Goal: Task Accomplishment & Management: Manage account settings

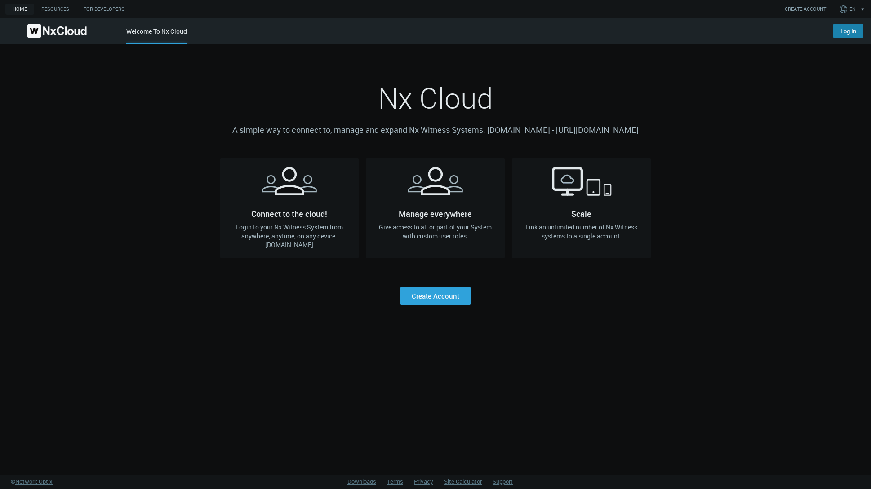
click at [838, 35] on link "Log In" at bounding box center [848, 31] width 30 height 14
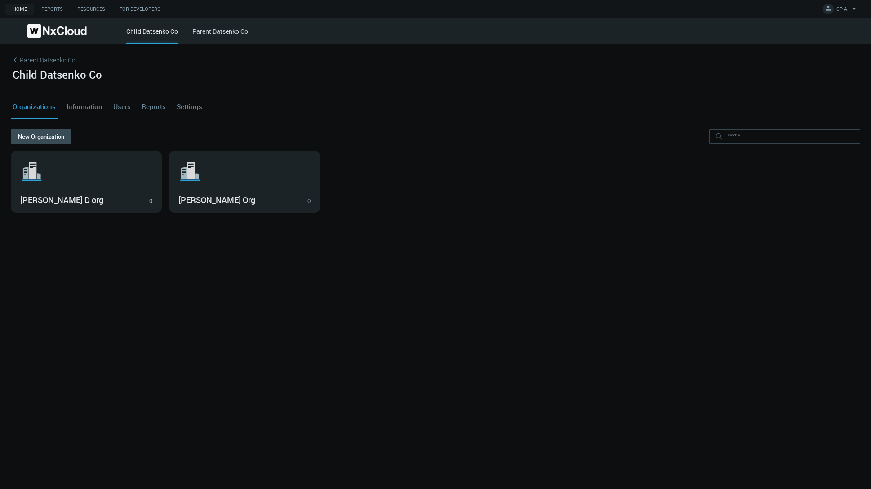
click at [205, 34] on link "Parent Datsenko Co" at bounding box center [220, 31] width 56 height 9
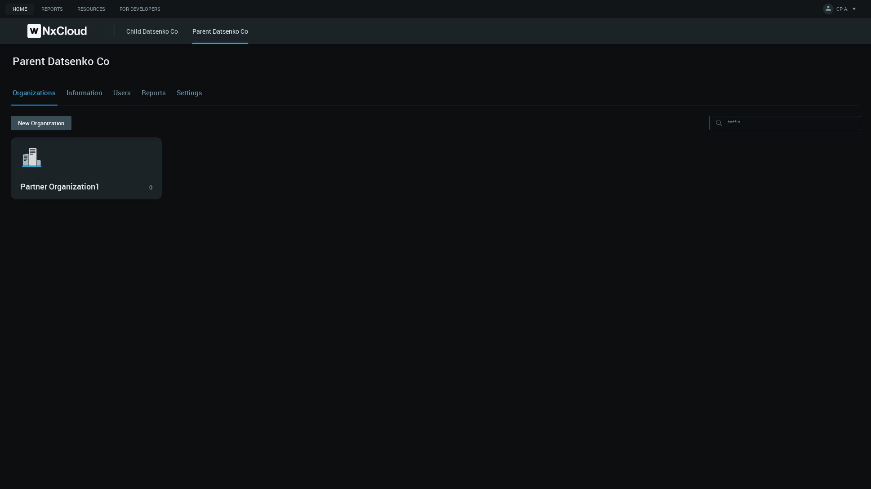
click at [207, 31] on div "Parent Datsenko Co" at bounding box center [220, 36] width 56 height 18
click at [122, 89] on link "Users" at bounding box center [121, 93] width 21 height 24
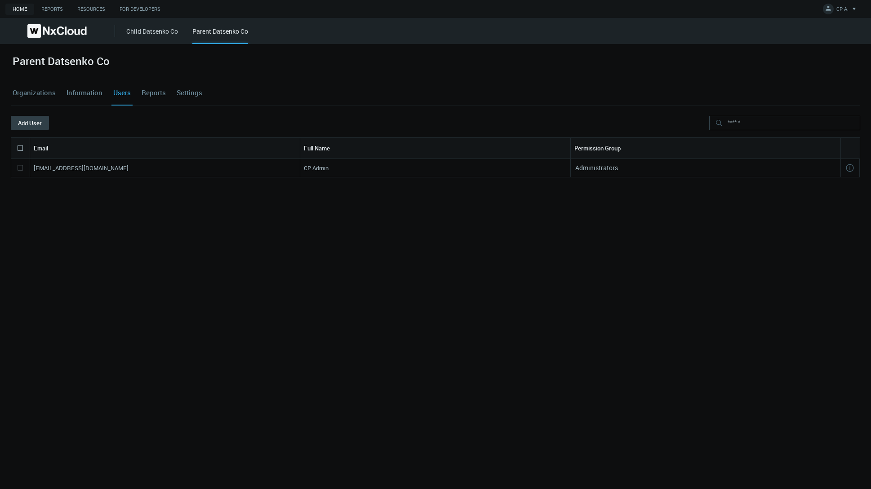
click at [24, 122] on button "Add User" at bounding box center [30, 123] width 38 height 14
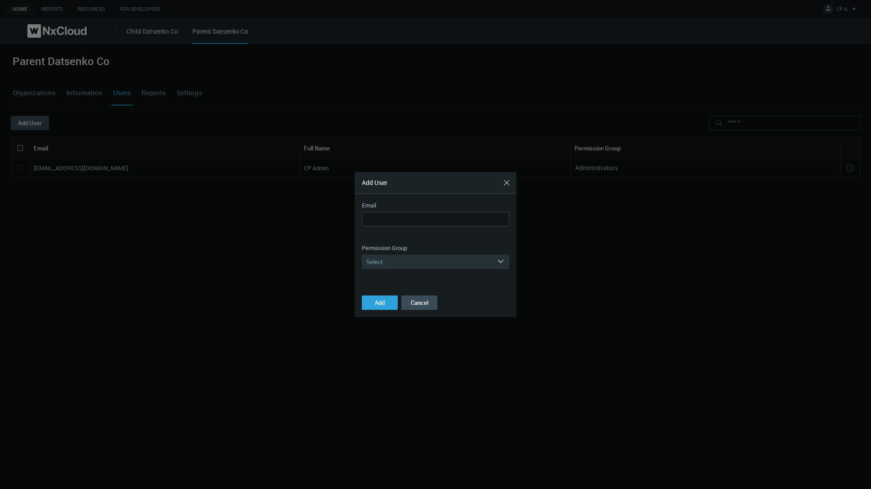
click at [391, 208] on div "Email" at bounding box center [435, 205] width 147 height 9
click at [390, 213] on input "Email" at bounding box center [435, 219] width 147 height 14
type input "**********"
click at [393, 261] on div "Select" at bounding box center [429, 262] width 135 height 14
click at [387, 272] on div "Administrators" at bounding box center [435, 275] width 138 height 12
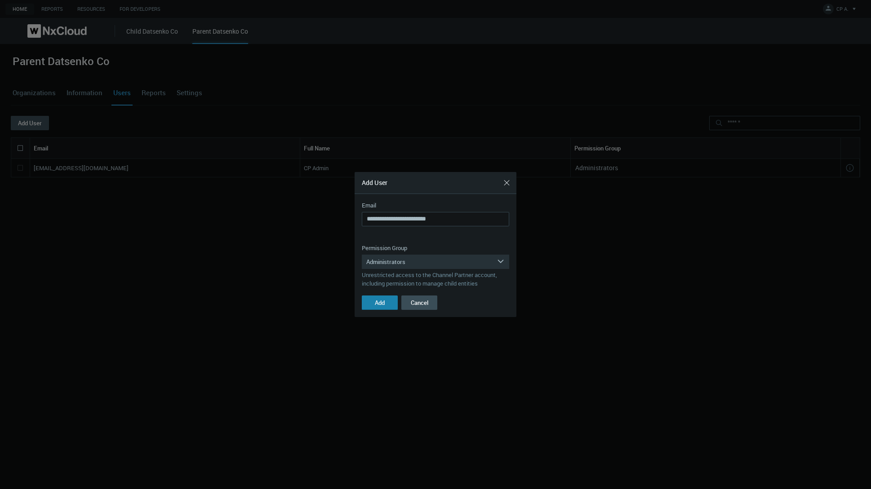
click at [381, 299] on span "Add" at bounding box center [380, 303] width 10 height 8
click at [509, 179] on button "Close" at bounding box center [506, 183] width 14 height 14
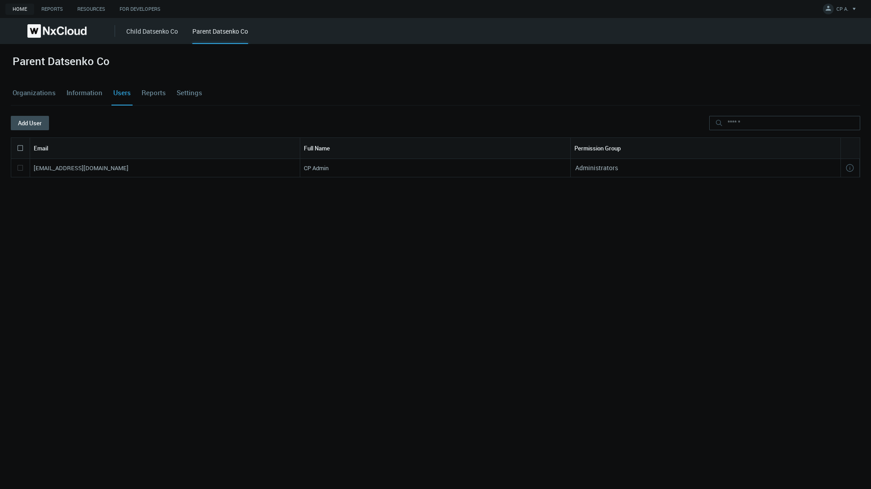
click at [46, 93] on link "Organizations" at bounding box center [34, 93] width 47 height 24
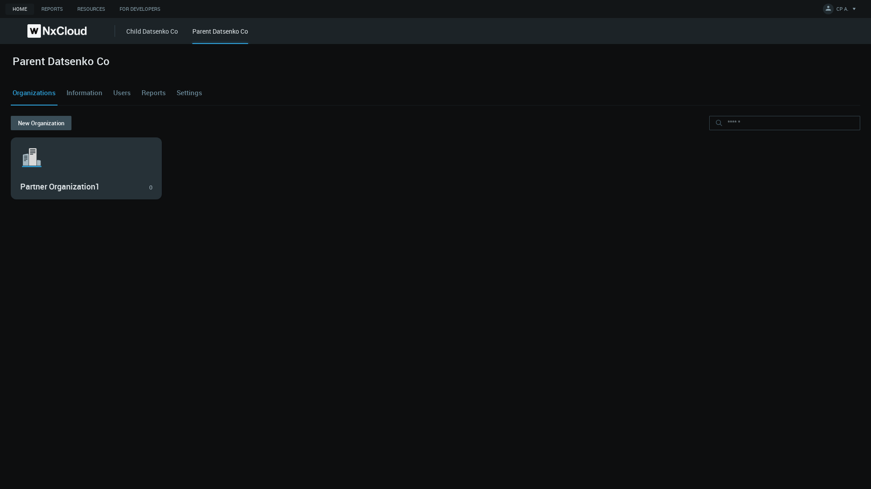
click at [86, 171] on svg-icon ".st1{fill:var(--svg-placeholder-elm2-color);} .st2{fill:var(--brand-core);} .st…" at bounding box center [86, 157] width 132 height 29
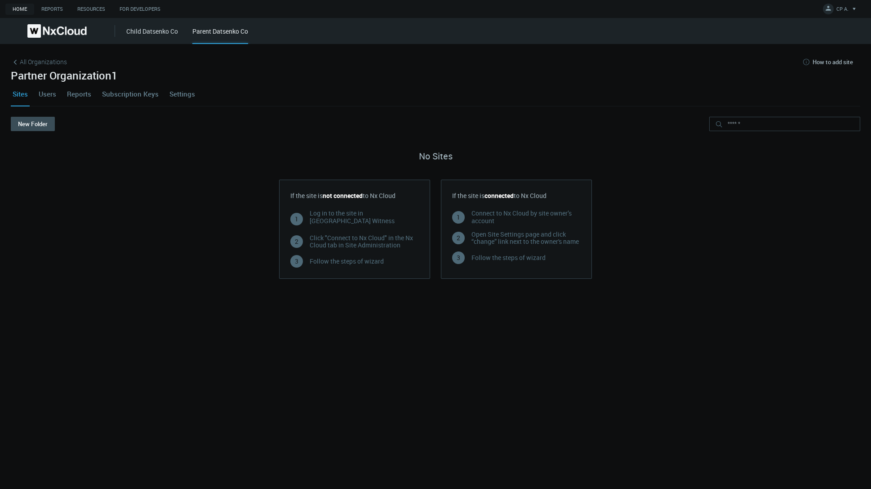
click at [14, 96] on link "Sites" at bounding box center [20, 94] width 19 height 24
click at [9, 61] on div "All Organizations How to add site Partner Organization1 Sites Users Reports Sub…" at bounding box center [435, 266] width 871 height 445
click at [18, 61] on icon at bounding box center [15, 62] width 9 height 9
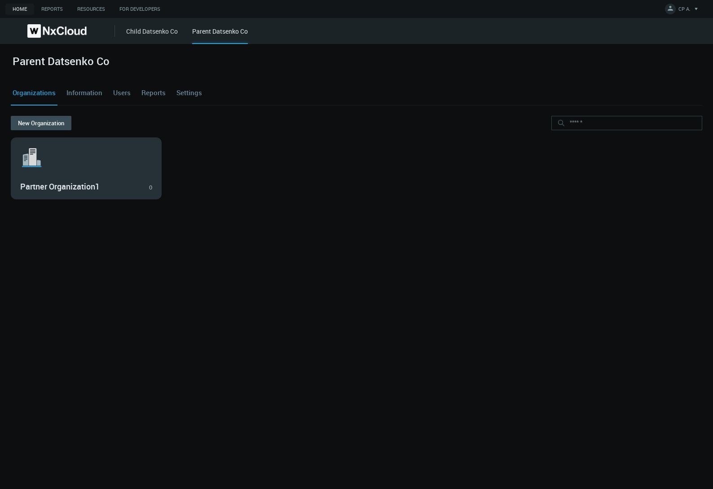
click at [59, 154] on svg-icon ".st1{fill:var(--svg-placeholder-elm2-color);} .st2{fill:var(--brand-core);} .st…" at bounding box center [86, 157] width 132 height 29
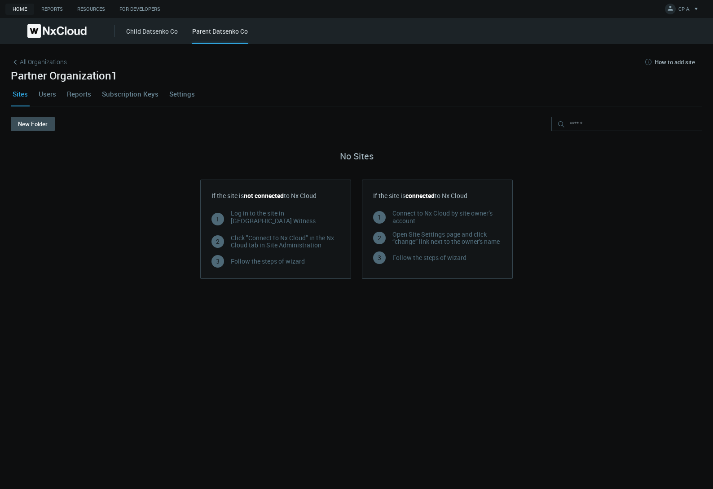
drag, startPoint x: 68, startPoint y: 273, endPoint x: 58, endPoint y: 224, distance: 50.3
click at [68, 273] on nx-no-systems-cards "No Sites If the site is not connected to Nx Cloud 1 Log in to the site in Nx Wi…" at bounding box center [357, 211] width 692 height 146
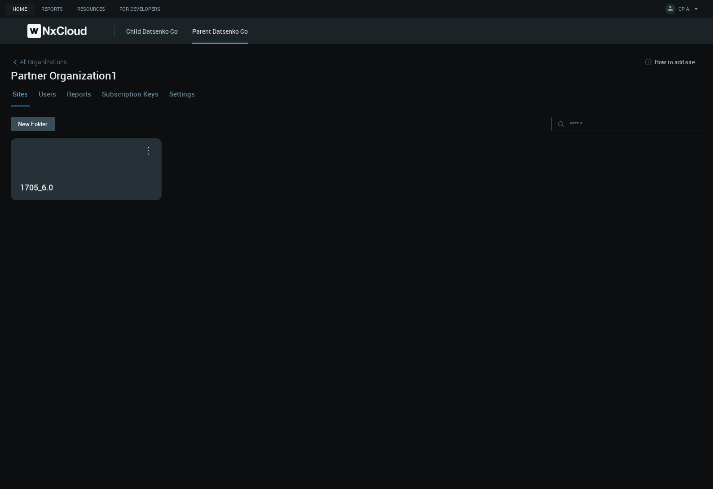
click at [79, 161] on div "1705_6.0" at bounding box center [86, 169] width 150 height 61
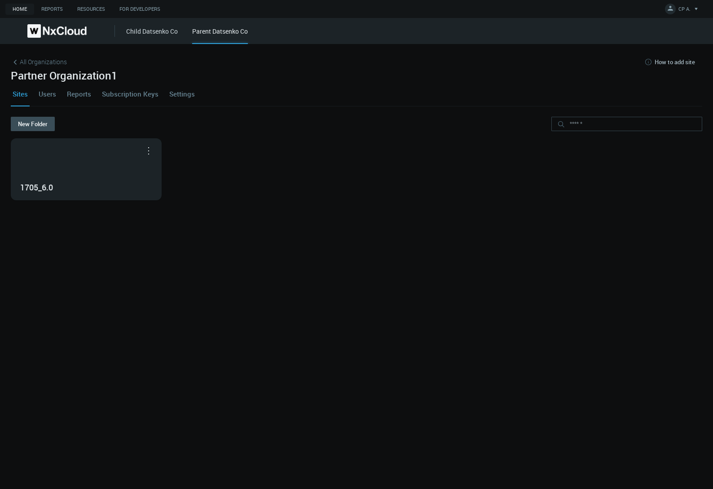
click at [79, 161] on div "1705_6.0" at bounding box center [86, 169] width 150 height 61
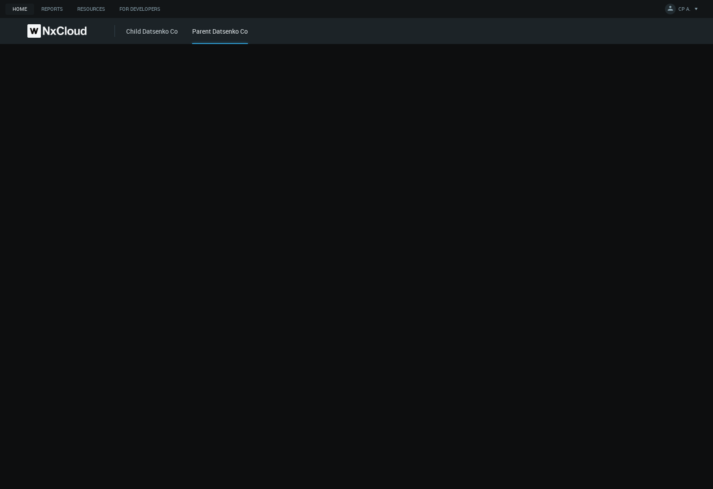
click at [79, 161] on div at bounding box center [356, 266] width 713 height 445
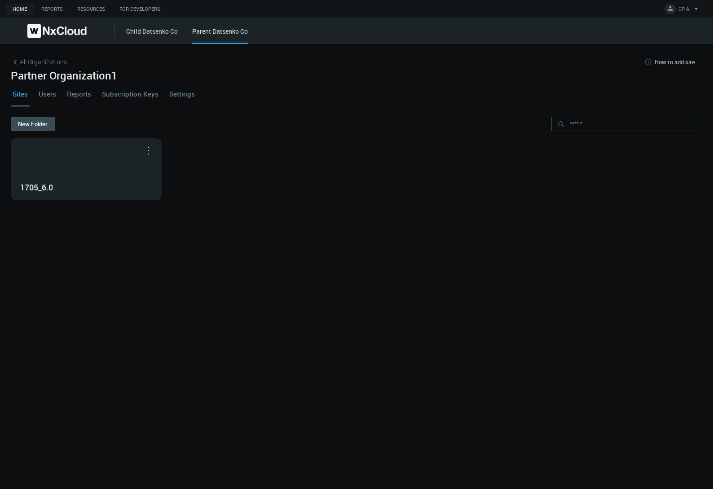
click at [229, 272] on nx-org-cards-container "New Folder 1705_6.0 Move to..." at bounding box center [357, 298] width 692 height 362
click at [348, 242] on nx-org-cards-container "New Folder 1705_6.0 Move to..." at bounding box center [357, 298] width 692 height 362
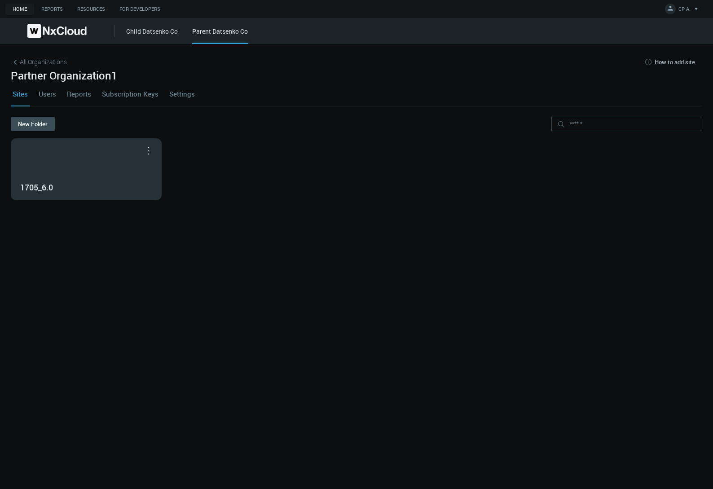
click at [53, 173] on div "1705_6.0" at bounding box center [86, 169] width 150 height 61
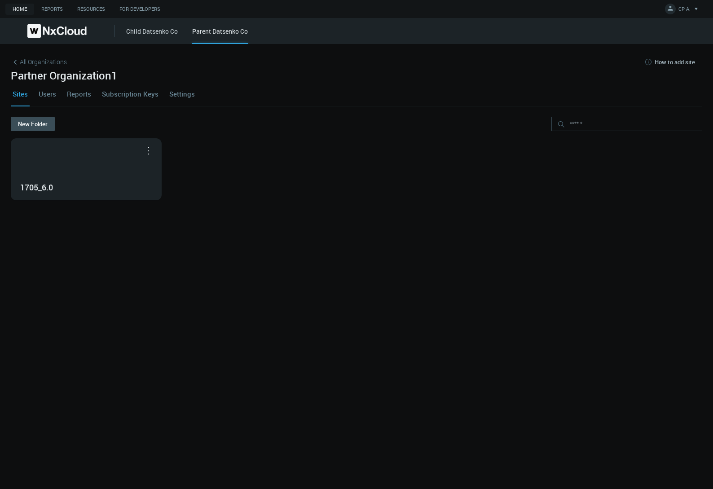
click at [53, 173] on div "1705_6.0" at bounding box center [86, 169] width 150 height 61
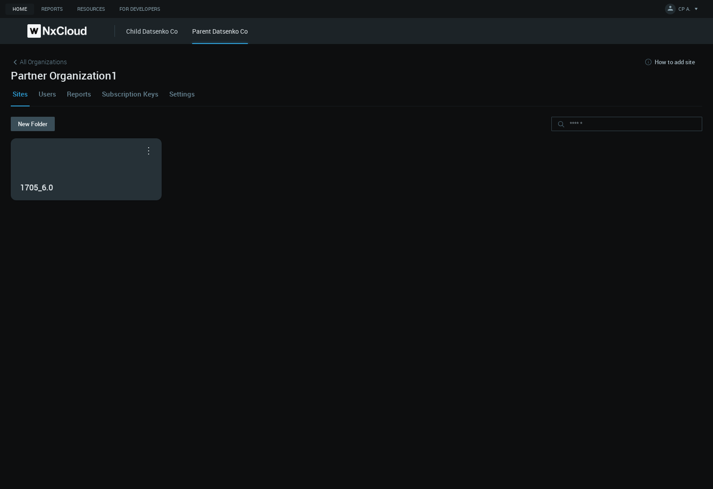
click at [81, 176] on div "1705_6.0" at bounding box center [86, 169] width 150 height 61
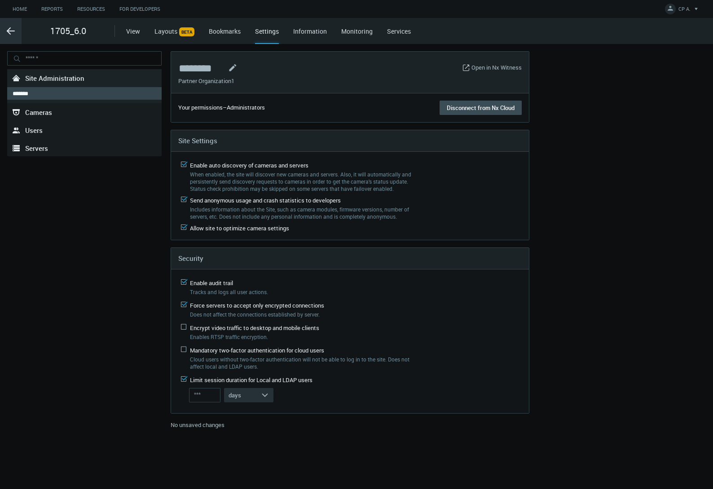
click at [6, 31] on icon ".arrow {fill-rule:evenodd;clip-rule:evenodd;fill:none;stroke:var(--btn-arrow-co…" at bounding box center [10, 31] width 11 height 11
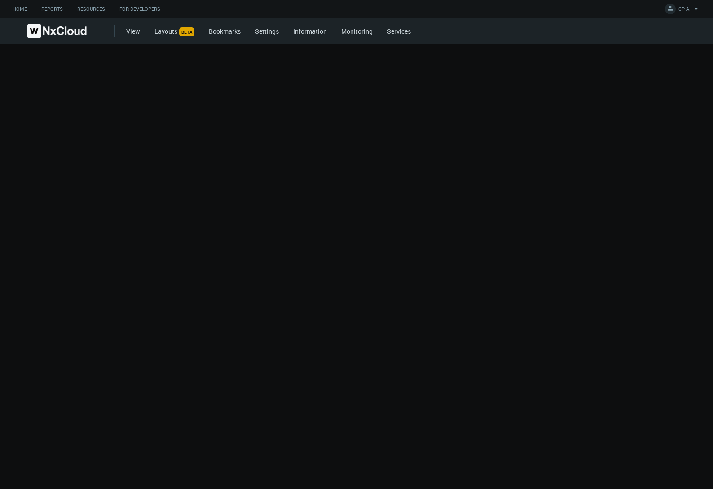
click at [6, 31] on link at bounding box center [57, 30] width 115 height 13
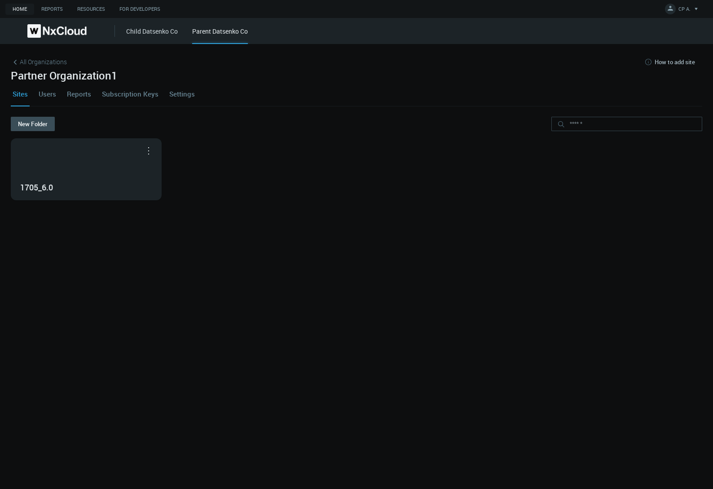
click at [76, 96] on link "Reports" at bounding box center [79, 94] width 28 height 24
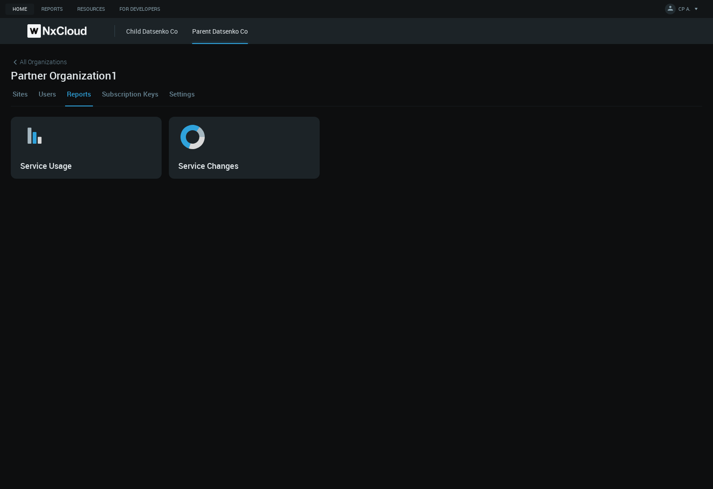
click at [22, 89] on link "Sites" at bounding box center [20, 94] width 19 height 24
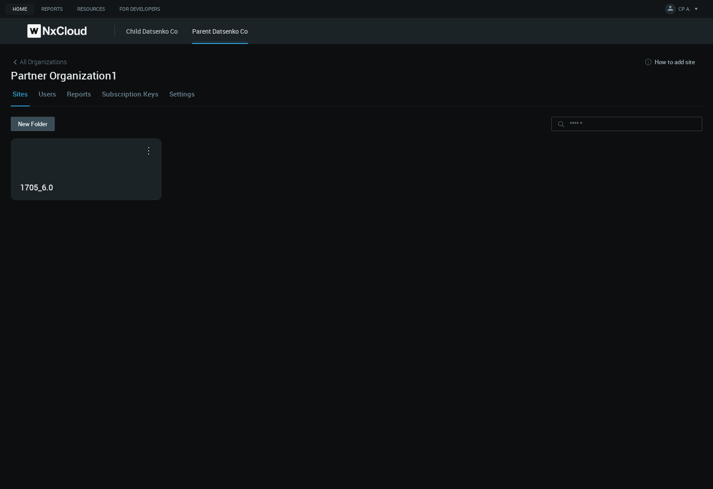
click at [132, 93] on link "Subscription Keys" at bounding box center [130, 94] width 60 height 24
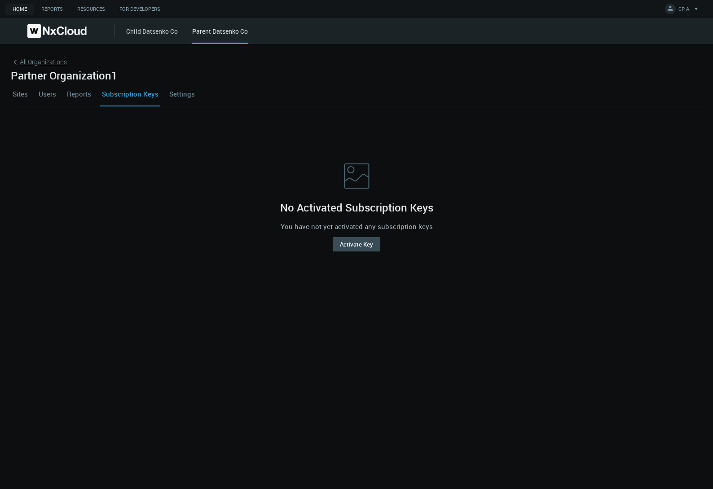
click at [30, 63] on span "All Organizations" at bounding box center [43, 61] width 47 height 9
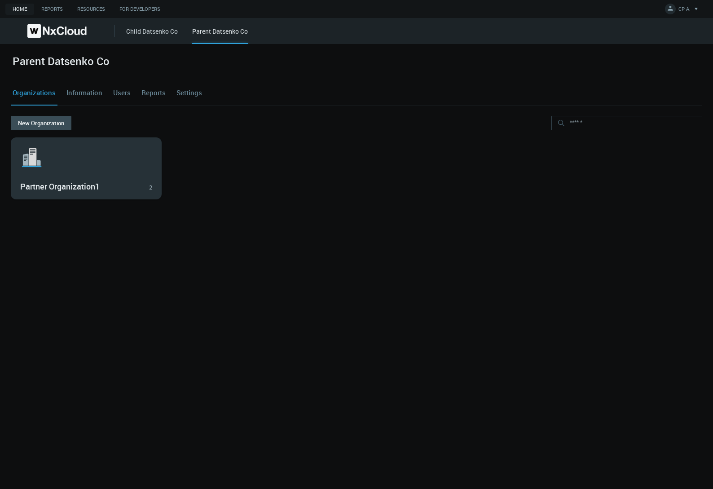
click at [80, 167] on svg-icon ".st1{fill:var(--svg-placeholder-elm2-color);} .st2{fill:var(--brand-core);} .st…" at bounding box center [86, 157] width 132 height 29
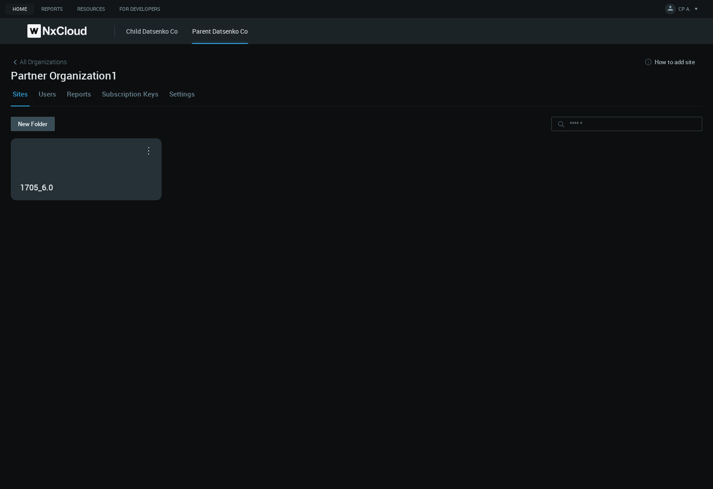
click at [80, 166] on div "1705_6.0" at bounding box center [86, 169] width 150 height 61
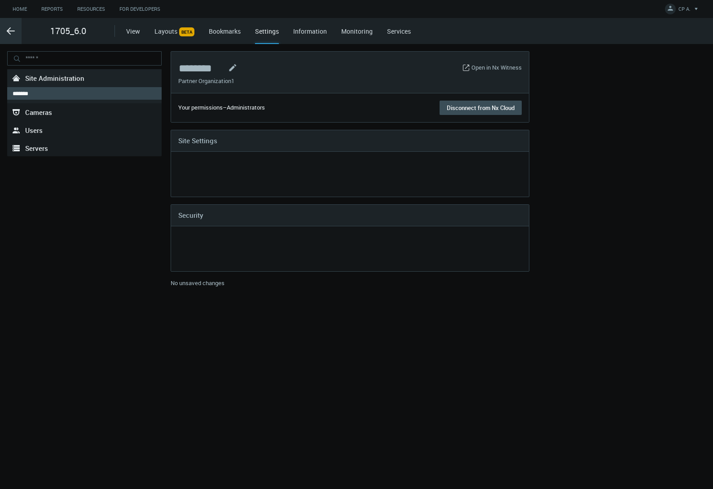
click at [13, 34] on icon ".arrow {fill-rule:evenodd;clip-rule:evenodd;fill:none;stroke:var(--btn-arrow-co…" at bounding box center [10, 31] width 11 height 11
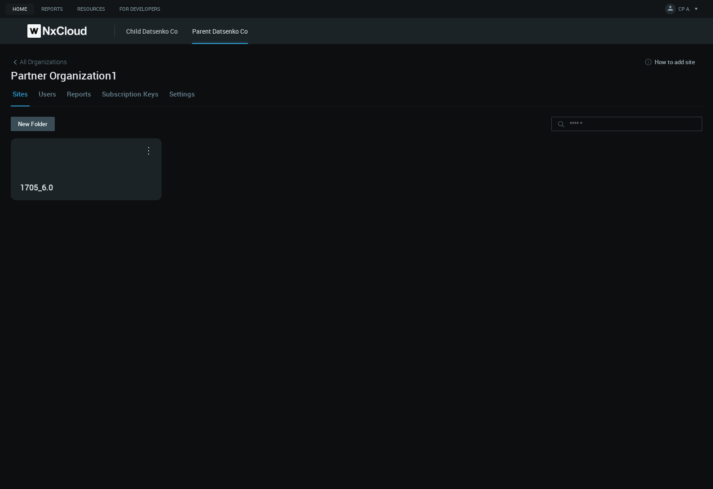
click at [185, 91] on link "Settings" at bounding box center [182, 94] width 29 height 24
click at [185, 91] on div "All Organizations How to add site Partner Organization1 Sites Users Reports Sub…" at bounding box center [356, 266] width 713 height 445
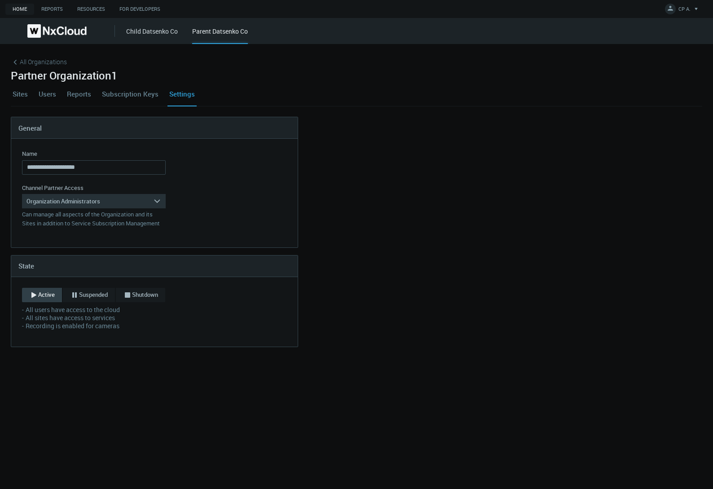
click at [85, 93] on link "Reports" at bounding box center [79, 94] width 28 height 24
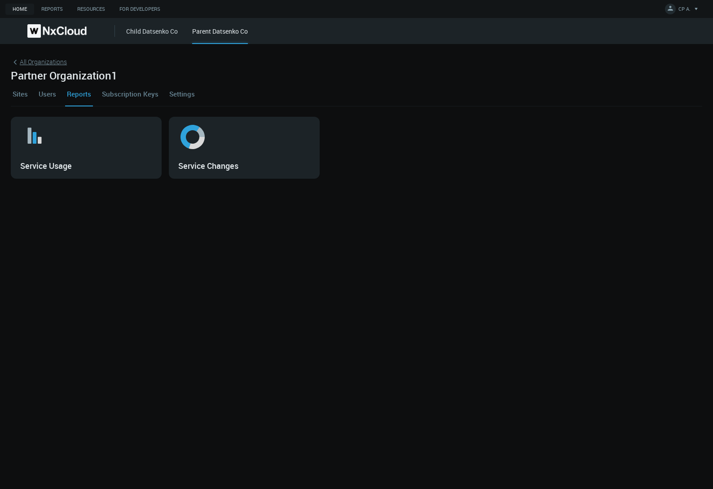
click at [13, 62] on icon at bounding box center [15, 62] width 9 height 9
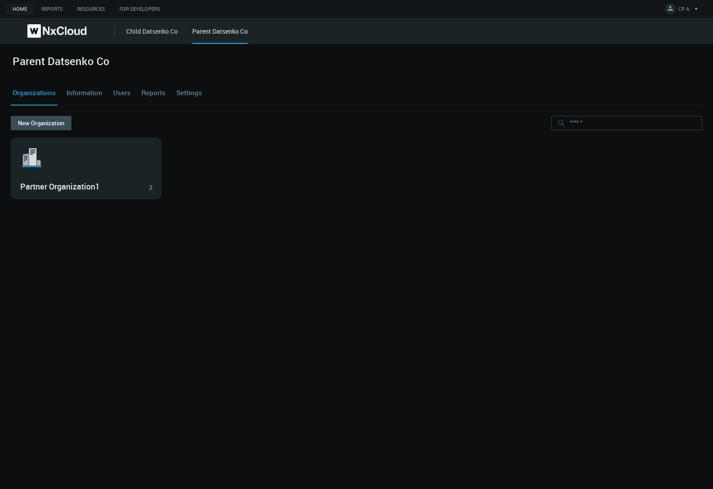
click at [147, 88] on link "Reports" at bounding box center [154, 93] width 28 height 24
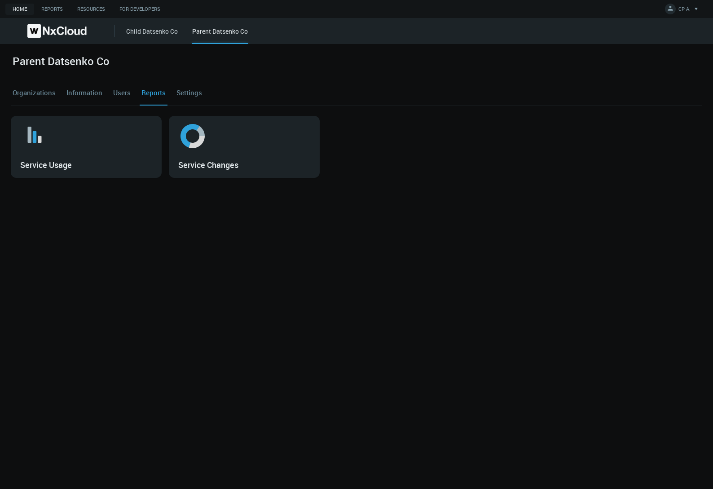
click at [28, 91] on link "Organizations" at bounding box center [34, 93] width 47 height 24
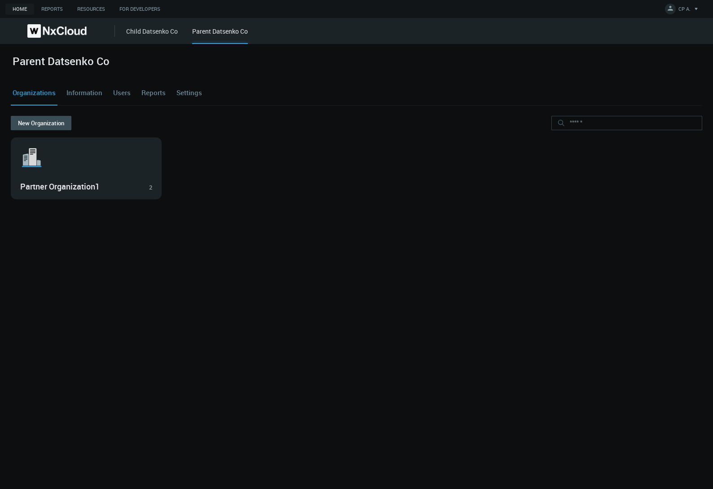
click at [28, 91] on link "Organizations" at bounding box center [34, 93] width 47 height 24
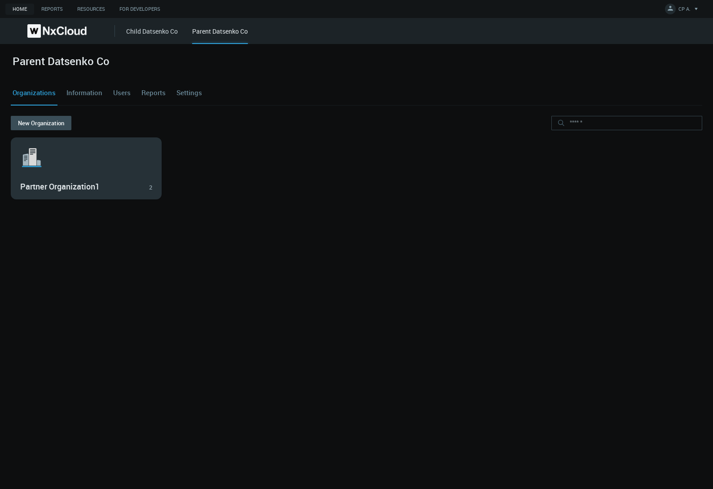
click at [60, 174] on div ".st1{fill:var(--svg-placeholder-elm2-color);} .st2{fill:var(--brand-core);} .st…" at bounding box center [86, 168] width 150 height 61
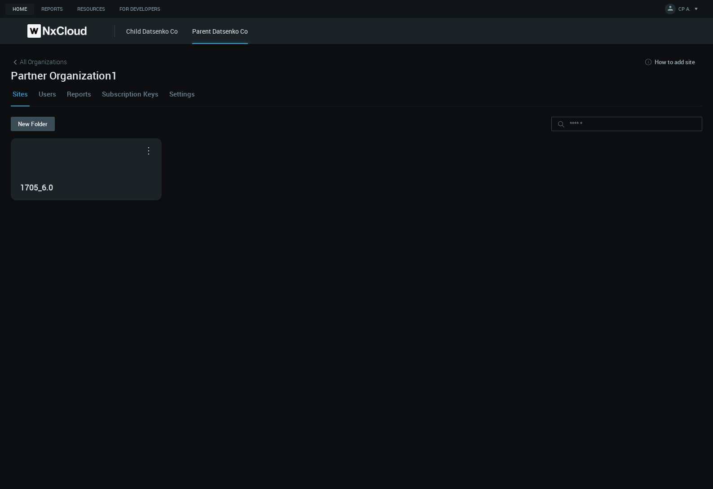
click at [60, 174] on div "1705_6.0" at bounding box center [86, 169] width 150 height 61
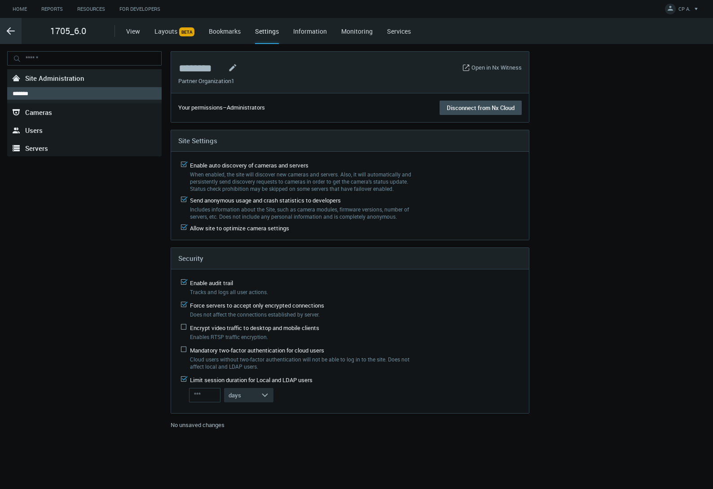
click at [12, 29] on icon ".arrow {fill-rule:evenodd;clip-rule:evenodd;fill:none;stroke:var(--btn-arrow-co…" at bounding box center [10, 31] width 11 height 11
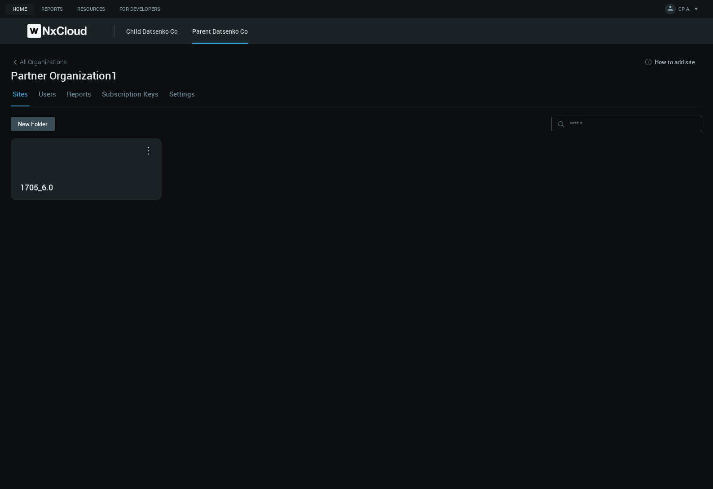
click at [83, 93] on link "Reports" at bounding box center [79, 94] width 28 height 24
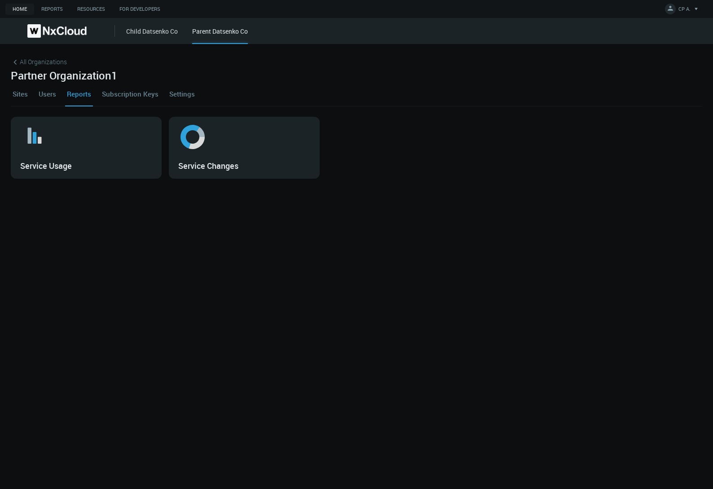
click at [22, 96] on link "Sites" at bounding box center [20, 94] width 19 height 24
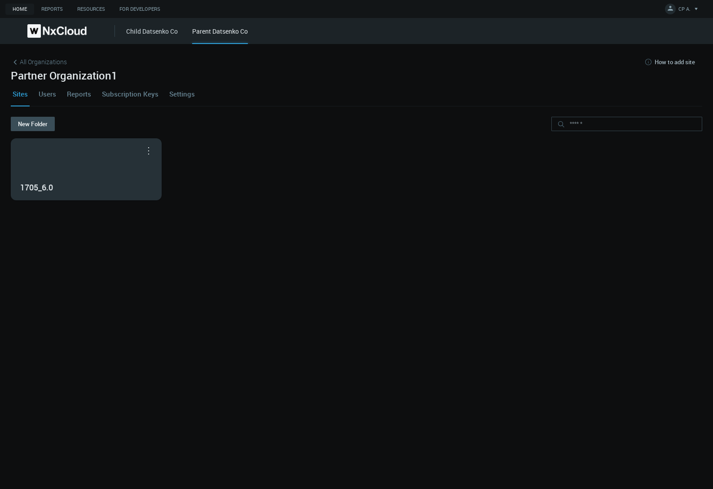
click at [64, 150] on div "1705_6.0" at bounding box center [86, 169] width 150 height 61
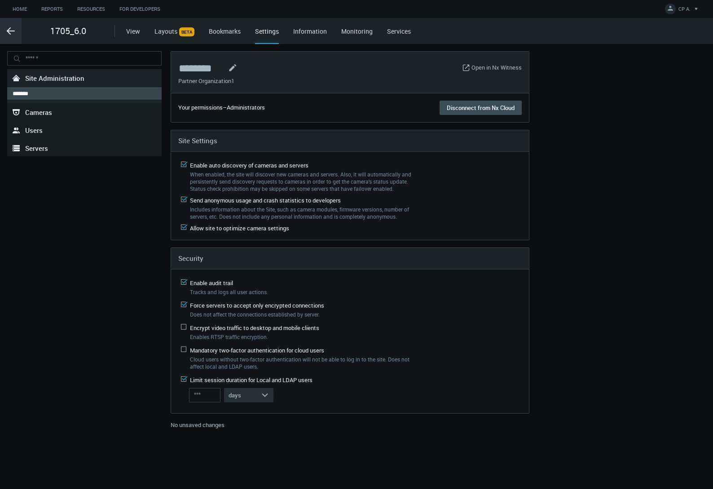
click at [11, 31] on line at bounding box center [10, 31] width 7 height 0
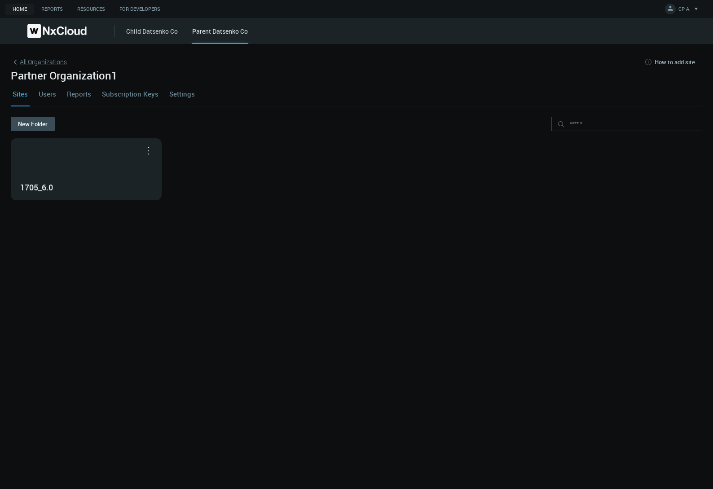
click at [28, 59] on span "All Organizations" at bounding box center [43, 61] width 47 height 9
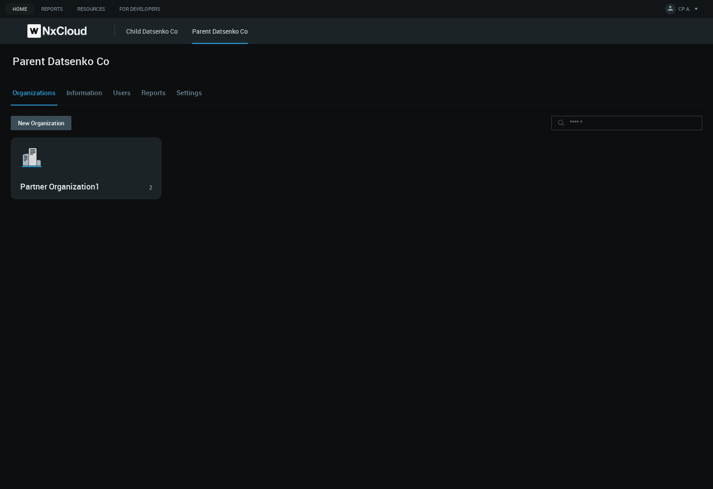
click at [152, 92] on link "Reports" at bounding box center [154, 93] width 28 height 24
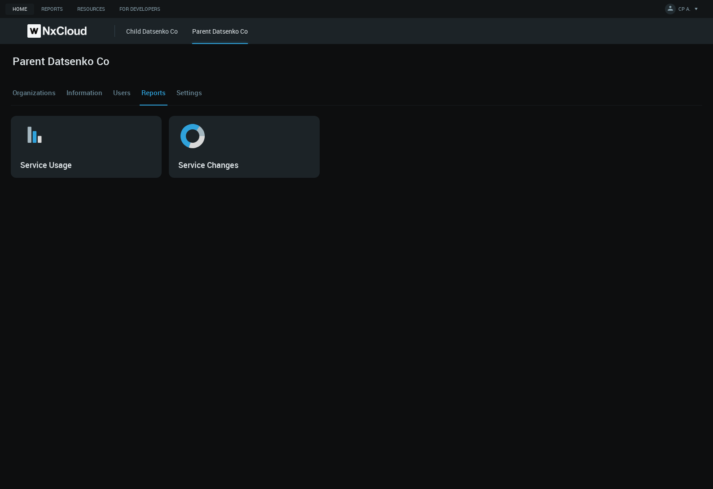
click at [152, 92] on link "Reports" at bounding box center [154, 93] width 28 height 24
click at [29, 94] on link "Organizations" at bounding box center [34, 93] width 47 height 24
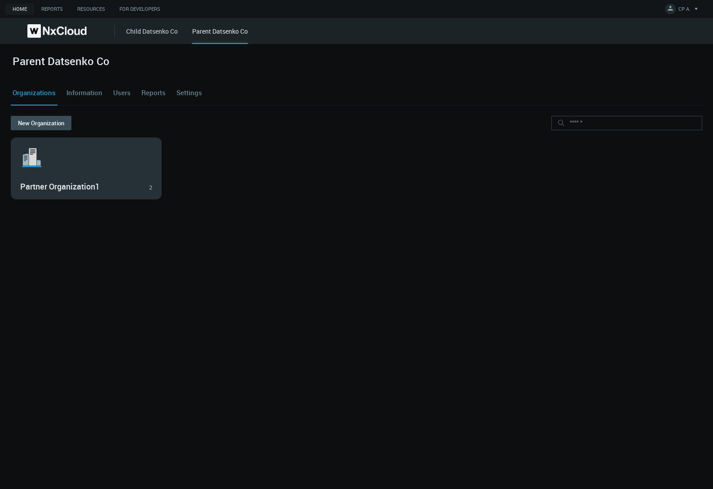
click at [88, 150] on svg-icon ".st1{fill:var(--svg-placeholder-elm2-color);} .st2{fill:var(--brand-core);} .st…" at bounding box center [86, 157] width 132 height 29
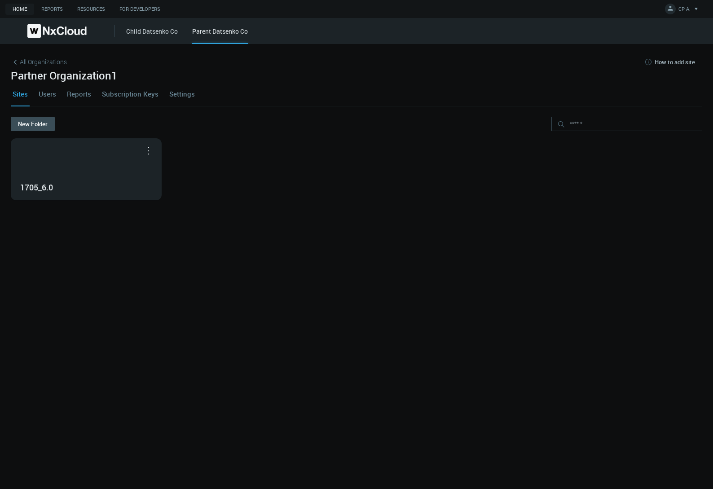
click at [184, 95] on link "Settings" at bounding box center [182, 94] width 29 height 24
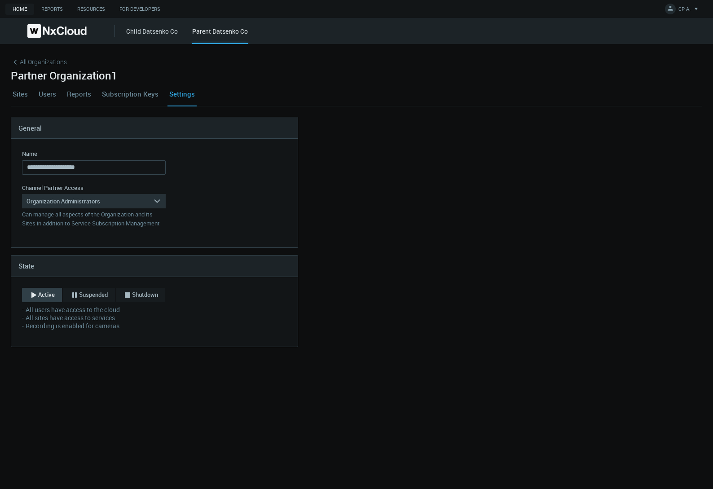
click at [19, 95] on link "Sites" at bounding box center [20, 94] width 19 height 24
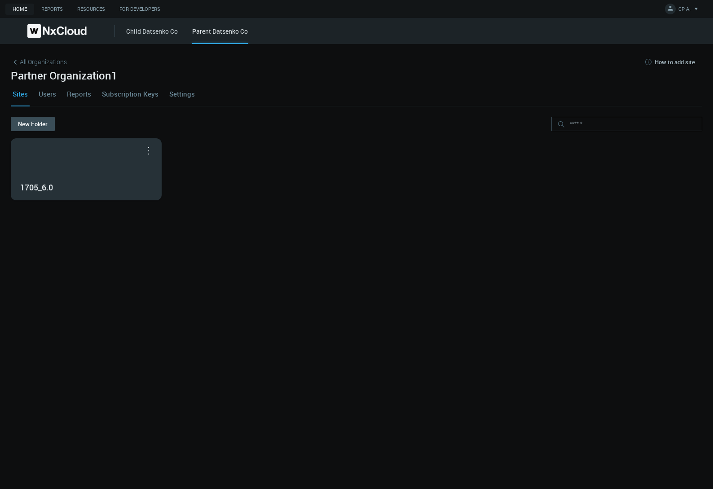
click at [65, 185] on h3 "1705_6.0" at bounding box center [79, 188] width 119 height 10
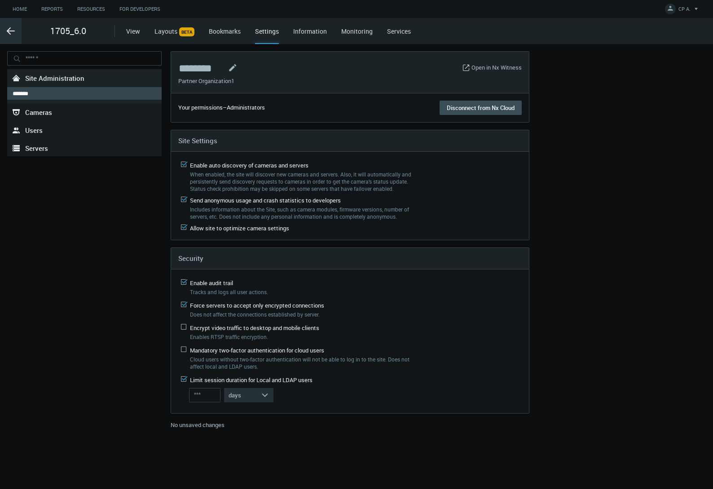
click at [9, 32] on icon ".arrow {fill-rule:evenodd;clip-rule:evenodd;fill:none;stroke:var(--btn-arrow-co…" at bounding box center [10, 31] width 11 height 11
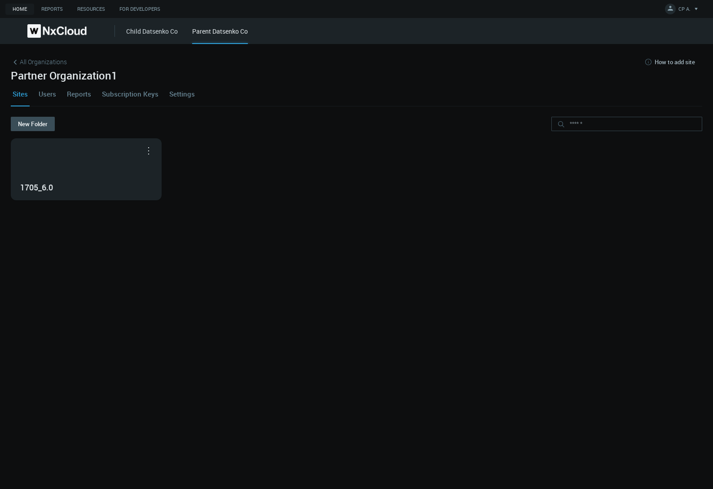
click at [75, 93] on link "Reports" at bounding box center [79, 94] width 28 height 24
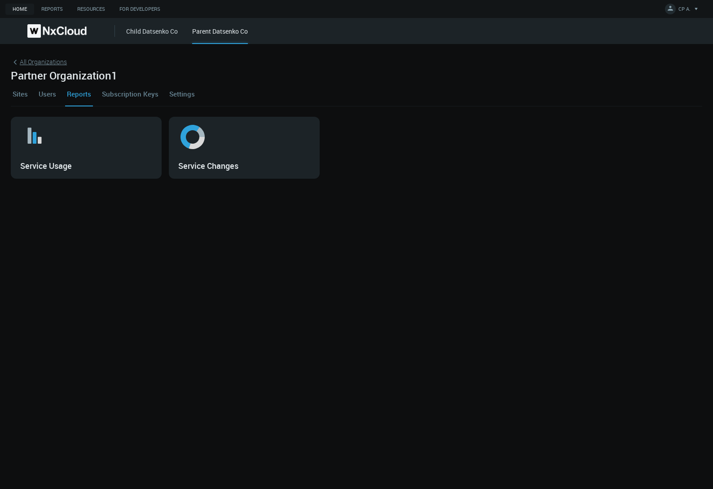
click at [13, 60] on icon at bounding box center [15, 62] width 9 height 9
click at [13, 60] on div "All Organizations Partner Organization1 Sites Users Reports Subscription Keys S…" at bounding box center [356, 266] width 713 height 445
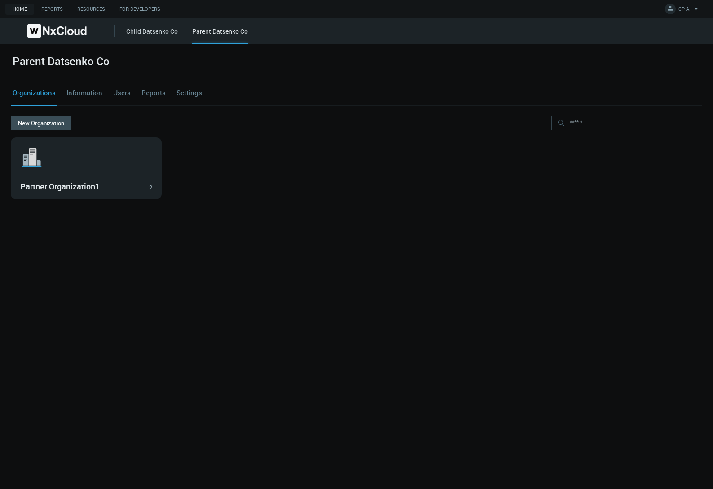
click at [152, 35] on link "Child Datsenko Co" at bounding box center [152, 31] width 52 height 9
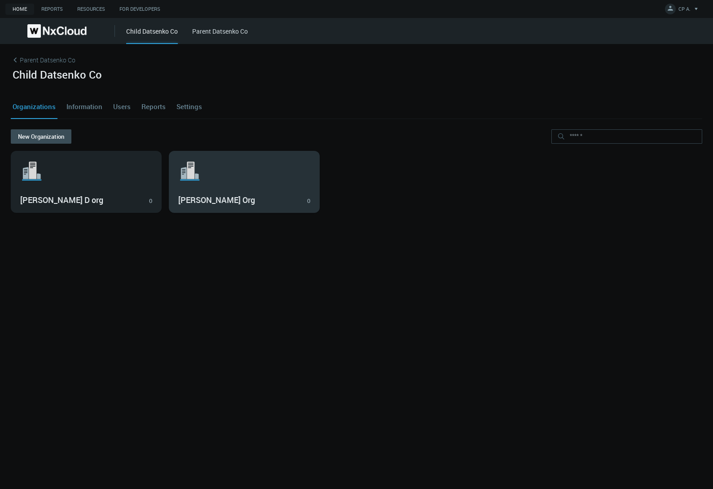
click at [220, 195] on div "Iryna Org 0" at bounding box center [244, 199] width 132 height 15
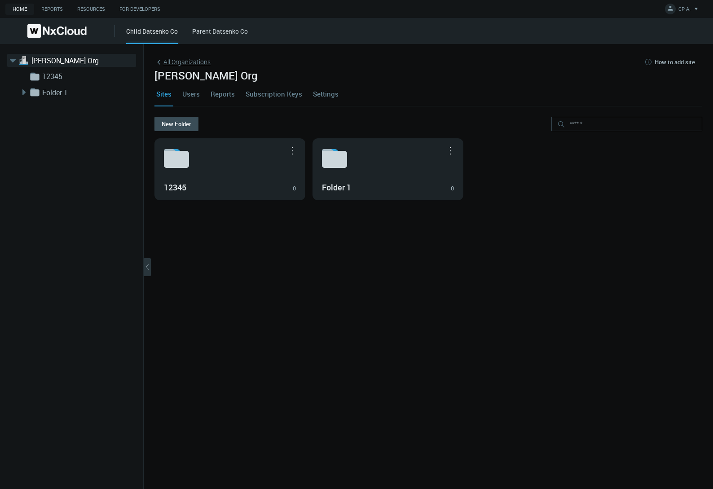
click at [174, 60] on span "All Organizations" at bounding box center [187, 61] width 47 height 9
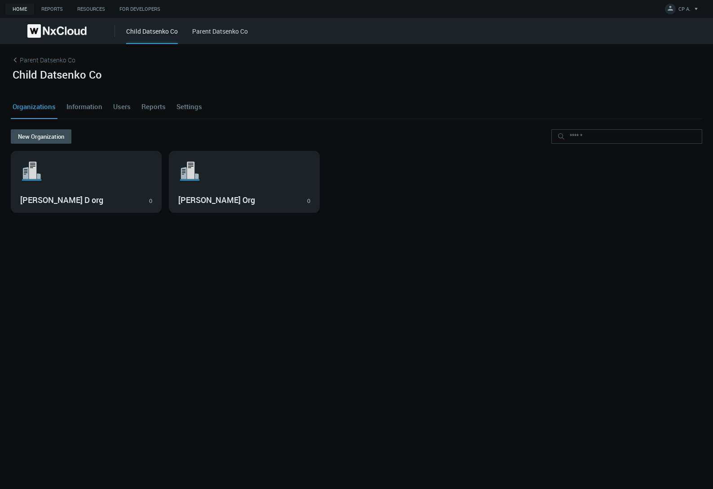
click at [217, 28] on link "Parent Datsenko Co" at bounding box center [220, 31] width 56 height 9
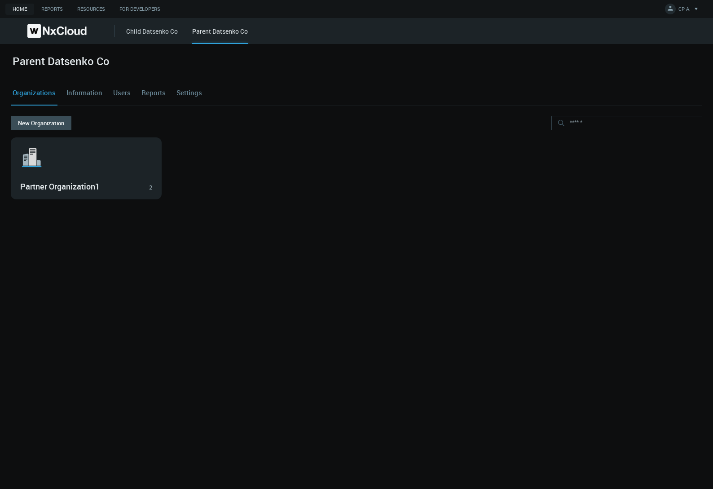
click at [22, 137] on div "New Organization" at bounding box center [357, 127] width 692 height 22
click at [30, 129] on button "New Organization" at bounding box center [41, 123] width 61 height 14
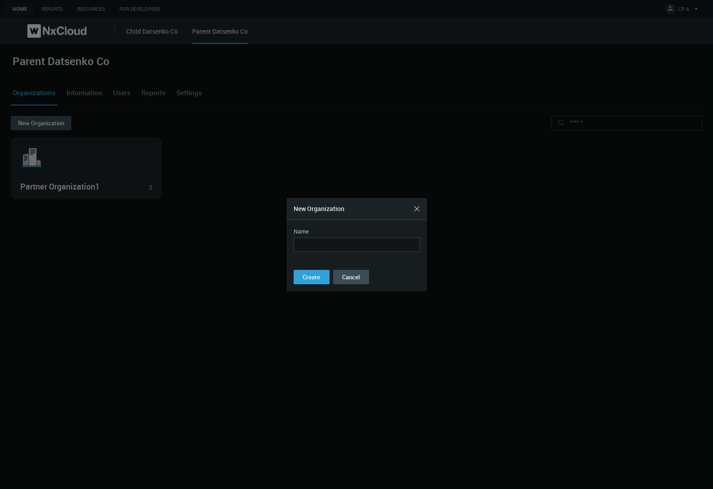
click at [34, 122] on div at bounding box center [356, 244] width 713 height 489
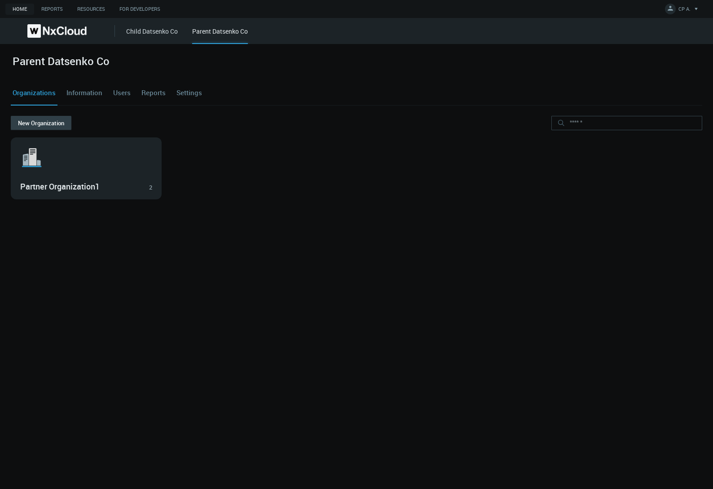
click at [34, 122] on button "New Organization" at bounding box center [41, 123] width 61 height 14
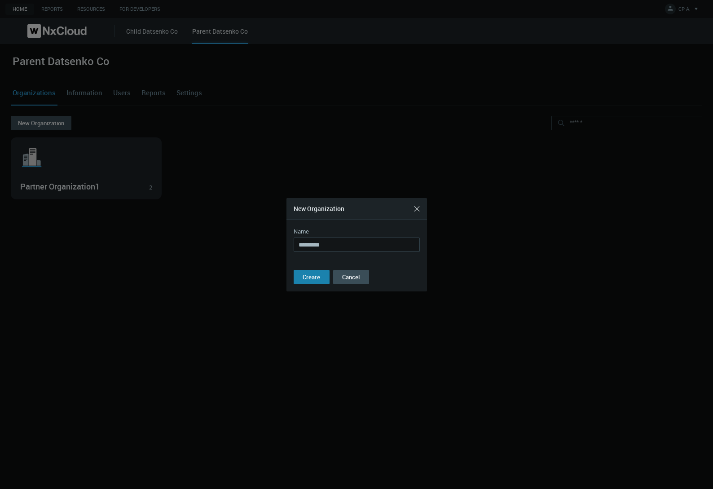
type input "*********"
click at [310, 277] on span "Create" at bounding box center [312, 277] width 18 height 8
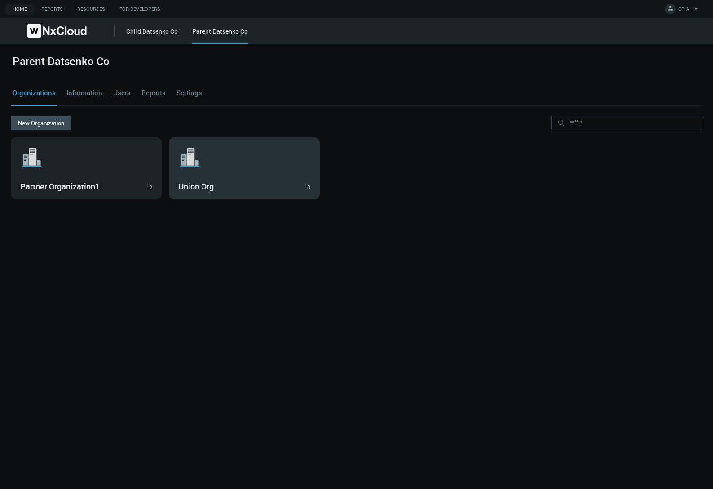
click at [223, 181] on div "Union Org 0" at bounding box center [244, 185] width 132 height 15
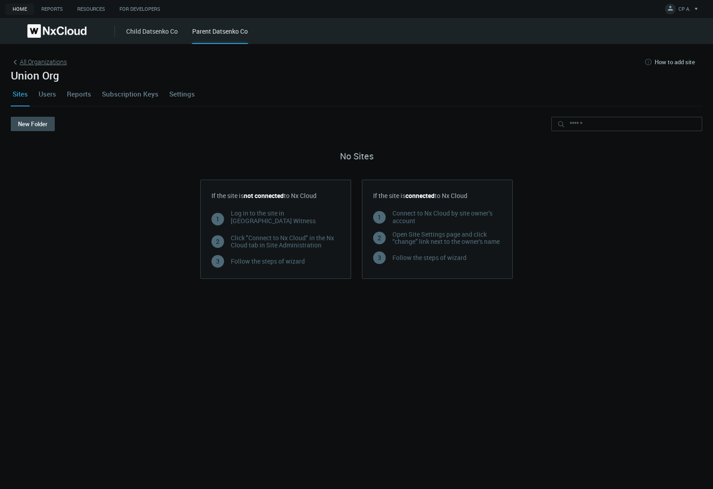
click at [36, 61] on span "All Organizations" at bounding box center [43, 61] width 47 height 9
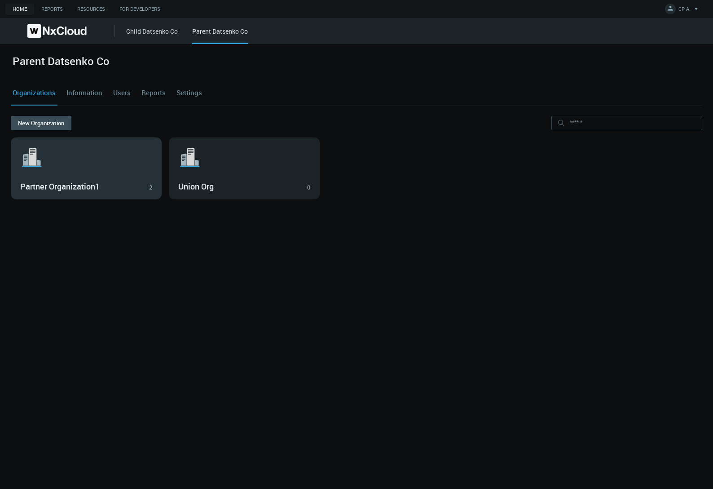
click at [103, 157] on svg-icon ".st1{fill:var(--svg-placeholder-elm2-color);} .st2{fill:var(--brand-core);} .st…" at bounding box center [86, 157] width 132 height 29
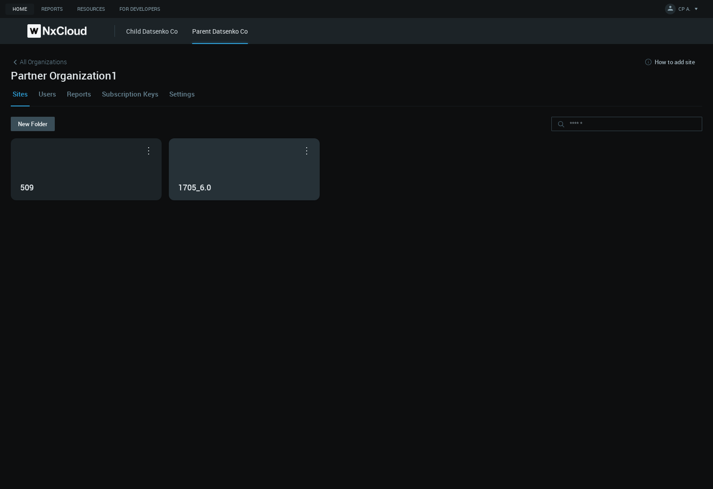
click at [235, 167] on div "1705_6.0" at bounding box center [244, 169] width 150 height 61
click at [235, 167] on div "All Organizations How to add site Partner Organization1 Sites Users Reports Sub…" at bounding box center [356, 266] width 713 height 445
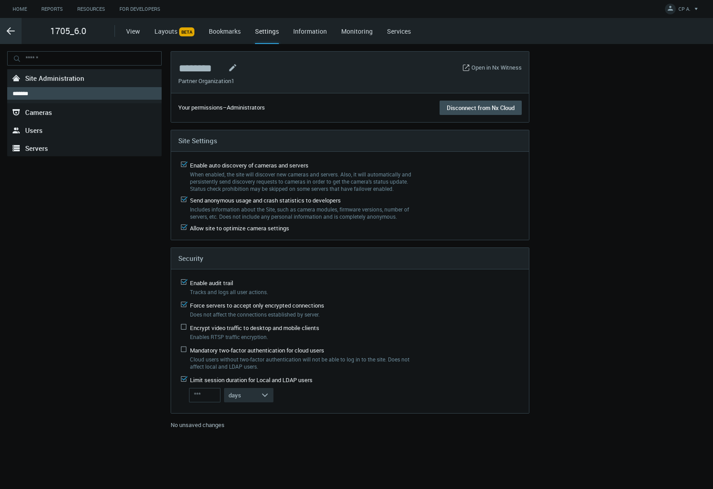
click at [7, 27] on icon ".arrow {fill-rule:evenodd;clip-rule:evenodd;fill:none;stroke:var(--btn-arrow-co…" at bounding box center [10, 31] width 11 height 11
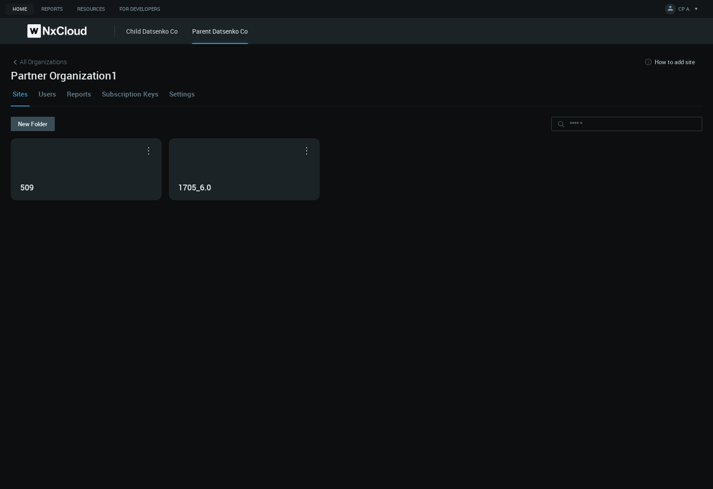
click at [86, 95] on link "Reports" at bounding box center [79, 94] width 28 height 24
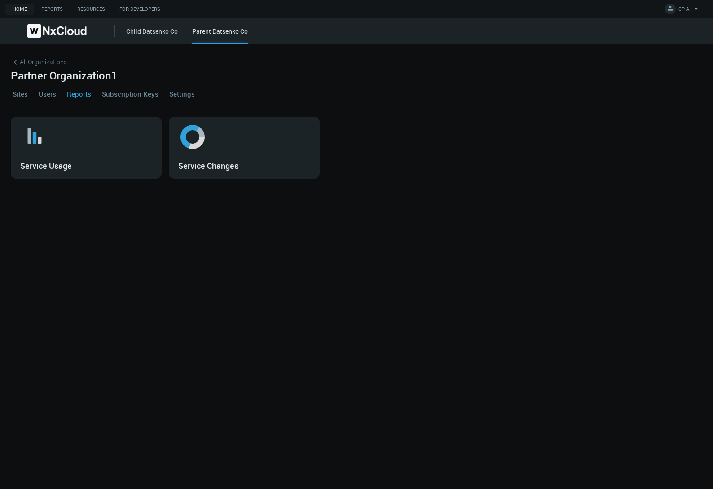
click at [86, 95] on link "Reports" at bounding box center [79, 94] width 28 height 24
click at [21, 62] on span "All Organizations" at bounding box center [43, 61] width 47 height 9
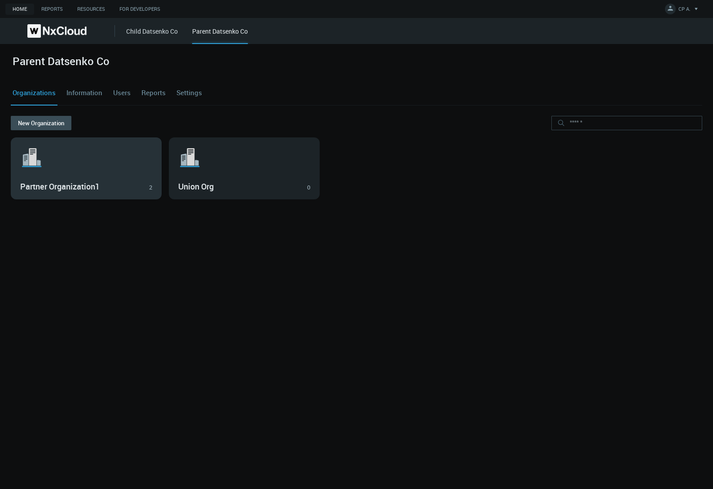
click at [129, 163] on svg-icon ".st1{fill:var(--svg-placeholder-elm2-color);} .st2{fill:var(--brand-core);} .st…" at bounding box center [86, 157] width 132 height 29
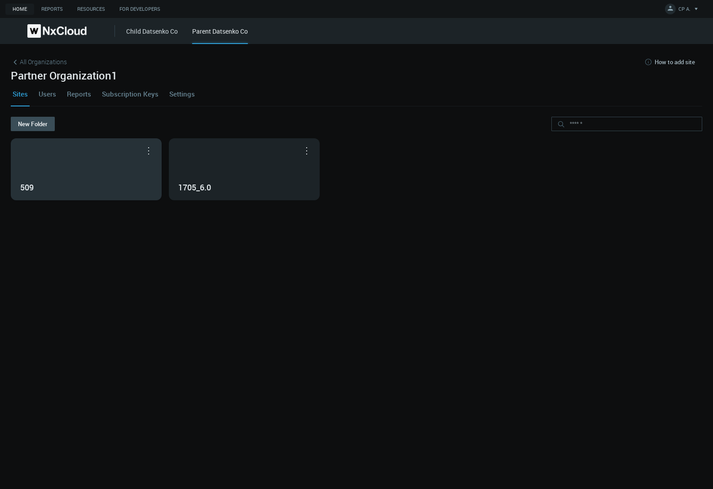
click at [104, 155] on div "509" at bounding box center [86, 169] width 150 height 61
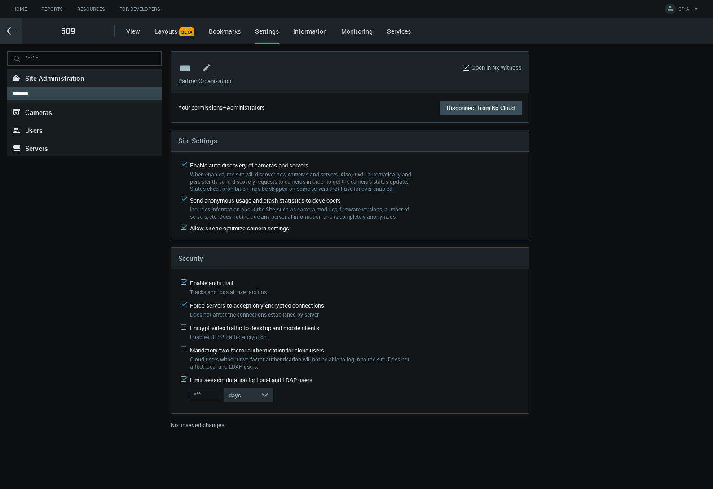
click at [9, 31] on icon ".arrow {fill-rule:evenodd;clip-rule:evenodd;fill:none;stroke:var(--btn-arrow-co…" at bounding box center [10, 31] width 11 height 11
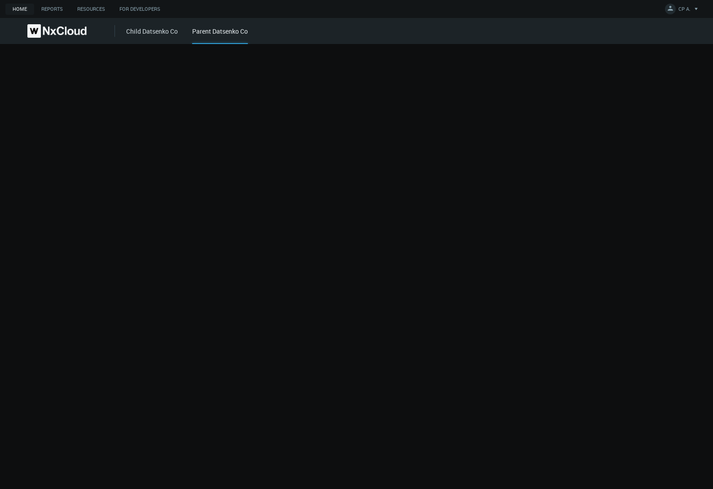
click at [9, 31] on link at bounding box center [57, 30] width 115 height 13
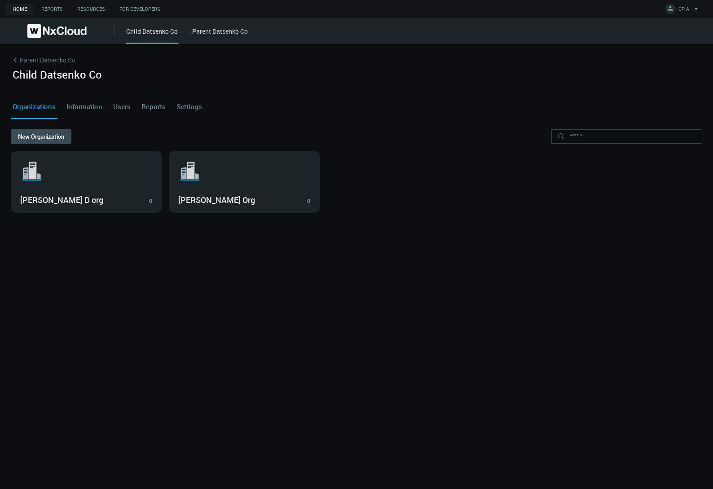
click at [145, 106] on link "Reports" at bounding box center [154, 106] width 28 height 24
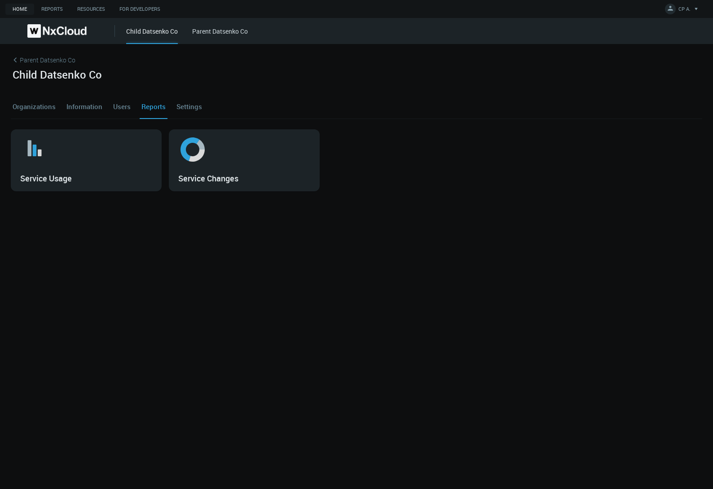
click at [37, 108] on link "Organizations" at bounding box center [34, 106] width 47 height 24
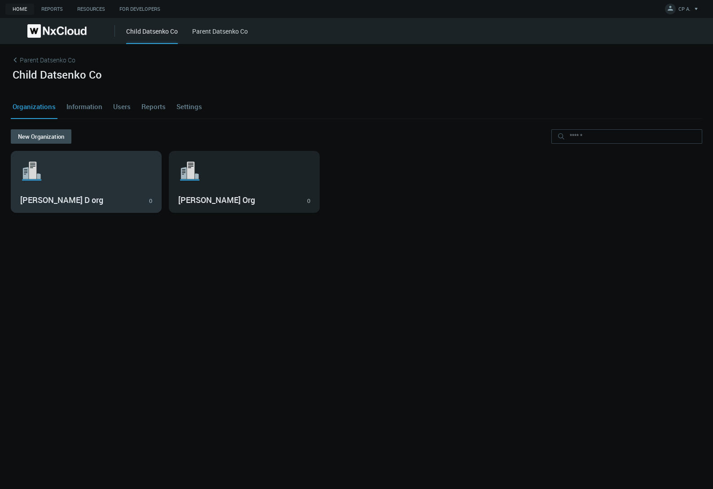
click at [106, 172] on svg-icon ".st1{fill:var(--svg-placeholder-elm2-color);} .st2{fill:var(--brand-core);} .st…" at bounding box center [86, 171] width 132 height 29
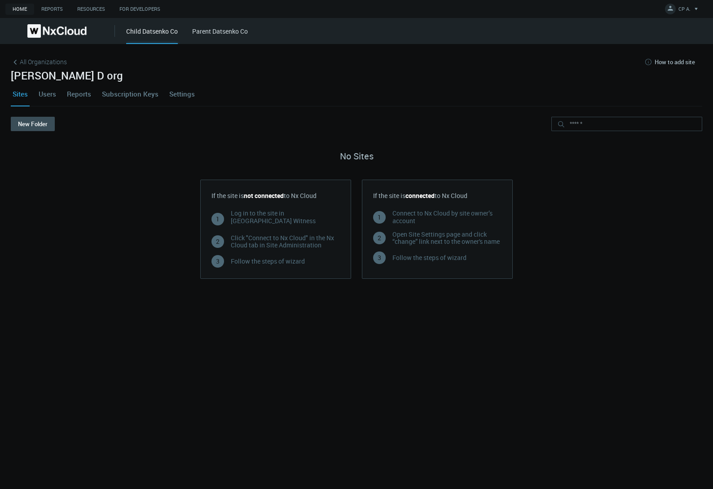
click at [43, 96] on link "Users" at bounding box center [47, 94] width 21 height 24
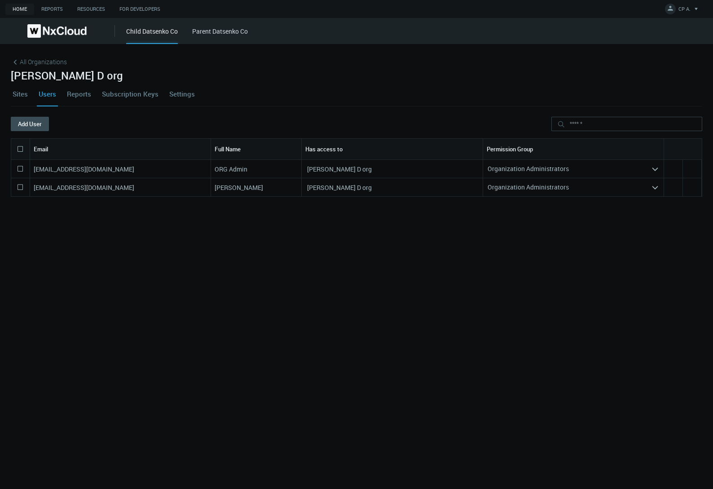
click at [43, 96] on link "Users" at bounding box center [47, 94] width 21 height 24
click at [224, 28] on link "Parent Datsenko Co" at bounding box center [220, 31] width 56 height 9
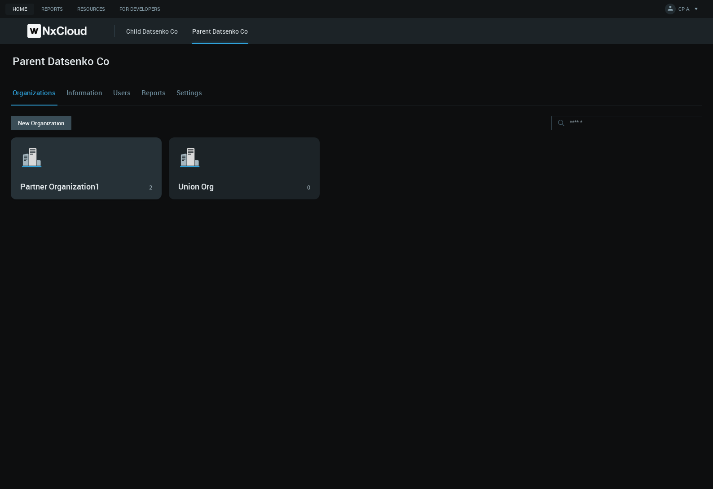
click at [106, 164] on svg-icon ".st1{fill:var(--svg-placeholder-elm2-color);} .st2{fill:var(--brand-core);} .st…" at bounding box center [86, 157] width 132 height 29
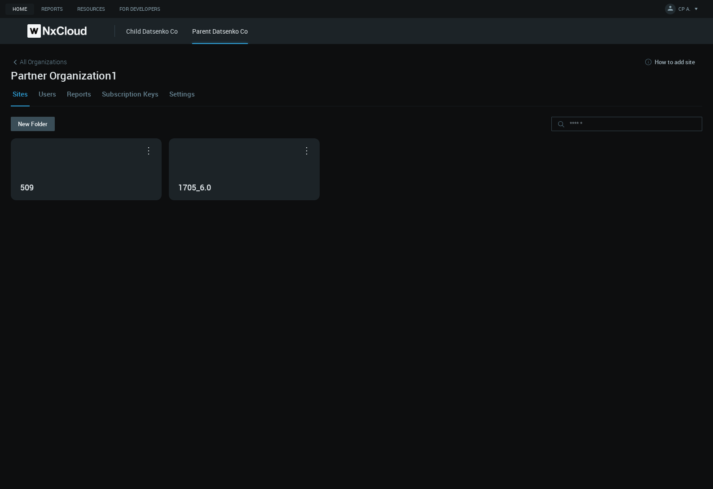
click at [50, 92] on link "Users" at bounding box center [47, 94] width 21 height 24
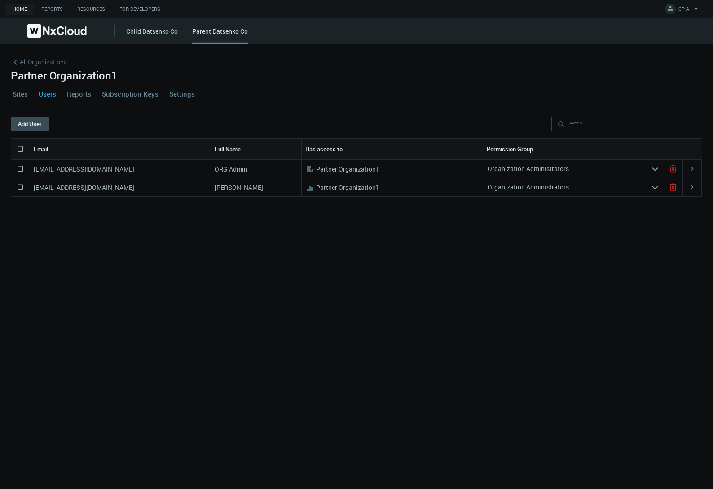
click at [558, 186] on nx-search-highlight "Organization Administrators" at bounding box center [528, 187] width 81 height 9
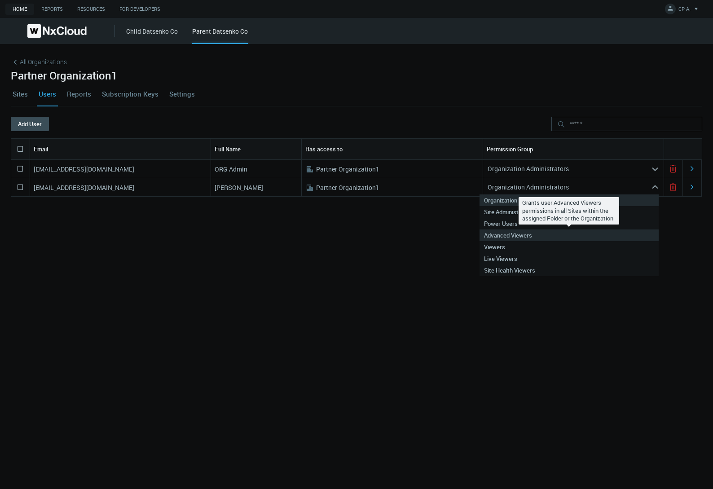
click at [526, 234] on nx-search-highlight "Advanced Viewers" at bounding box center [508, 235] width 48 height 8
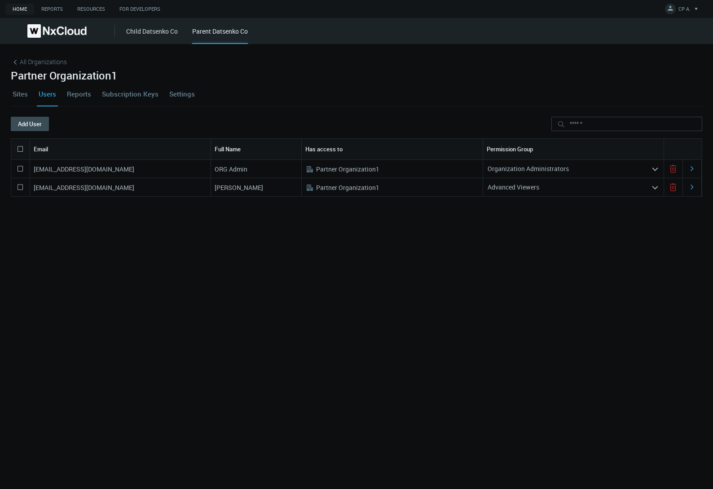
click at [500, 251] on div "idatsenko+orgadmin@networkoptix.com ORG Admin .st0{fill:#A3B8C2;fill-rule:eveno…" at bounding box center [357, 312] width 692 height 304
click at [155, 31] on link "Child Datsenko Co" at bounding box center [152, 31] width 52 height 9
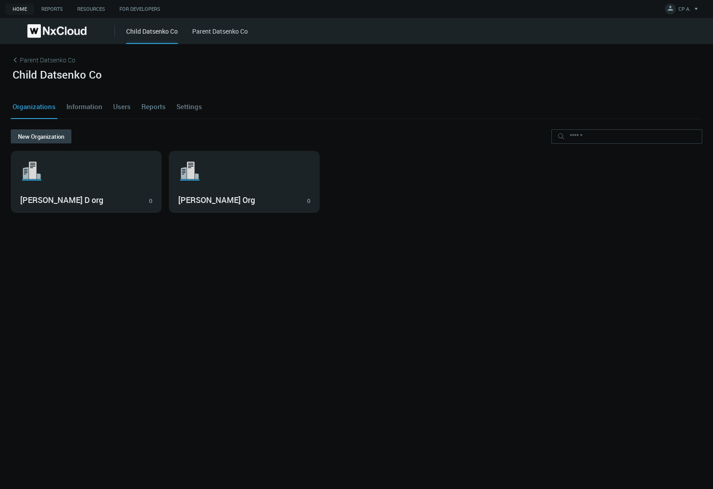
click at [22, 132] on button "New Organization" at bounding box center [41, 136] width 61 height 14
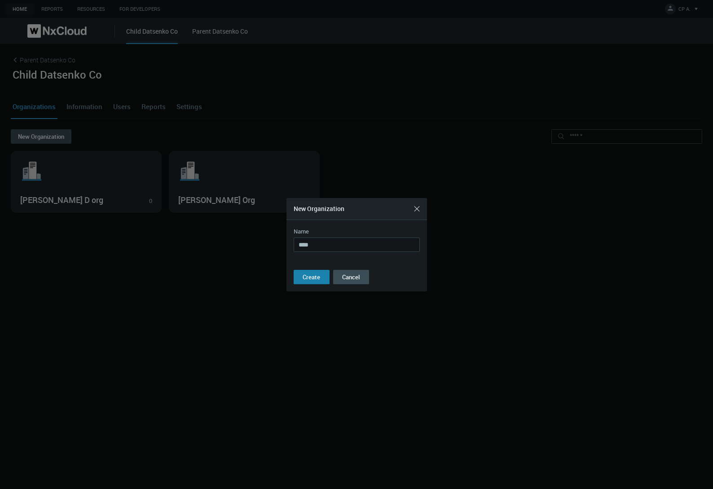
type input "****"
click at [320, 277] on button "Create" at bounding box center [312, 277] width 36 height 14
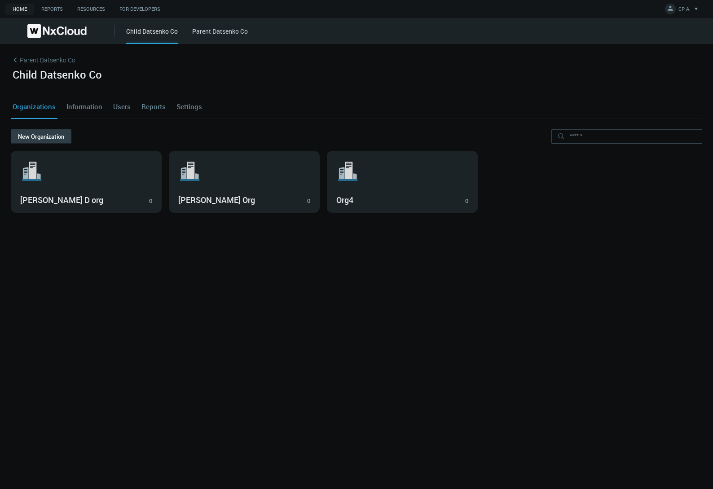
click at [36, 136] on button "New Organization" at bounding box center [41, 136] width 61 height 14
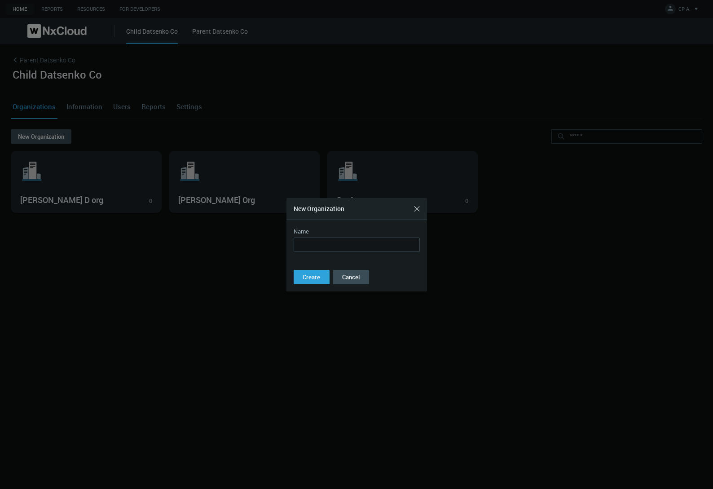
click at [342, 245] on input "Name" at bounding box center [357, 245] width 126 height 14
type input "*****"
click at [322, 273] on button "Create" at bounding box center [312, 277] width 36 height 14
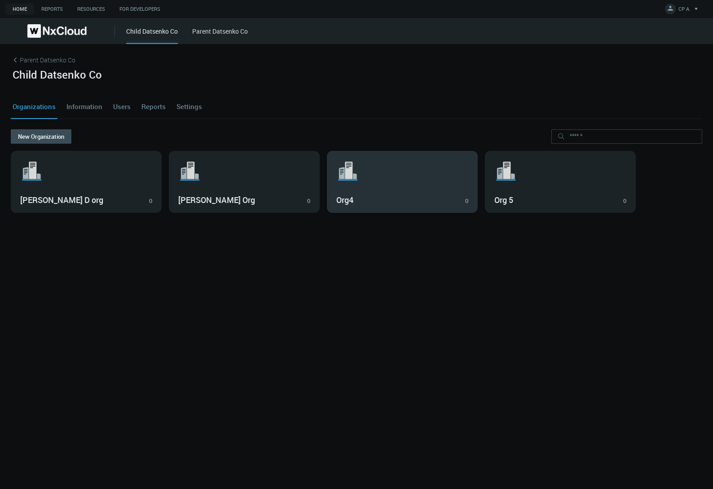
click at [374, 180] on svg-icon ".st1{fill:var(--svg-placeholder-elm2-color);} .st2{fill:var(--brand-core);} .st…" at bounding box center [402, 171] width 132 height 29
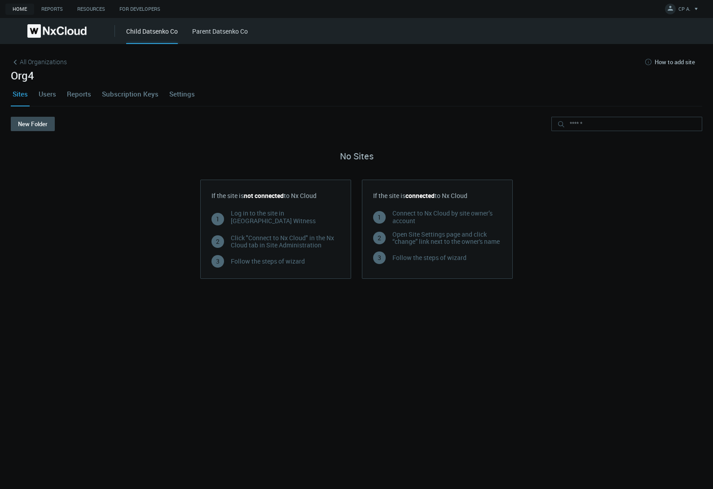
click at [54, 93] on link "Users" at bounding box center [47, 94] width 21 height 24
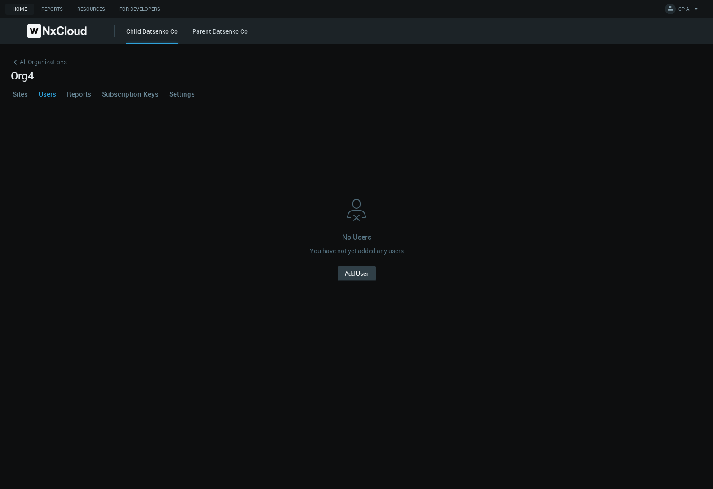
click at [366, 274] on button "Add User" at bounding box center [357, 273] width 38 height 14
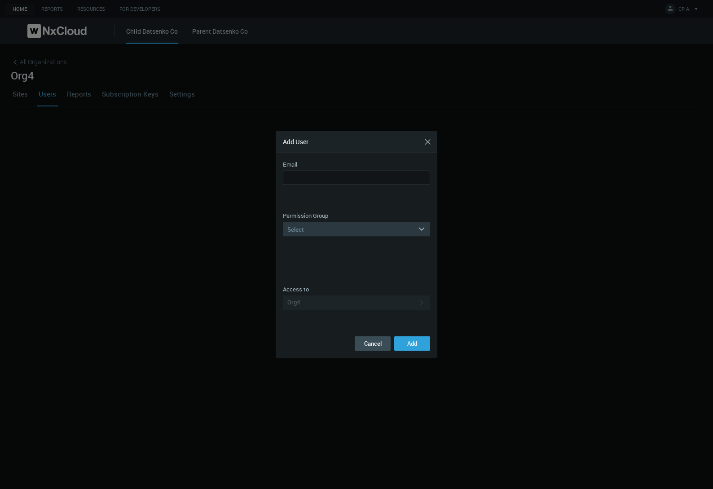
click at [340, 226] on div "Select" at bounding box center [350, 229] width 135 height 14
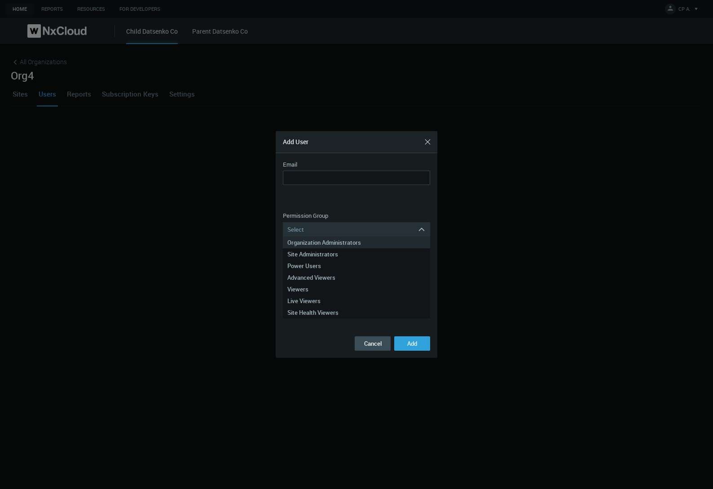
click at [337, 239] on div "Organization Administrators" at bounding box center [357, 243] width 138 height 12
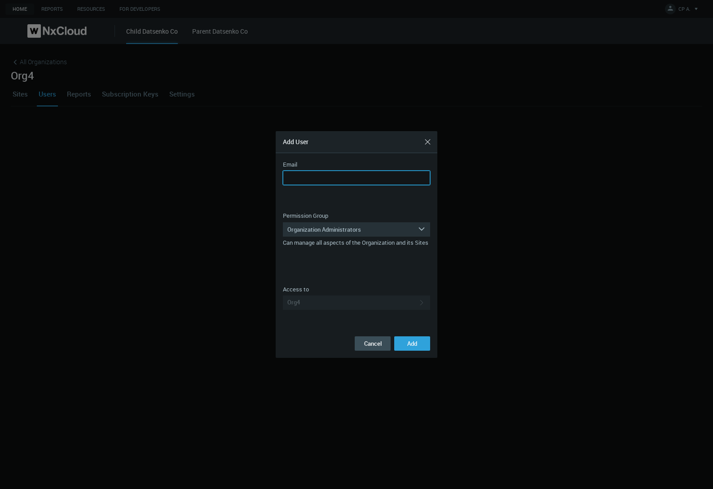
click at [339, 182] on input "Email" at bounding box center [356, 178] width 147 height 14
type input "**********"
click at [409, 342] on span "Add" at bounding box center [412, 344] width 10 height 8
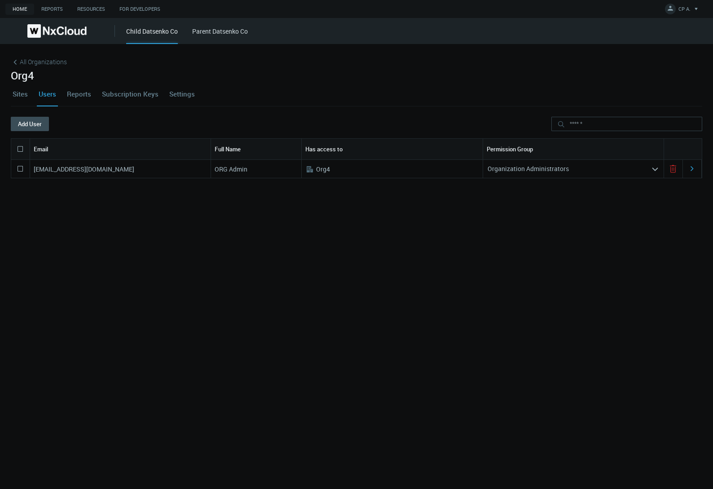
click at [16, 94] on link "Sites" at bounding box center [20, 94] width 19 height 24
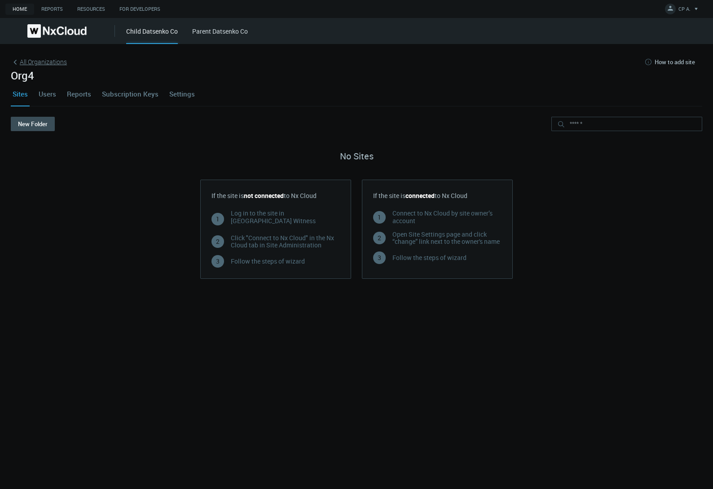
click at [20, 61] on span "All Organizations" at bounding box center [43, 61] width 47 height 9
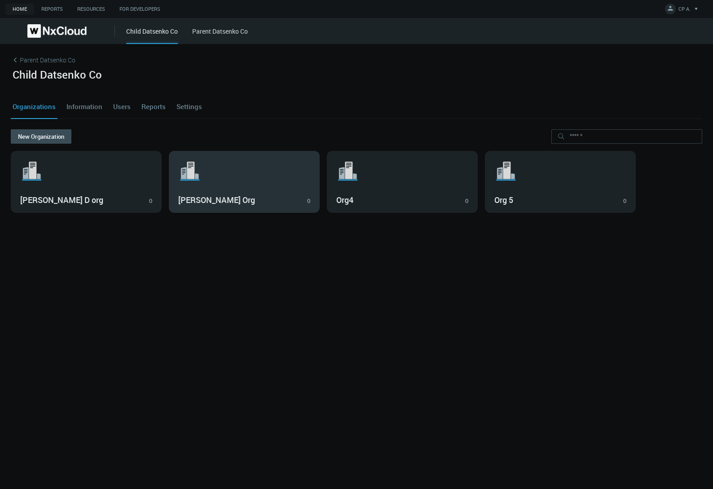
click at [235, 182] on svg-icon ".st1{fill:var(--svg-placeholder-elm2-color);} .st2{fill:var(--brand-core);} .st…" at bounding box center [244, 171] width 132 height 29
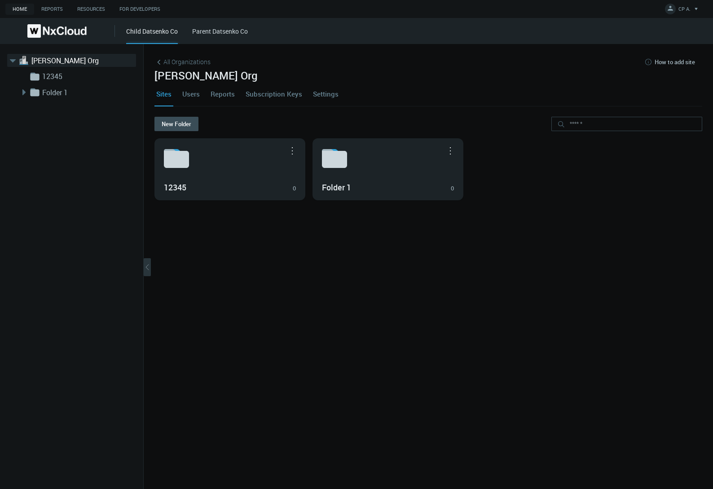
click at [182, 92] on link "Users" at bounding box center [191, 94] width 21 height 24
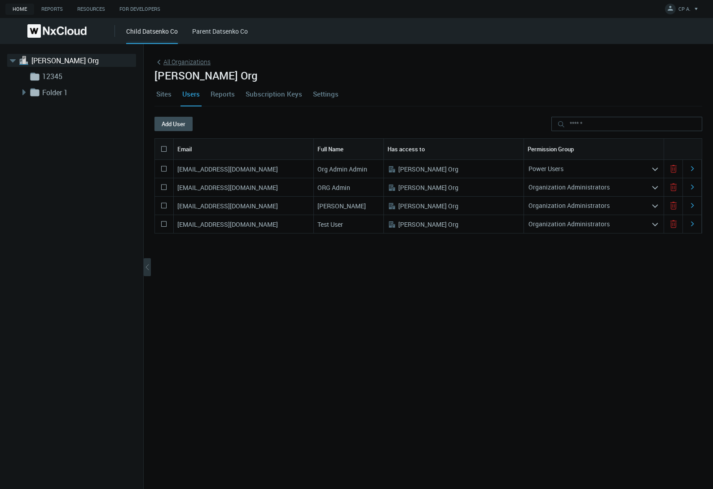
click at [167, 61] on span "All Organizations" at bounding box center [187, 61] width 47 height 9
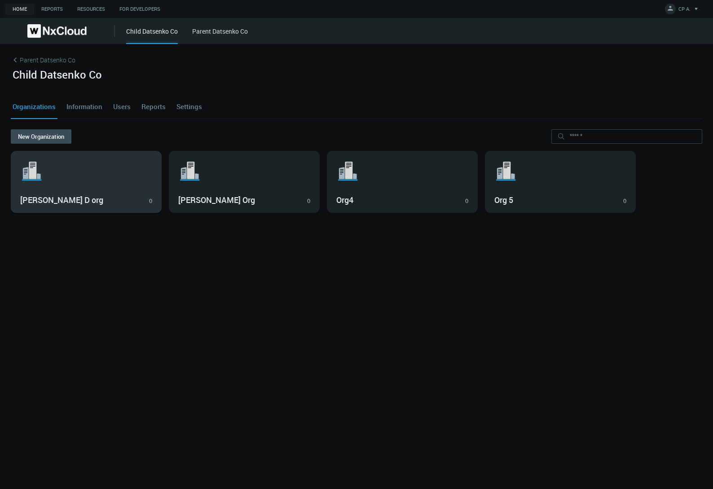
click at [106, 180] on svg-icon ".st1{fill:var(--svg-placeholder-elm2-color);} .st2{fill:var(--brand-core);} .st…" at bounding box center [86, 171] width 132 height 29
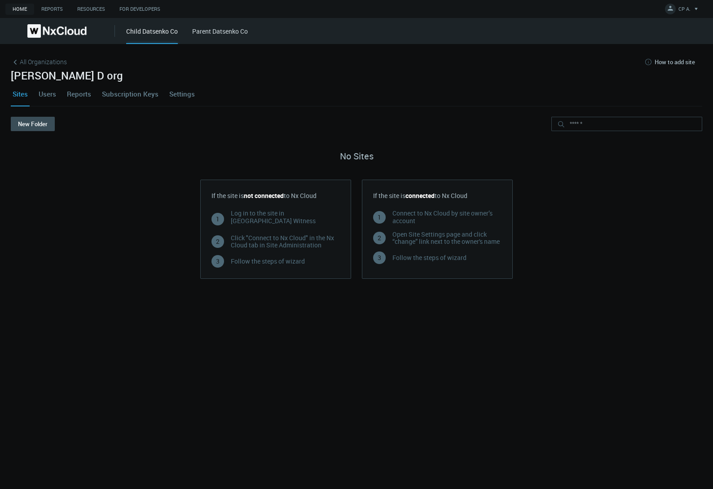
click at [182, 94] on link "Settings" at bounding box center [182, 94] width 29 height 24
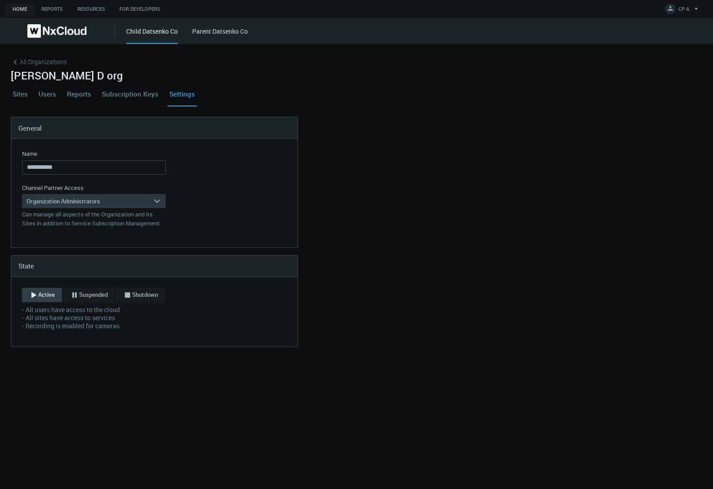
click at [146, 195] on div "Organization Administrators" at bounding box center [87, 201] width 131 height 14
click at [118, 216] on div "Organization Administrators" at bounding box center [94, 214] width 135 height 12
click at [128, 199] on div "Organization Administrators" at bounding box center [87, 201] width 131 height 14
click at [94, 227] on div "Site Health Viewers" at bounding box center [94, 226] width 135 height 12
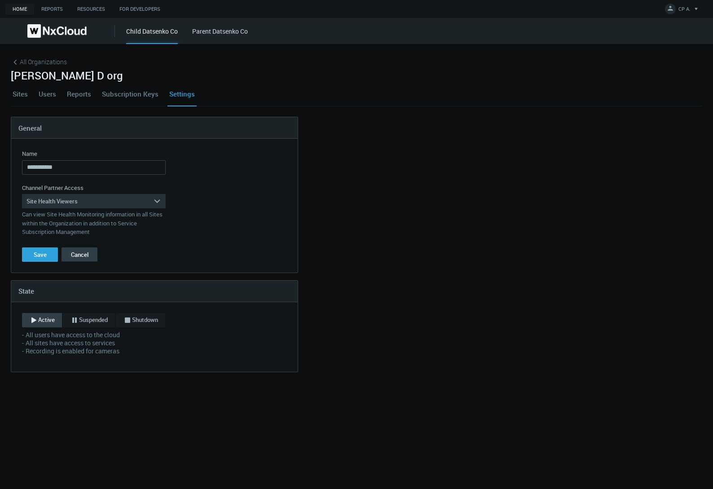
click at [84, 250] on button "Cancel" at bounding box center [80, 255] width 36 height 14
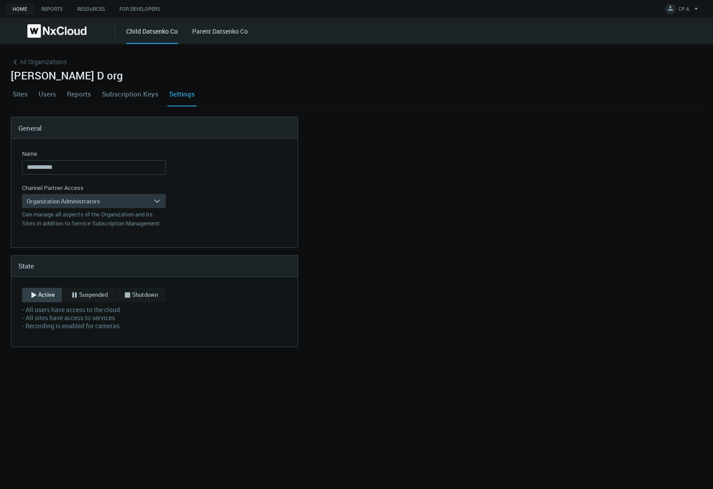
click at [119, 200] on div "Organization Administrators" at bounding box center [87, 201] width 131 height 14
click at [98, 227] on div "Site Health Viewers" at bounding box center [94, 226] width 135 height 12
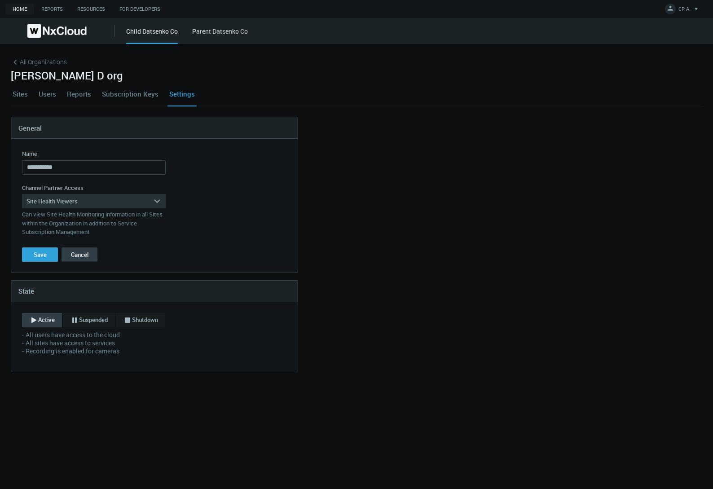
click at [84, 257] on button "Cancel" at bounding box center [80, 255] width 36 height 14
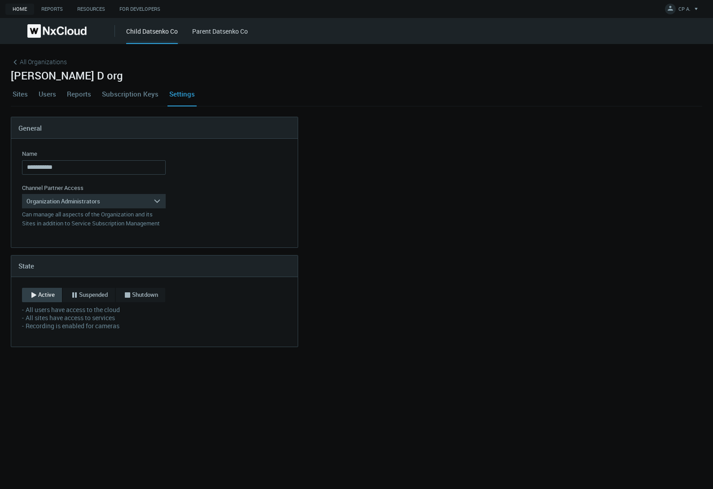
click at [45, 93] on link "Users" at bounding box center [47, 94] width 21 height 24
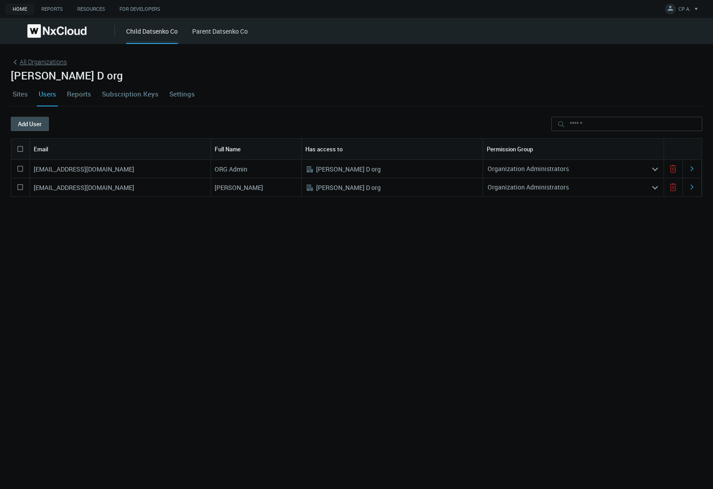
click at [28, 64] on span "All Organizations" at bounding box center [43, 61] width 47 height 9
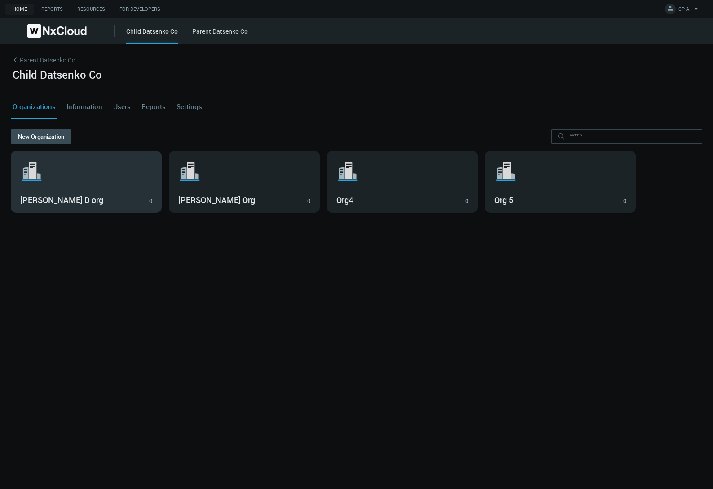
click at [108, 199] on h3 "[PERSON_NAME] D org" at bounding box center [79, 200] width 119 height 10
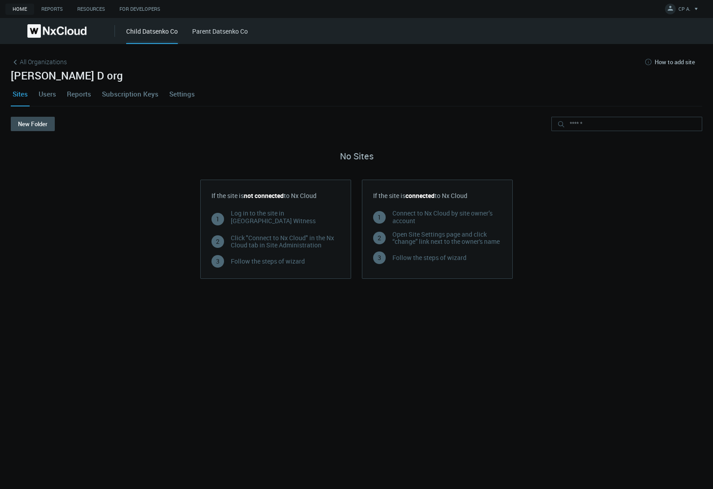
click at [40, 93] on link "Users" at bounding box center [47, 94] width 21 height 24
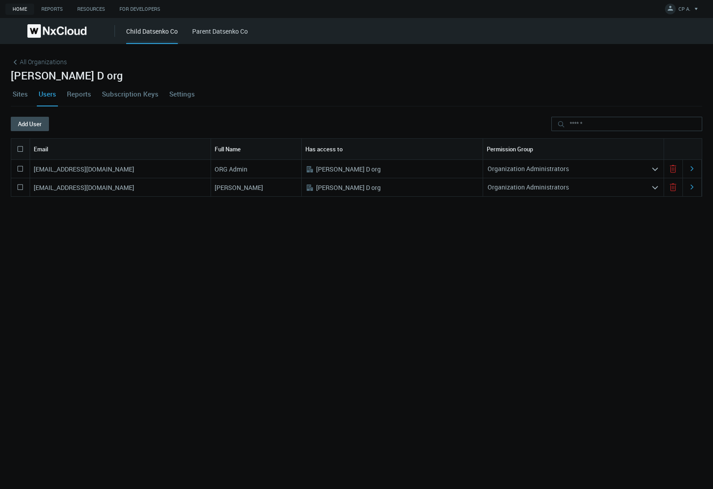
click at [668, 187] on icon at bounding box center [673, 187] width 11 height 11
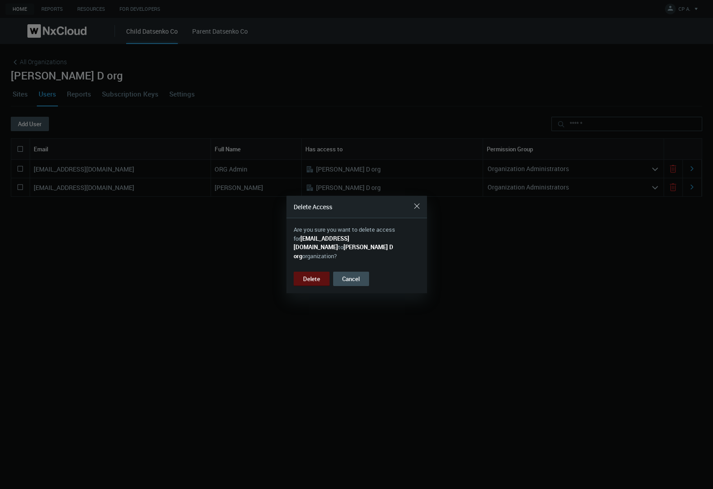
click at [310, 278] on button "Delete" at bounding box center [312, 279] width 36 height 14
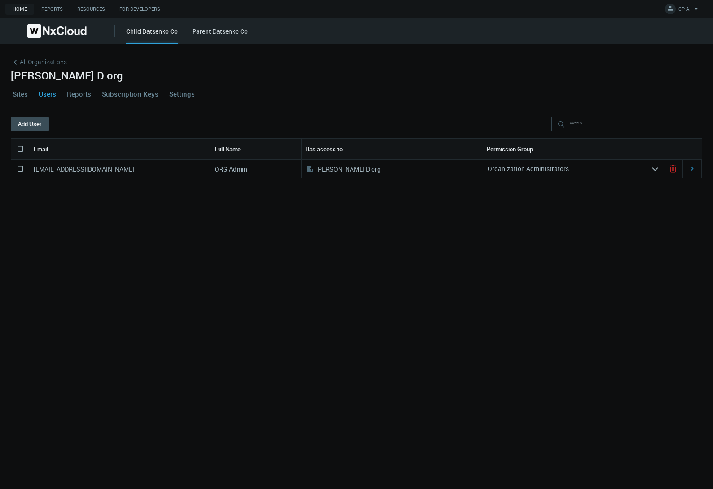
click at [673, 169] on icon at bounding box center [673, 169] width 0 height 4
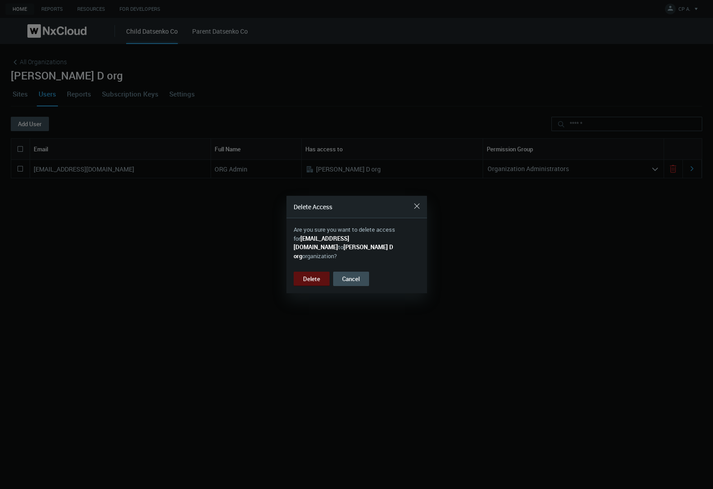
click at [316, 272] on button "Delete" at bounding box center [312, 279] width 36 height 14
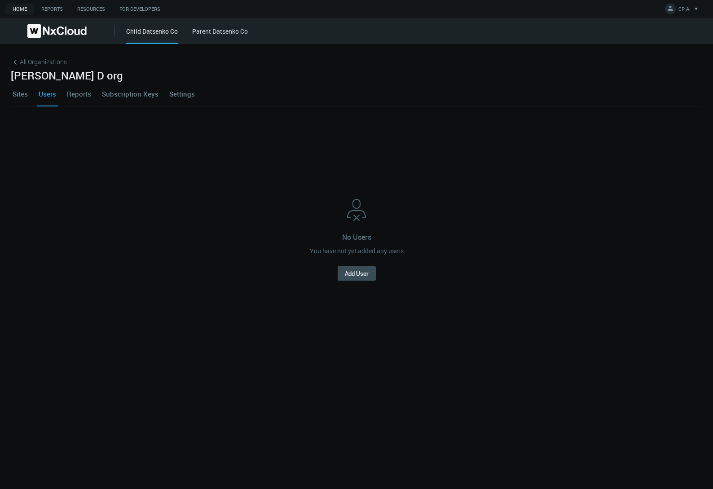
click at [176, 93] on link "Settings" at bounding box center [182, 94] width 29 height 24
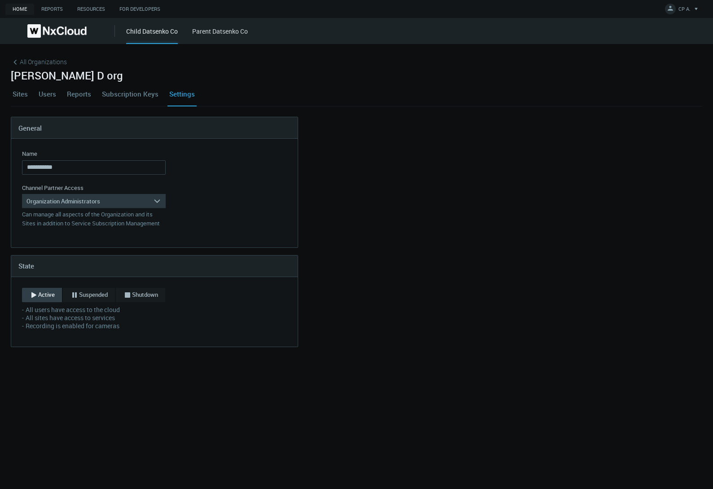
click at [113, 195] on div "Organization Administrators" at bounding box center [87, 201] width 131 height 14
click at [93, 221] on div "Site Health Viewers" at bounding box center [94, 226] width 135 height 12
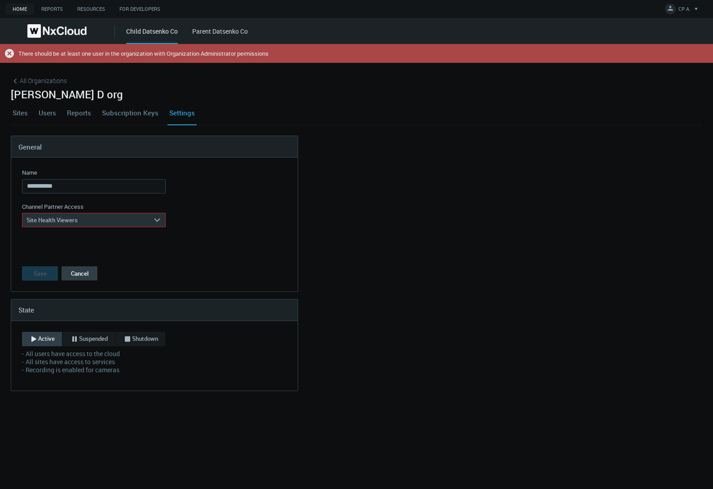
click at [83, 273] on button "Cancel" at bounding box center [80, 273] width 36 height 14
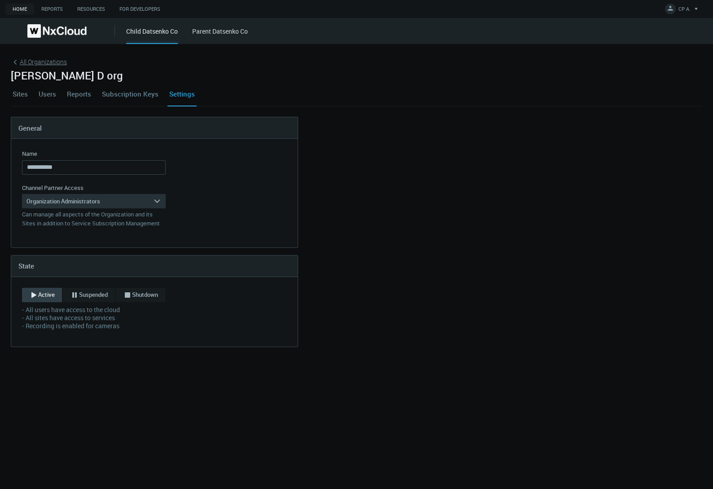
click at [21, 65] on span "All Organizations" at bounding box center [43, 61] width 47 height 9
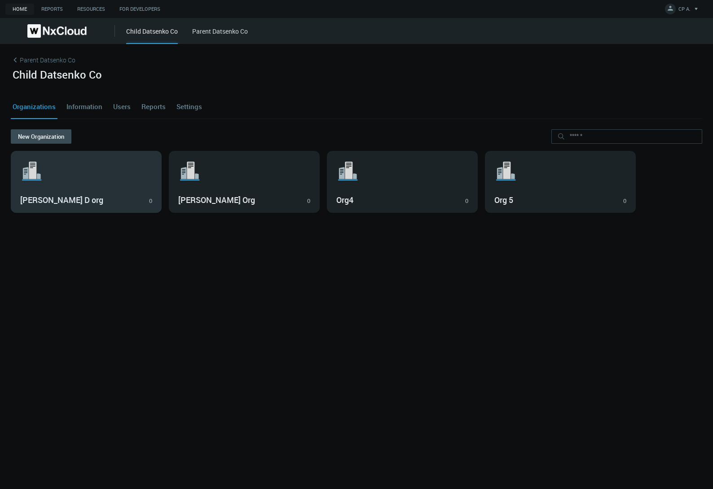
click at [93, 169] on svg-icon ".st1{fill:var(--svg-placeholder-elm2-color);} .st2{fill:var(--brand-core);} .st…" at bounding box center [86, 171] width 132 height 29
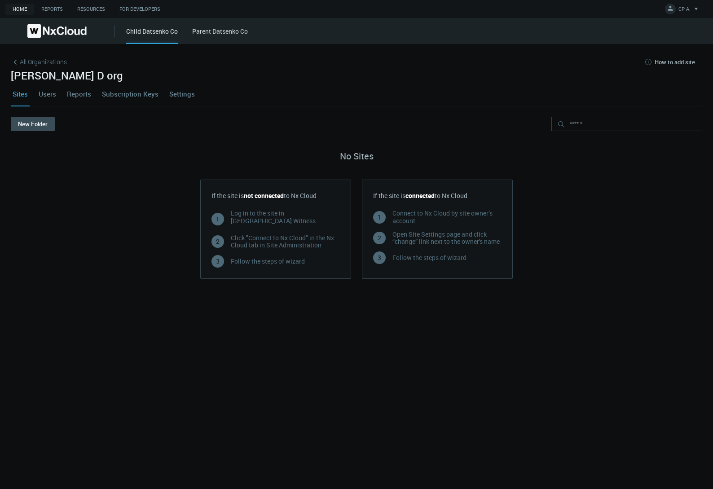
click at [185, 94] on link "Settings" at bounding box center [182, 94] width 29 height 24
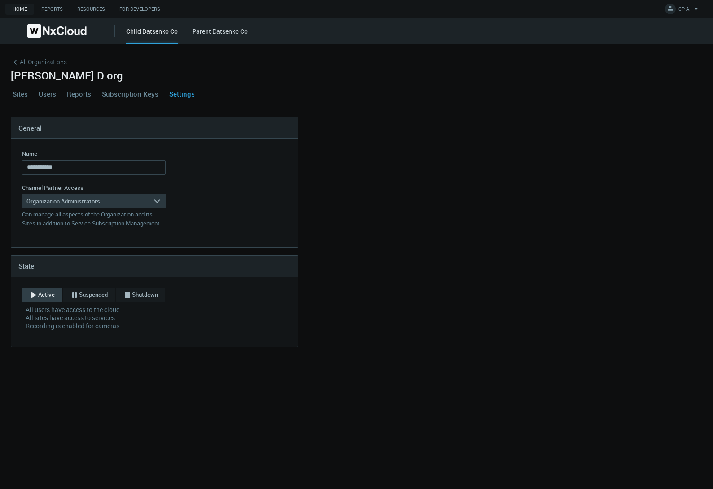
click at [88, 198] on div "Organization Administrators" at bounding box center [87, 201] width 131 height 14
click at [70, 235] on div "Service Subscription Managers" at bounding box center [94, 238] width 135 height 12
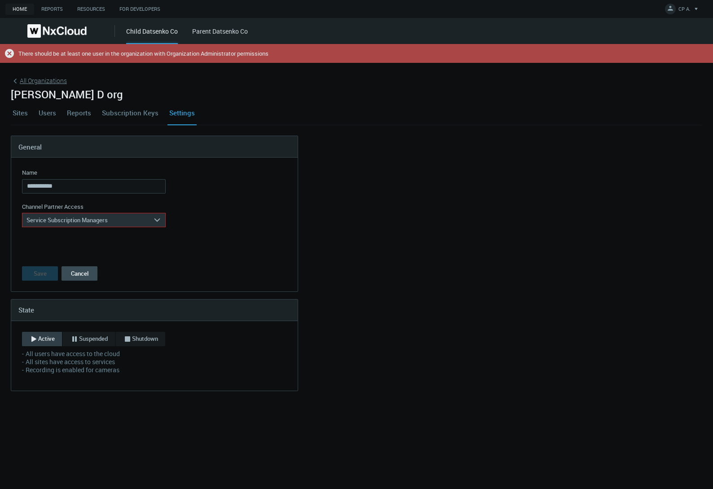
click at [20, 80] on span "All Organizations" at bounding box center [43, 80] width 47 height 9
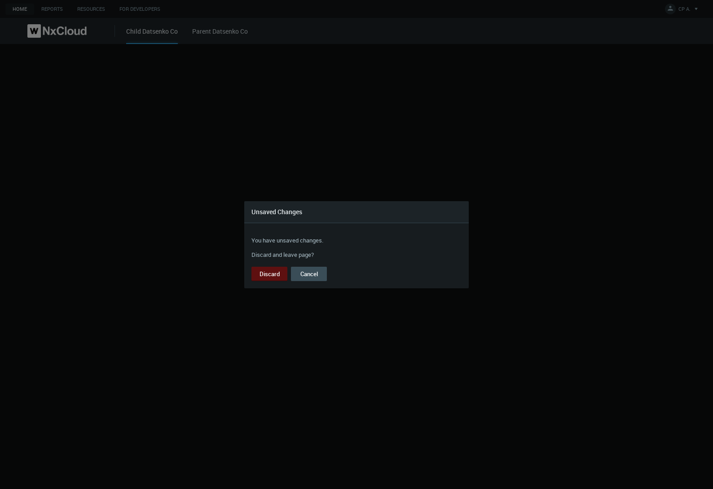
click at [270, 273] on button "Discard" at bounding box center [270, 274] width 36 height 14
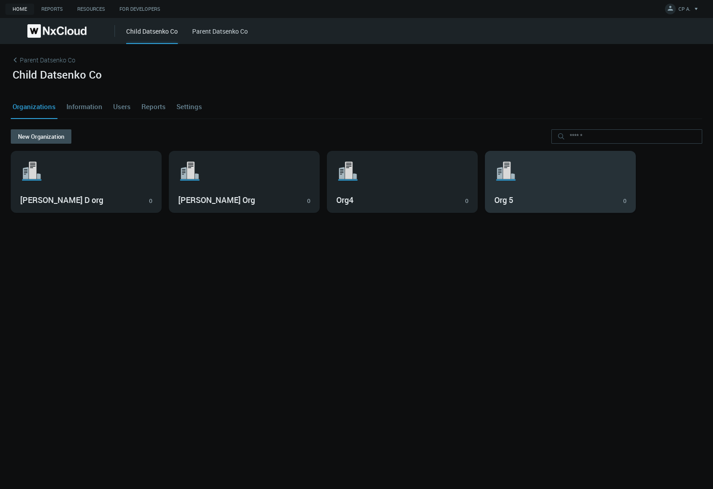
click at [536, 182] on svg-icon ".st1{fill:var(--svg-placeholder-elm2-color);} .st2{fill:var(--brand-core);} .st…" at bounding box center [561, 171] width 132 height 29
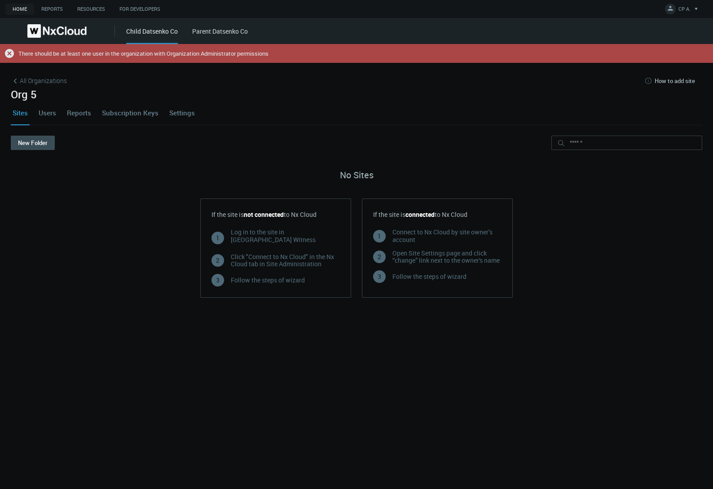
click at [46, 115] on link "Users" at bounding box center [47, 113] width 21 height 24
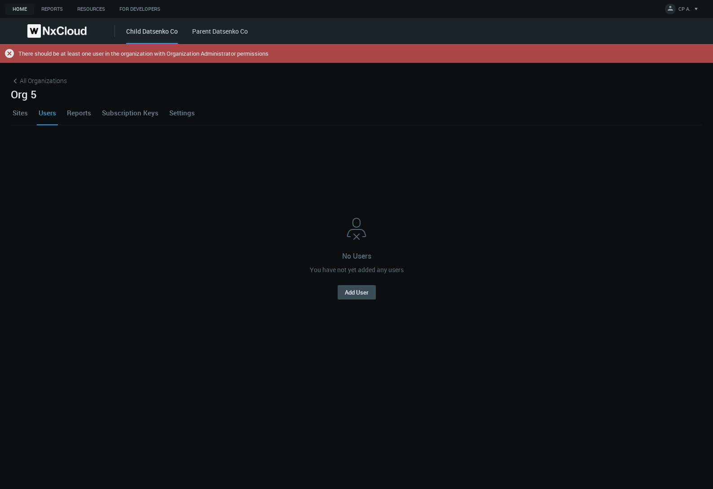
click at [10, 56] on icon at bounding box center [9, 53] width 9 height 9
click at [9, 55] on icon at bounding box center [9, 53] width 9 height 9
click at [9, 53] on icon ".error { fill : #C22626; }" at bounding box center [9, 53] width 9 height 9
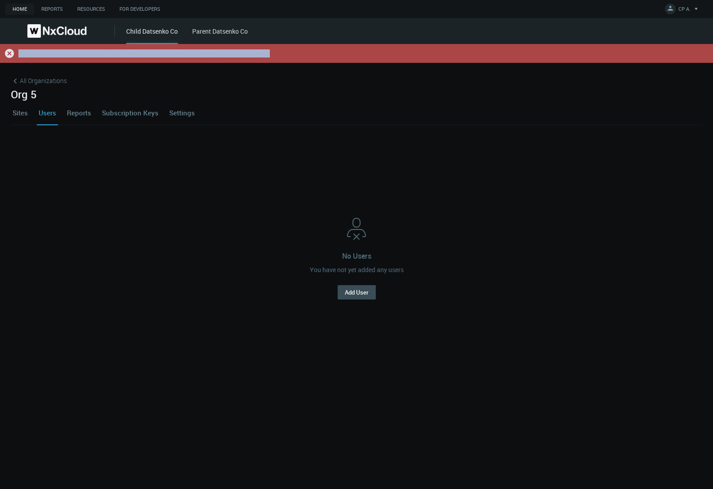
click at [9, 53] on icon ".error { fill : #C22626; }" at bounding box center [9, 53] width 9 height 9
click at [247, 143] on div "No Users You have not yet added any users Add User" at bounding box center [356, 257] width 685 height 243
click at [177, 114] on link "Settings" at bounding box center [182, 113] width 29 height 24
click at [177, 114] on div ".error { fill : #C22626; } There should be at least one user in the organizatio…" at bounding box center [356, 266] width 713 height 445
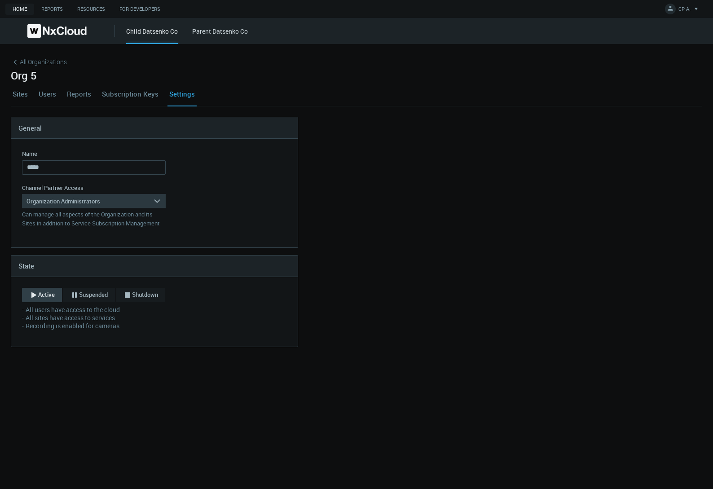
click at [150, 196] on div "Organization Administrators" at bounding box center [87, 201] width 131 height 14
click at [128, 201] on div "Organization Administrators" at bounding box center [87, 201] width 131 height 14
click at [93, 230] on div "Site Health Viewers" at bounding box center [94, 226] width 135 height 12
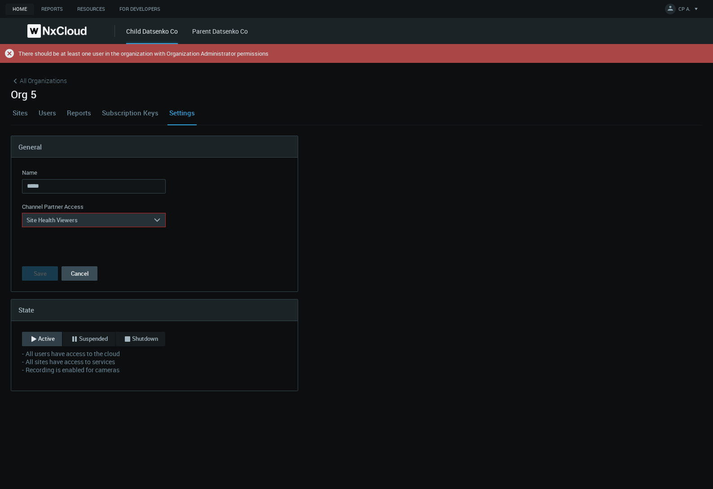
click at [86, 273] on button "Cancel" at bounding box center [80, 273] width 36 height 14
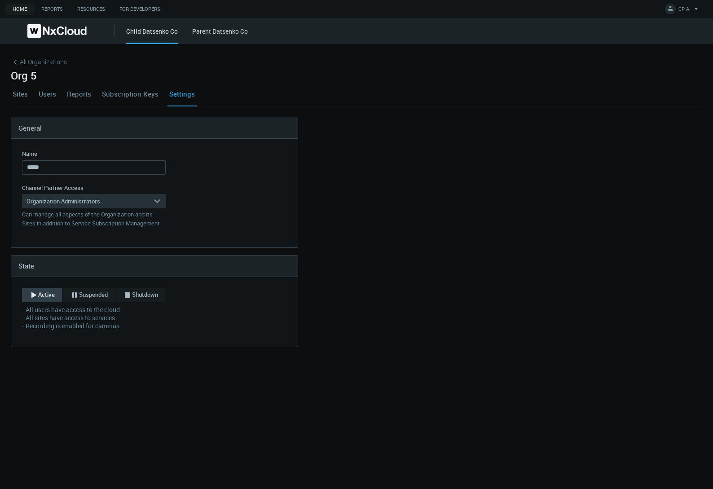
click at [46, 97] on link "Users" at bounding box center [47, 94] width 21 height 24
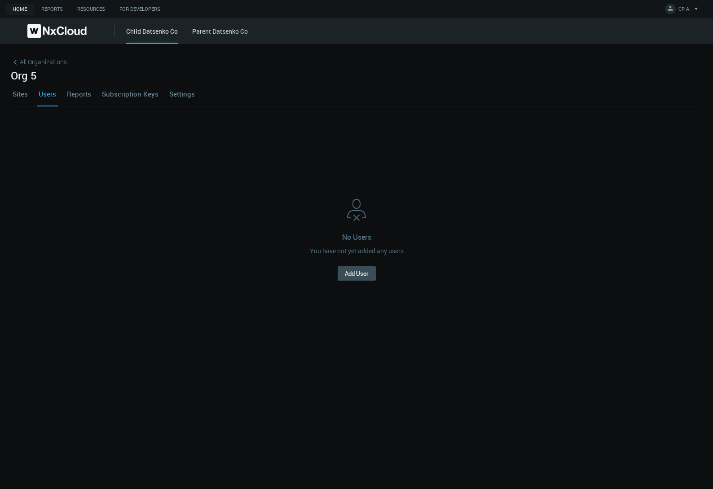
click at [14, 97] on link "Sites" at bounding box center [20, 94] width 19 height 24
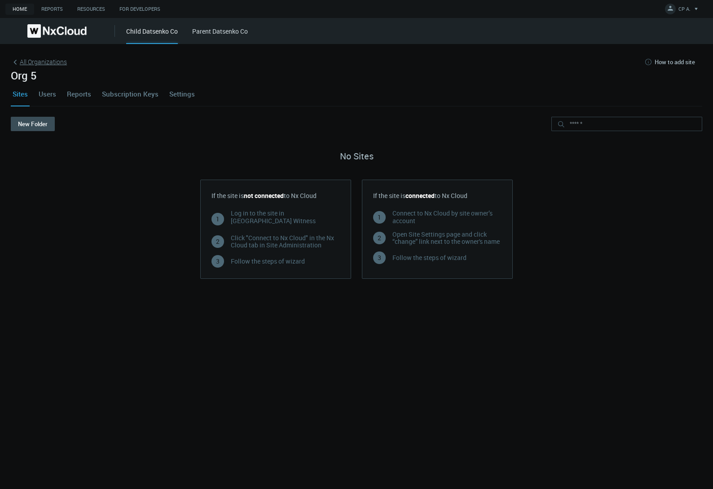
click at [35, 65] on span "All Organizations" at bounding box center [43, 61] width 47 height 9
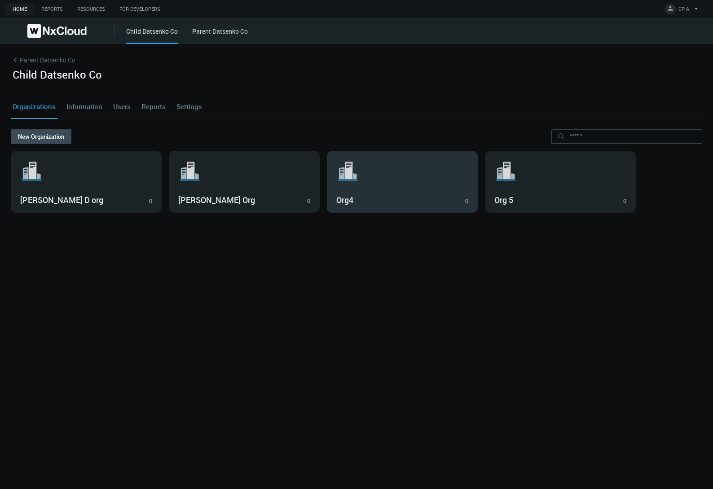
click at [411, 201] on h3 "Org4" at bounding box center [395, 200] width 119 height 10
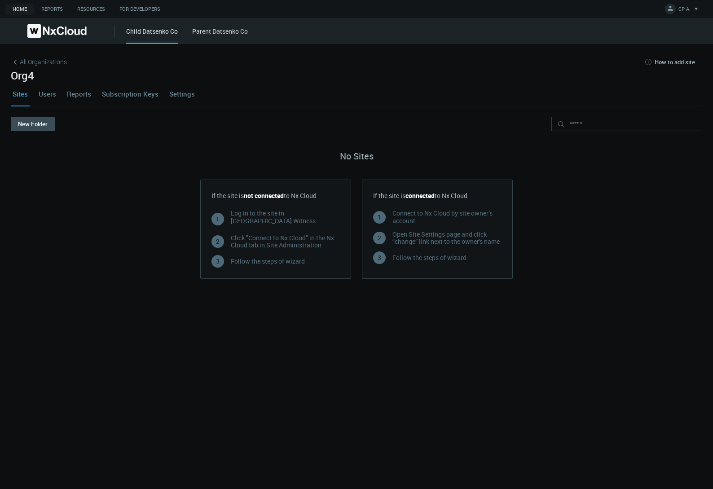
click at [52, 94] on link "Users" at bounding box center [47, 94] width 21 height 24
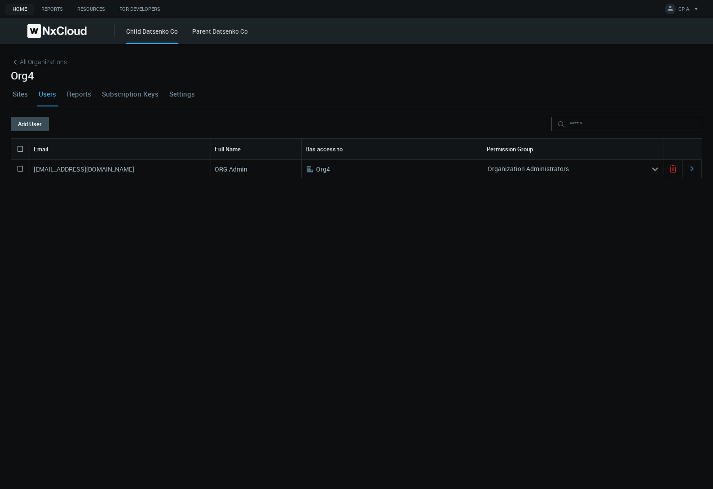
click at [182, 91] on link "Settings" at bounding box center [182, 94] width 29 height 24
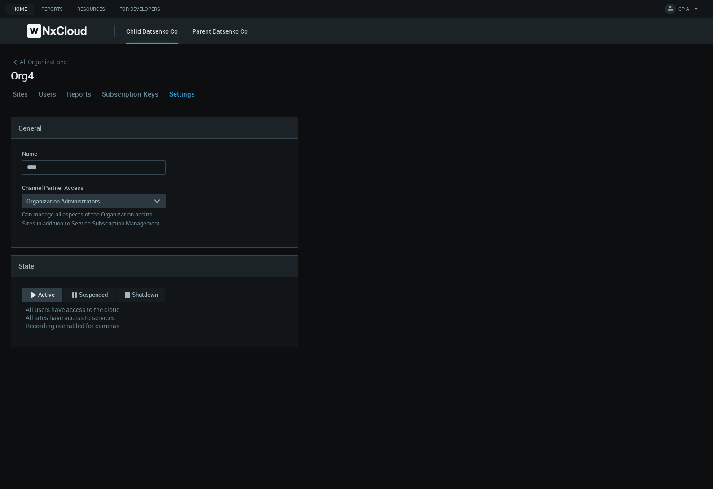
click at [135, 199] on div "Organization Administrators" at bounding box center [87, 201] width 131 height 14
click at [99, 227] on div "Site Health Viewers" at bounding box center [94, 226] width 135 height 12
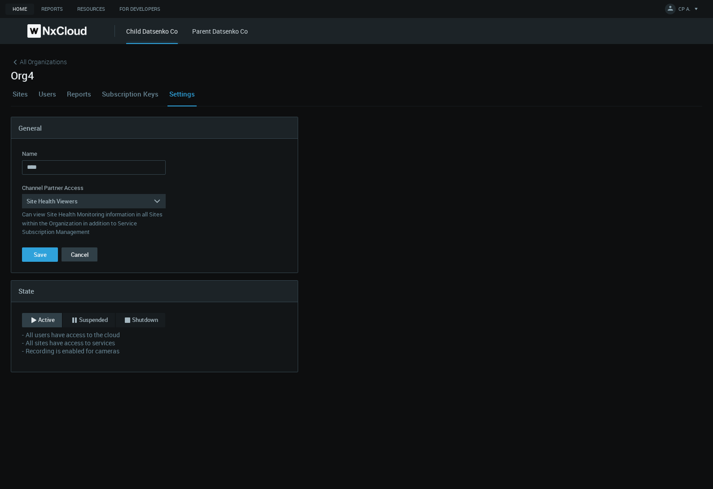
click at [75, 252] on button "Cancel" at bounding box center [80, 255] width 36 height 14
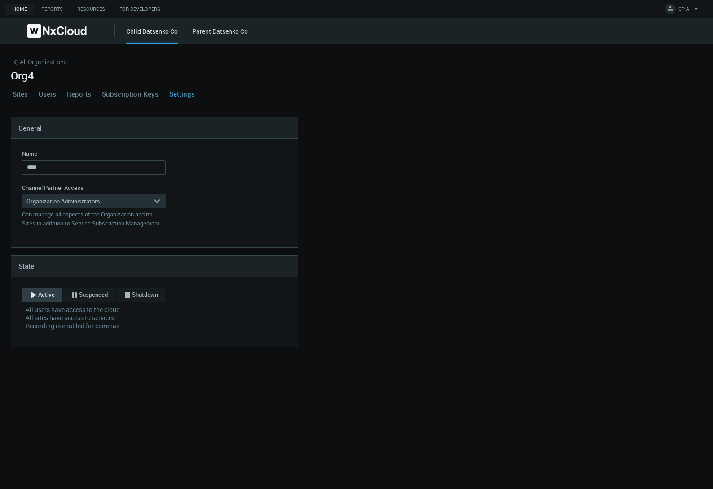
click at [23, 58] on span "All Organizations" at bounding box center [43, 61] width 47 height 9
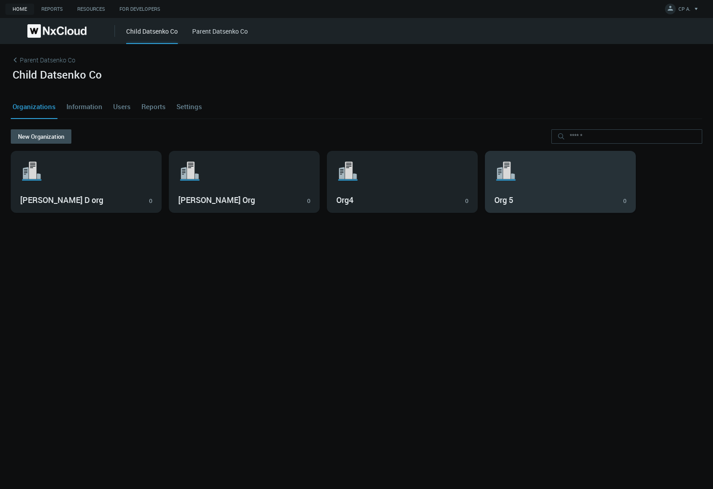
click at [541, 180] on svg-icon ".st1{fill:var(--svg-placeholder-elm2-color);} .st2{fill:var(--brand-core);} .st…" at bounding box center [561, 171] width 132 height 29
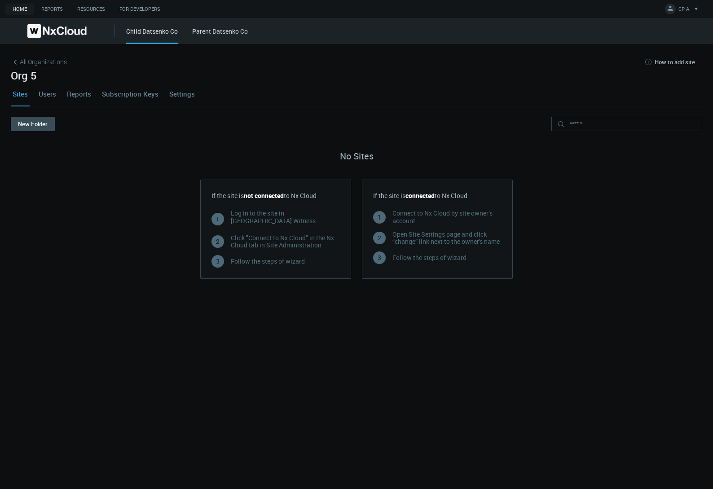
click at [190, 93] on link "Settings" at bounding box center [182, 94] width 29 height 24
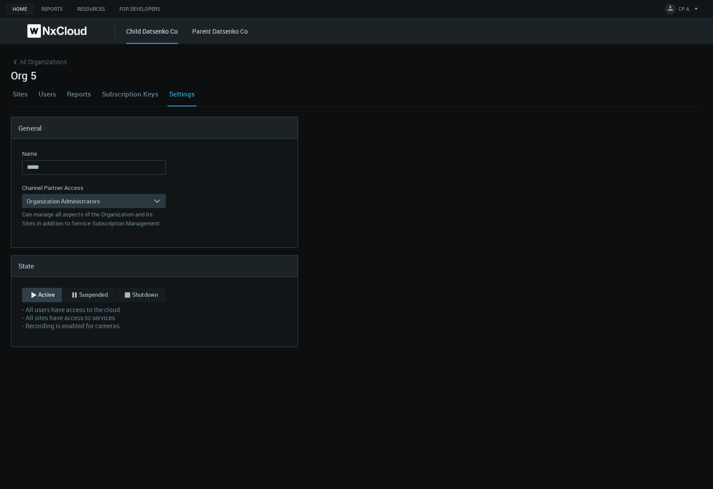
click at [137, 201] on div "Organization Administrators" at bounding box center [87, 201] width 131 height 14
click at [103, 224] on div "Site Health Viewers" at bounding box center [94, 226] width 135 height 12
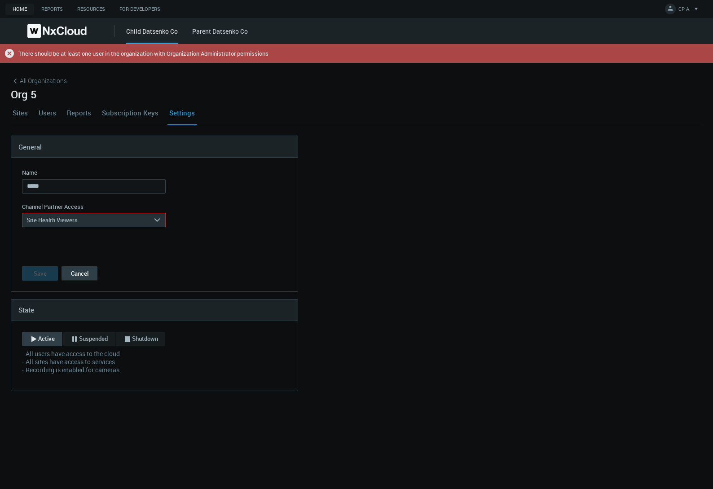
click at [82, 271] on button "Cancel" at bounding box center [80, 273] width 36 height 14
click at [82, 300] on div "State" at bounding box center [154, 311] width 287 height 22
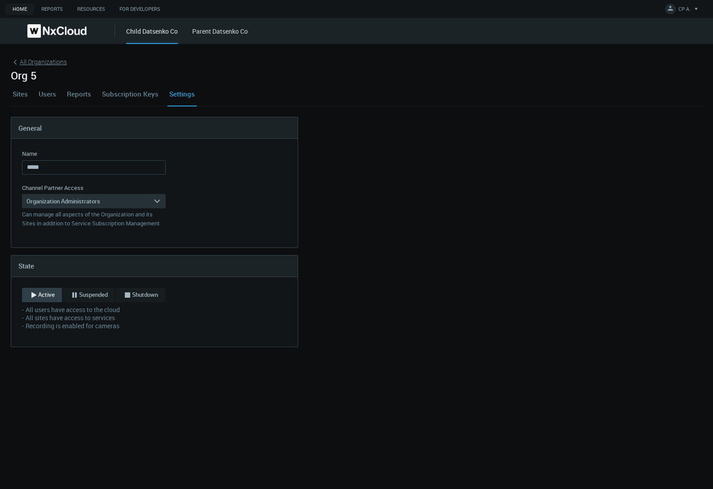
click at [34, 61] on span "All Organizations" at bounding box center [43, 61] width 47 height 9
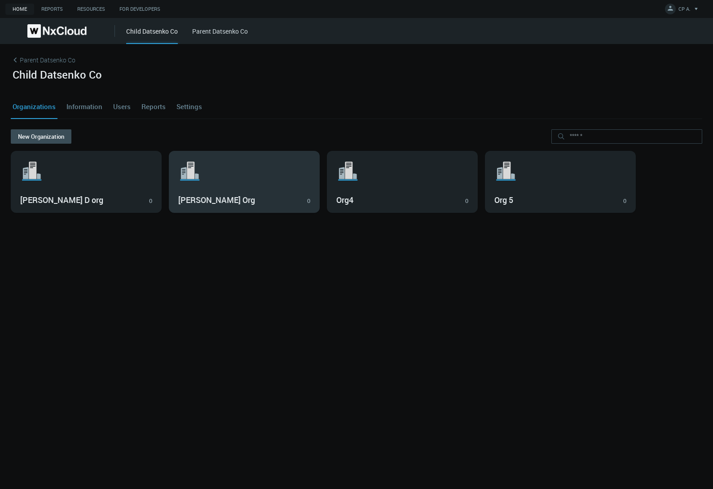
click at [268, 175] on svg-icon ".st1{fill:var(--svg-placeholder-elm2-color);} .st2{fill:var(--brand-core);} .st…" at bounding box center [244, 171] width 132 height 29
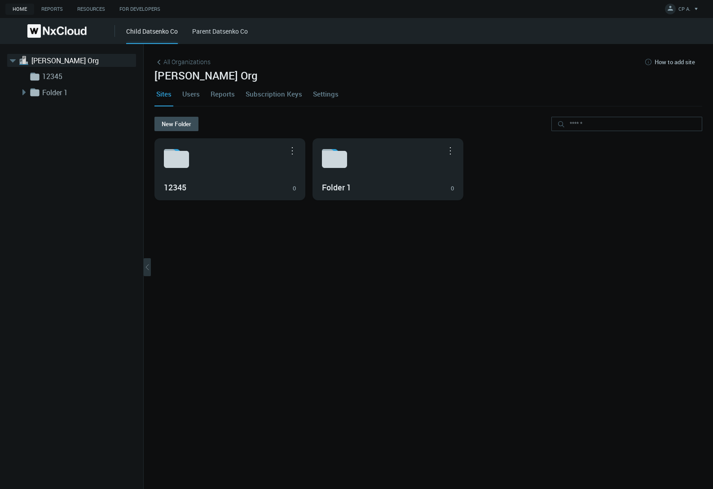
click at [316, 91] on link "Settings" at bounding box center [325, 94] width 29 height 24
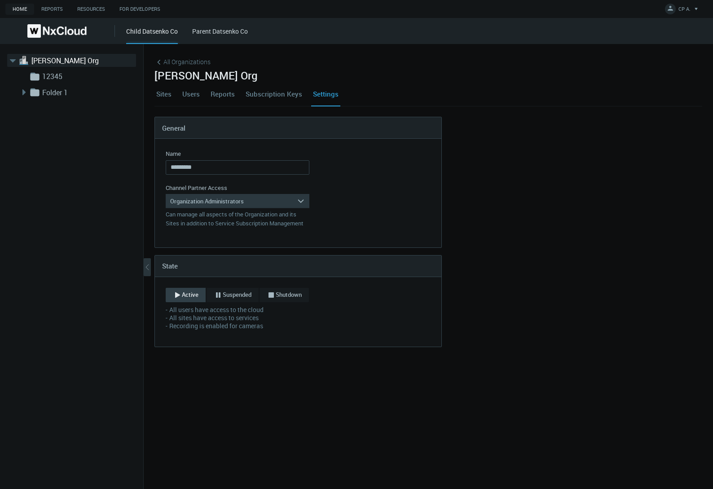
click at [244, 206] on div "Organization Administrators" at bounding box center [231, 201] width 131 height 14
click at [220, 226] on div "Site Health Viewers" at bounding box center [237, 226] width 135 height 12
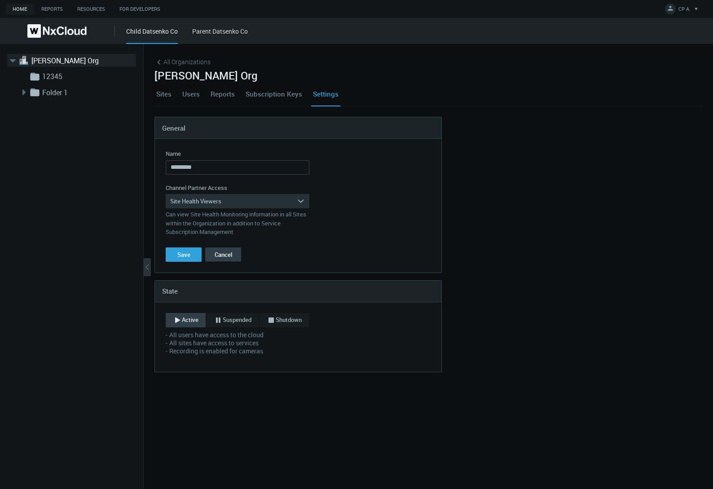
click at [235, 255] on button "Cancel" at bounding box center [223, 255] width 36 height 14
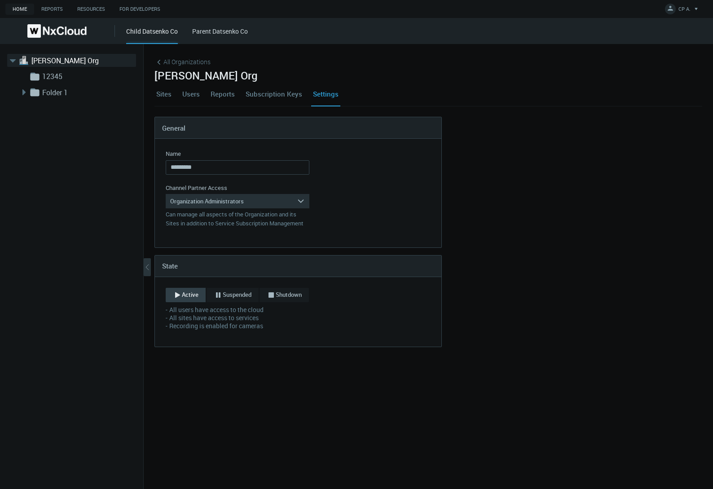
click at [235, 256] on div "State" at bounding box center [298, 267] width 287 height 22
click at [185, 90] on link "Users" at bounding box center [191, 94] width 21 height 24
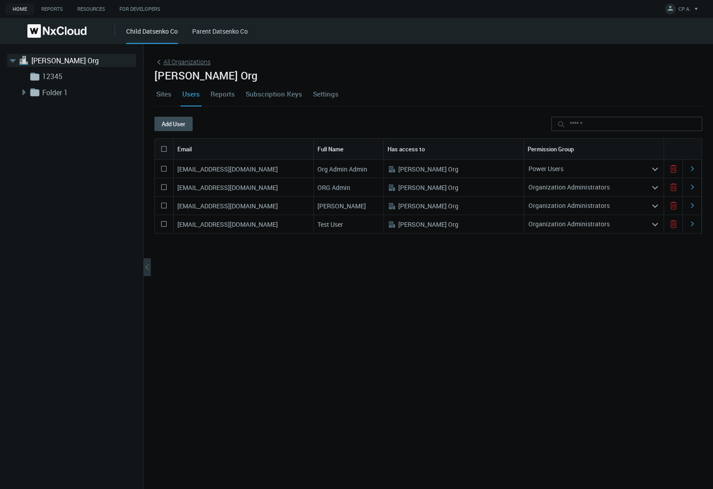
click at [183, 63] on span "All Organizations" at bounding box center [187, 61] width 47 height 9
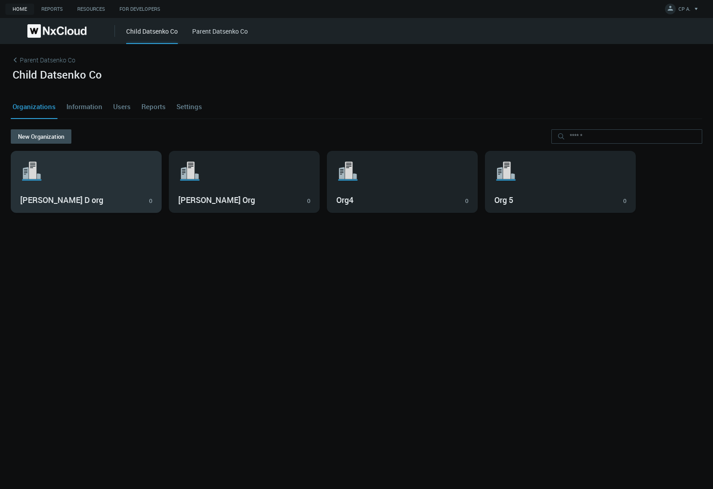
click at [66, 201] on h3 "[PERSON_NAME] D org" at bounding box center [79, 200] width 119 height 10
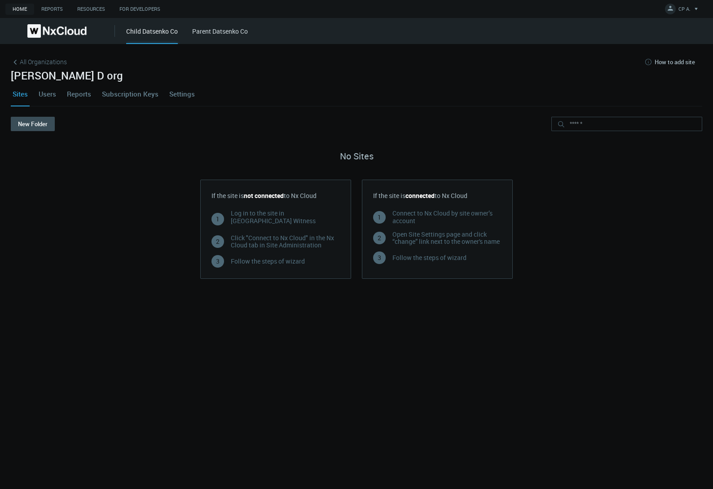
click at [181, 93] on link "Settings" at bounding box center [182, 94] width 29 height 24
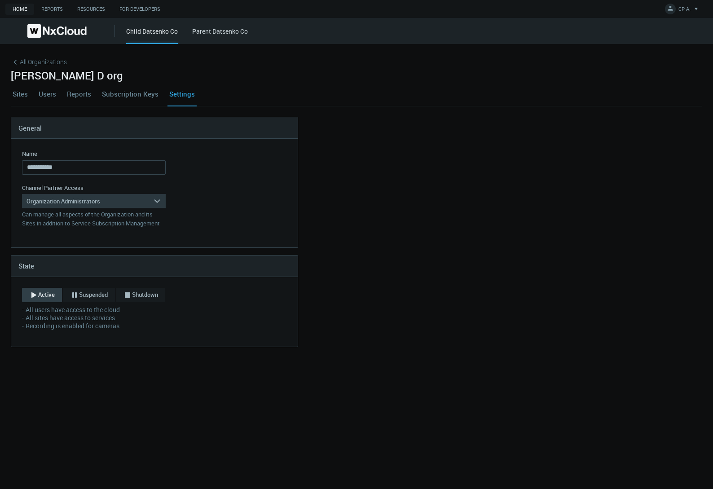
click at [143, 204] on div "Organization Administrators" at bounding box center [87, 201] width 131 height 14
click at [115, 234] on div "Service Subscription Managers" at bounding box center [94, 238] width 135 height 12
click at [115, 234] on nx-control-messages "Can view Site Health Monitoring information in all Sites within the Organizatio…" at bounding box center [94, 223] width 144 height 27
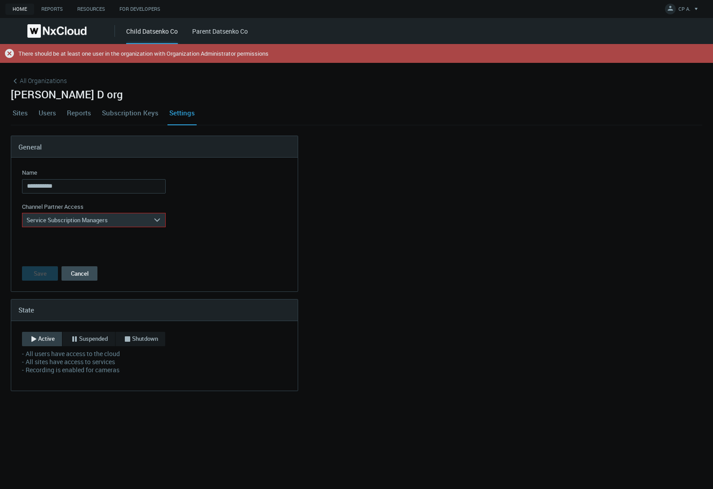
click at [9, 53] on icon ".error { fill : #C22626; }" at bounding box center [9, 53] width 9 height 9
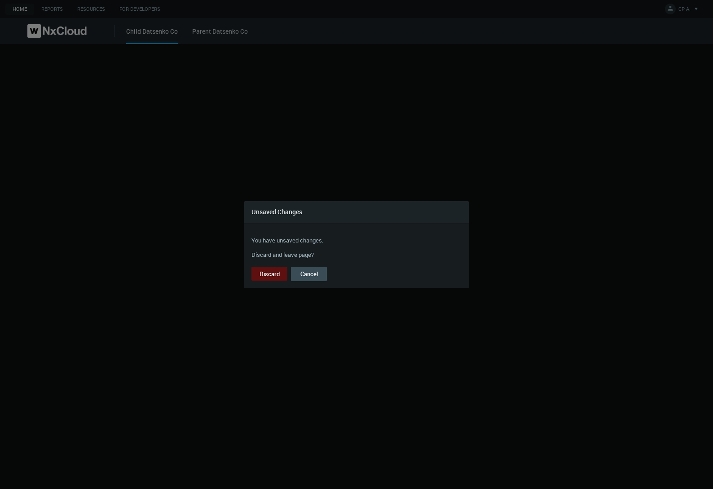
click at [262, 274] on button "Discard" at bounding box center [270, 274] width 36 height 14
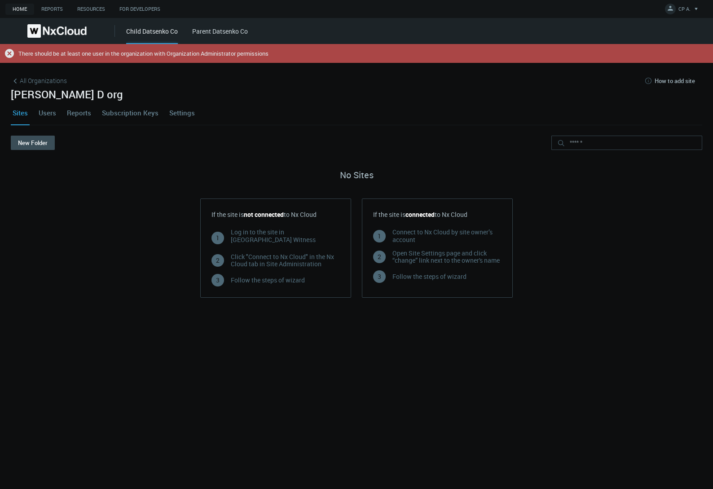
click at [75, 146] on div "New Folder" at bounding box center [357, 147] width 692 height 22
click at [45, 111] on link "Users" at bounding box center [47, 113] width 21 height 24
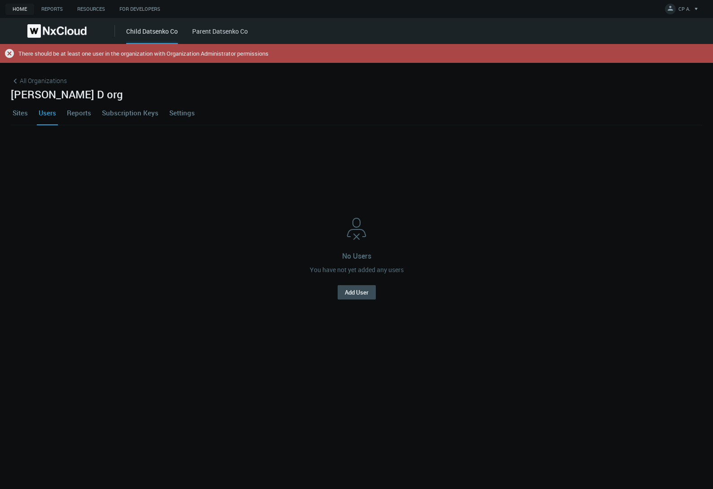
click at [8, 51] on icon at bounding box center [9, 53] width 9 height 9
click at [181, 114] on link "Settings" at bounding box center [182, 113] width 29 height 24
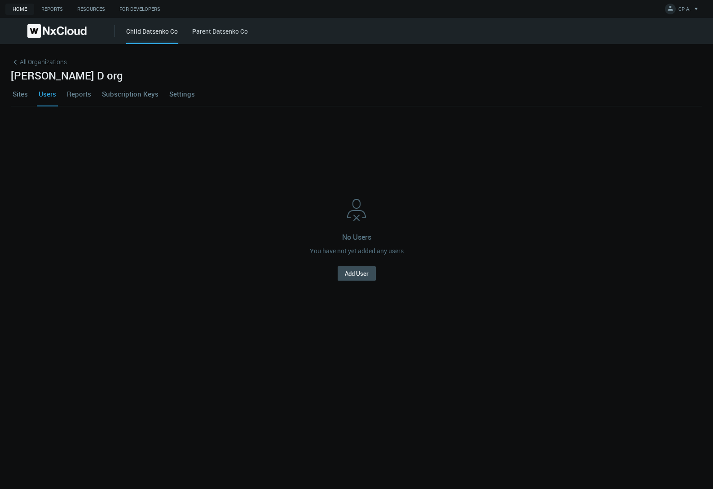
click at [19, 93] on link "Sites" at bounding box center [20, 94] width 19 height 24
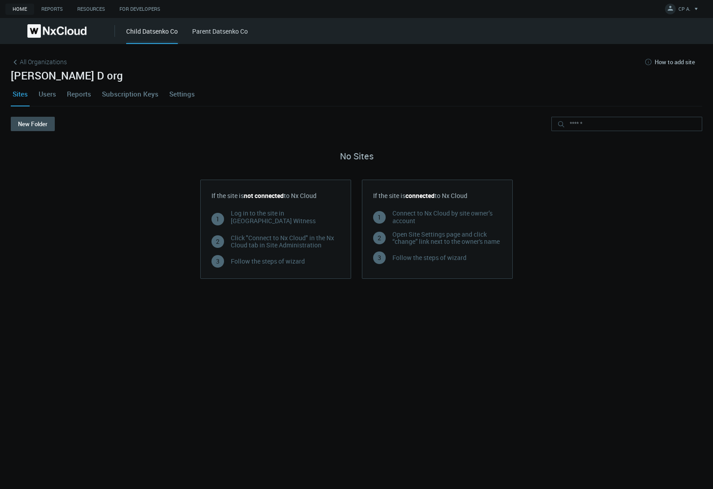
click at [83, 94] on link "Reports" at bounding box center [79, 94] width 28 height 24
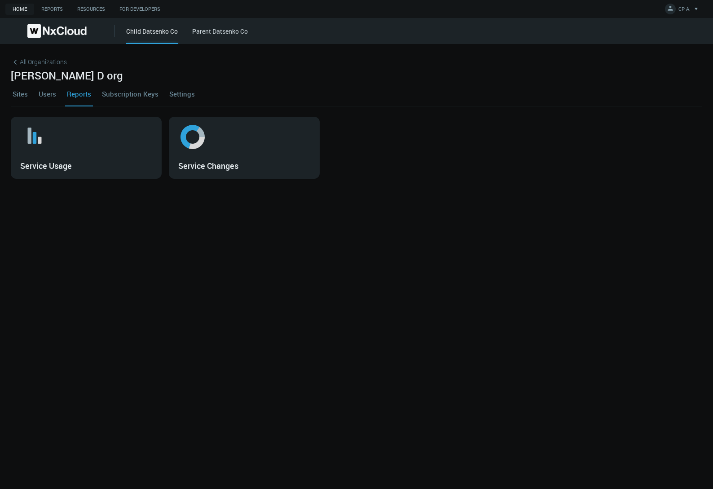
click at [18, 56] on div "All Organizations" at bounding box center [357, 62] width 692 height 14
click at [17, 61] on icon at bounding box center [15, 62] width 9 height 9
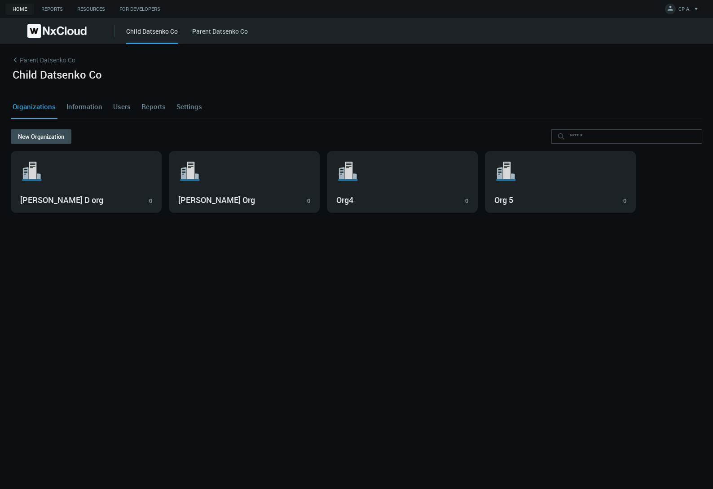
click at [186, 106] on link "Settings" at bounding box center [189, 106] width 29 height 24
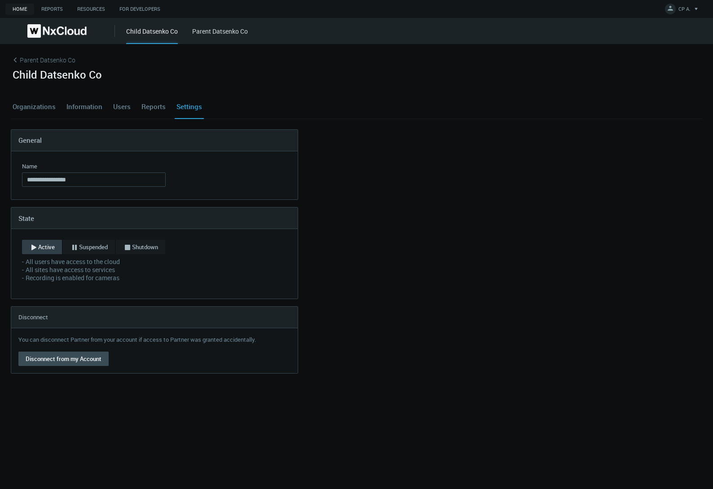
click at [24, 108] on link "Organizations" at bounding box center [34, 106] width 47 height 24
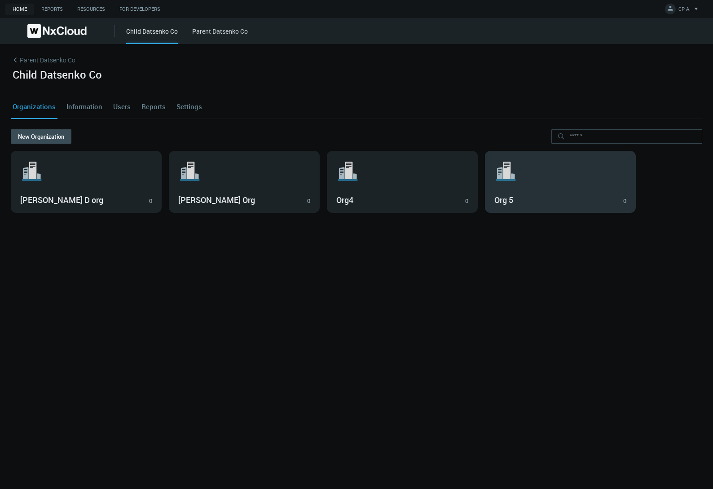
click at [557, 187] on div ".st1{fill:var(--svg-placeholder-elm2-color);} .st2{fill:var(--brand-core);} .st…" at bounding box center [561, 181] width 150 height 61
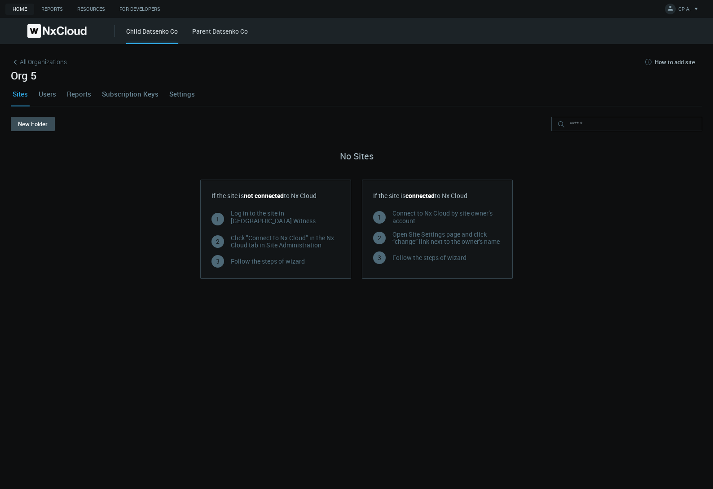
click at [53, 95] on link "Users" at bounding box center [47, 94] width 21 height 24
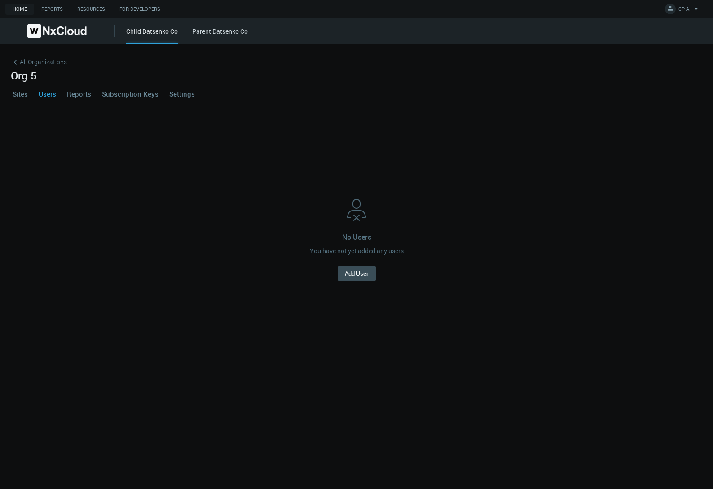
click at [184, 95] on link "Settings" at bounding box center [182, 94] width 29 height 24
click at [184, 95] on div at bounding box center [356, 266] width 713 height 445
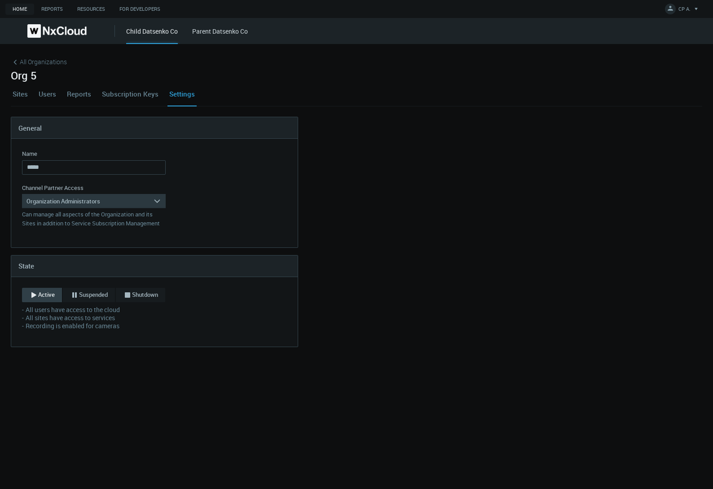
click at [125, 202] on div "Organization Administrators" at bounding box center [87, 201] width 131 height 14
click at [98, 227] on div "Site Health Viewers" at bounding box center [94, 226] width 135 height 12
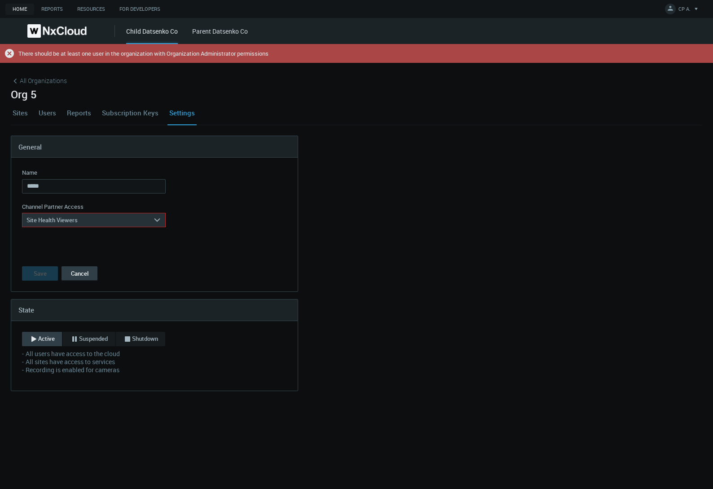
click at [81, 272] on button "Cancel" at bounding box center [80, 273] width 36 height 14
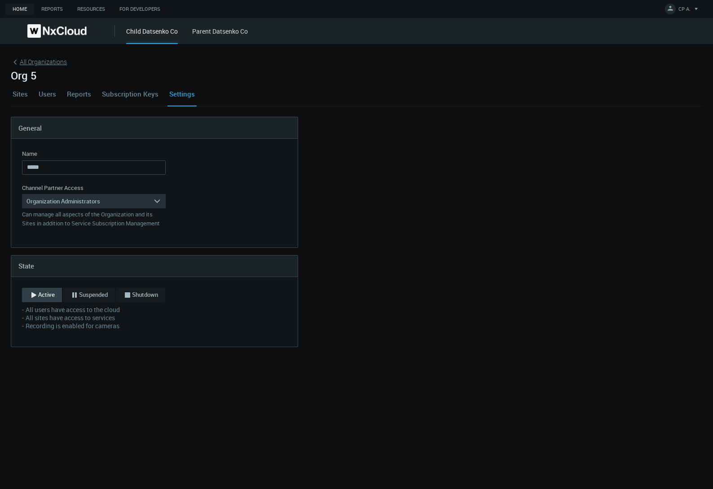
click at [35, 62] on span "All Organizations" at bounding box center [43, 61] width 47 height 9
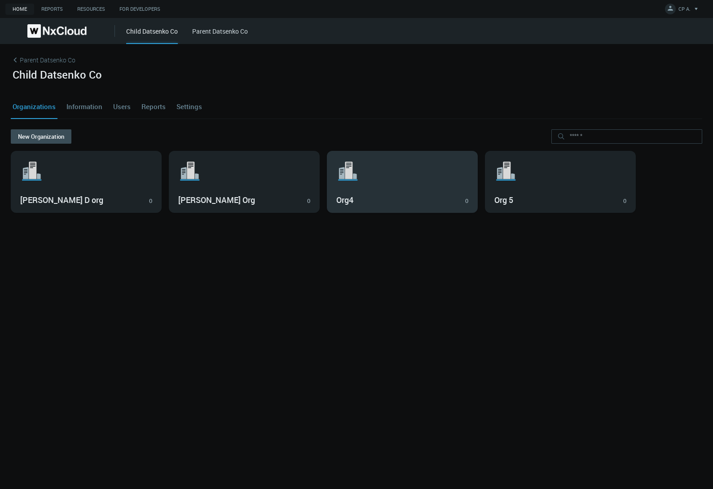
click at [368, 187] on div ".st1{fill:var(--svg-placeholder-elm2-color);} .st2{fill:var(--brand-core);} .st…" at bounding box center [402, 181] width 150 height 61
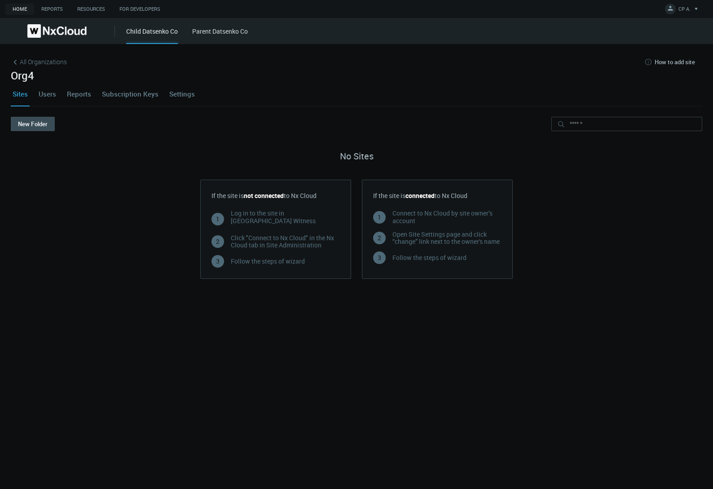
click at [51, 92] on link "Users" at bounding box center [47, 94] width 21 height 24
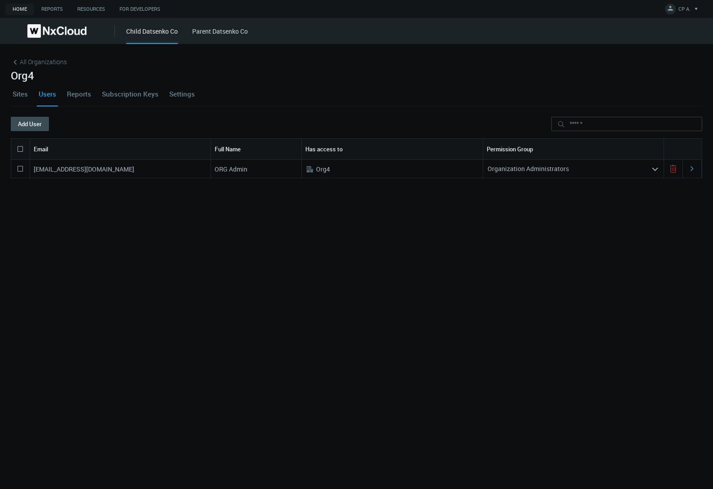
click at [185, 90] on link "Settings" at bounding box center [182, 94] width 29 height 24
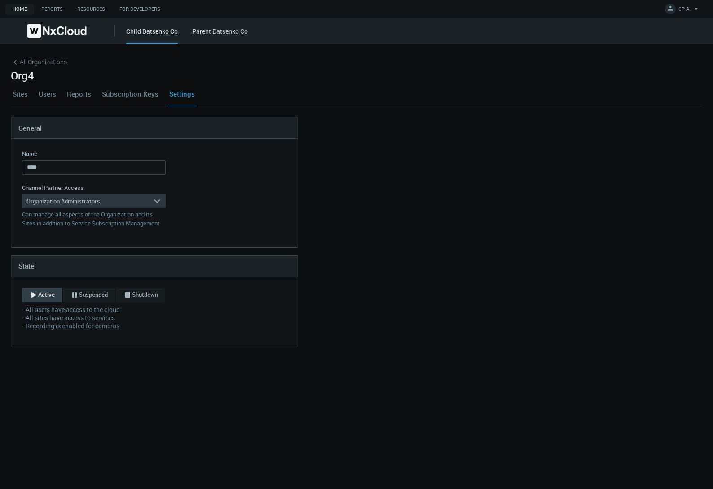
click at [132, 202] on div "Organization Administrators" at bounding box center [87, 201] width 131 height 14
click at [88, 228] on div "Site Health Viewers" at bounding box center [94, 226] width 135 height 12
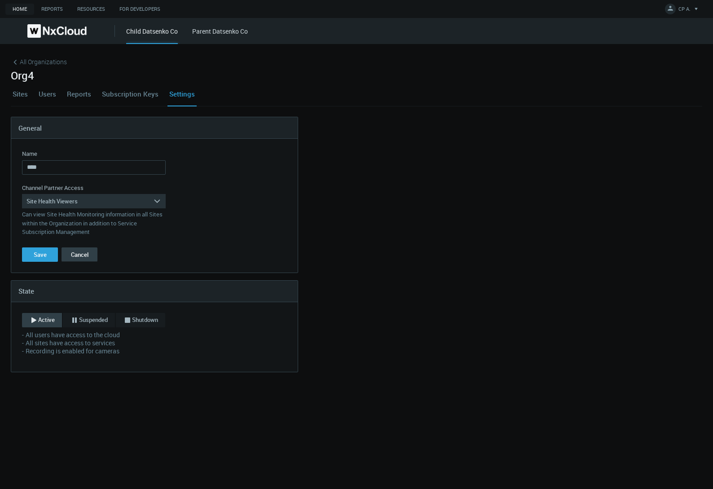
click at [77, 252] on button "Cancel" at bounding box center [80, 255] width 36 height 14
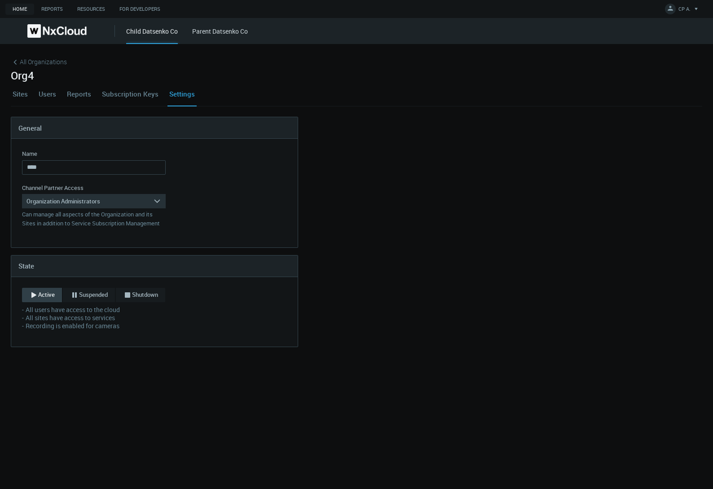
click at [77, 252] on nx-organization-settings "General Name **** Name is required Channel Partner Access Organization Administ…" at bounding box center [357, 232] width 692 height 230
click at [31, 63] on span "All Organizations" at bounding box center [43, 61] width 47 height 9
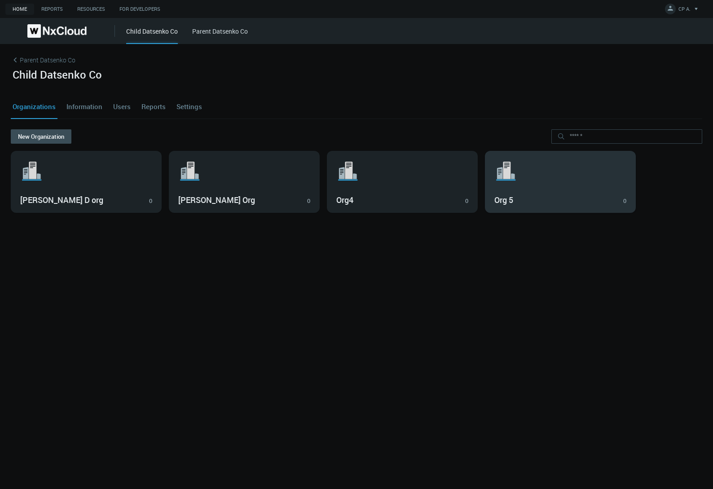
click at [531, 176] on svg-icon ".st1{fill:var(--svg-placeholder-elm2-color);} .st2{fill:var(--brand-core);} .st…" at bounding box center [561, 171] width 132 height 29
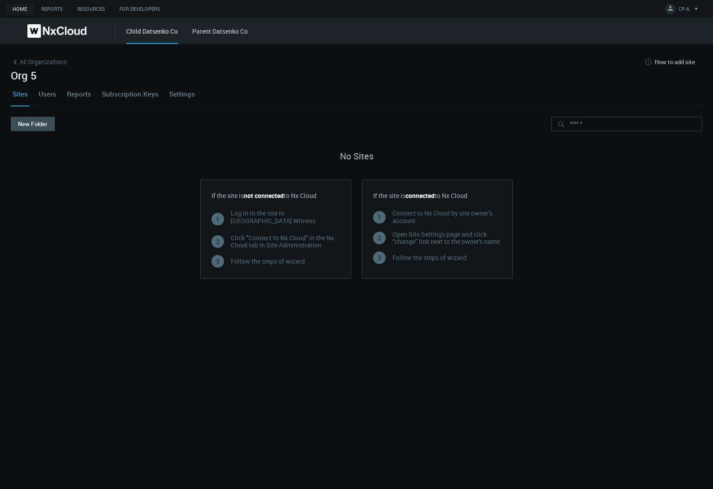
click at [183, 92] on link "Settings" at bounding box center [182, 94] width 29 height 24
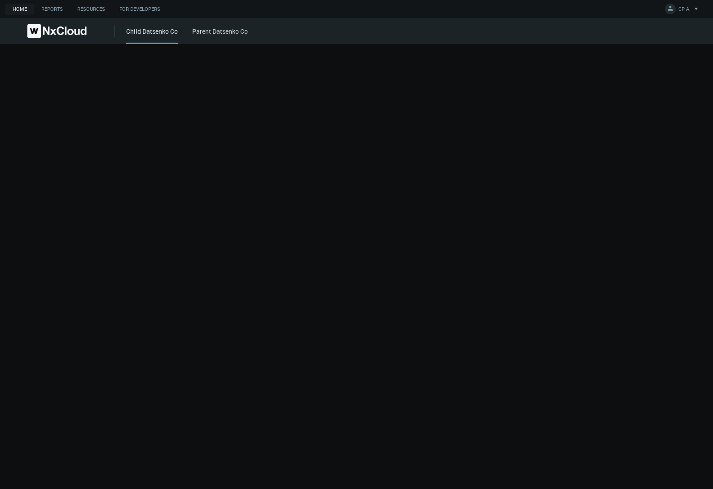
click at [183, 92] on div at bounding box center [356, 266] width 713 height 445
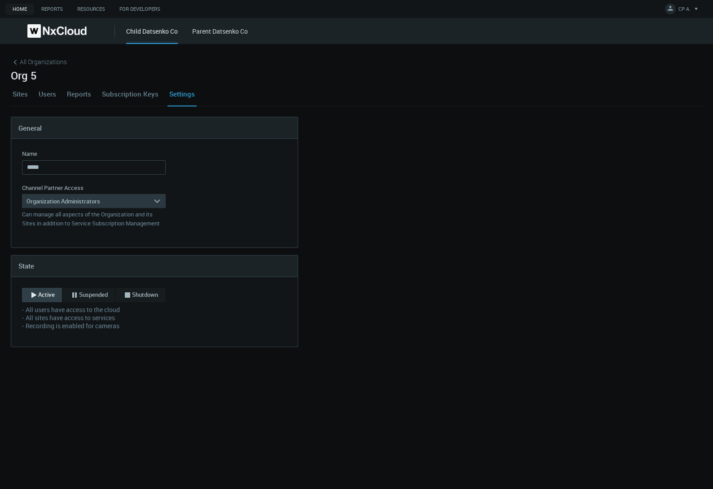
click at [113, 204] on div "Organization Administrators" at bounding box center [87, 201] width 131 height 14
click at [101, 236] on div "Service Subscription Managers" at bounding box center [94, 238] width 135 height 12
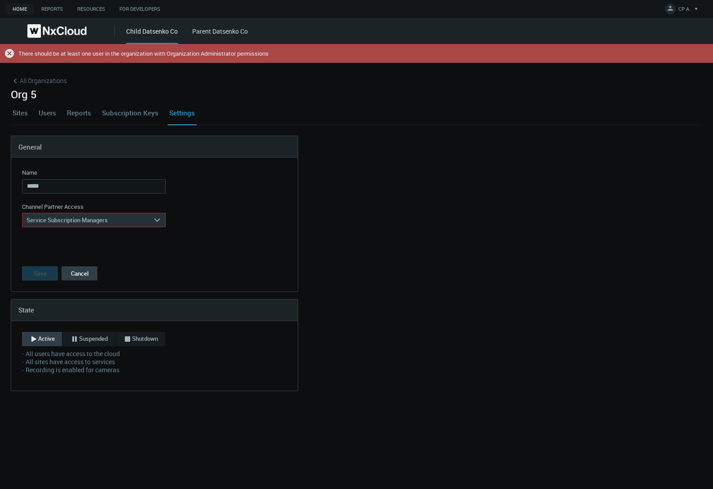
click at [80, 272] on button "Cancel" at bounding box center [80, 273] width 36 height 14
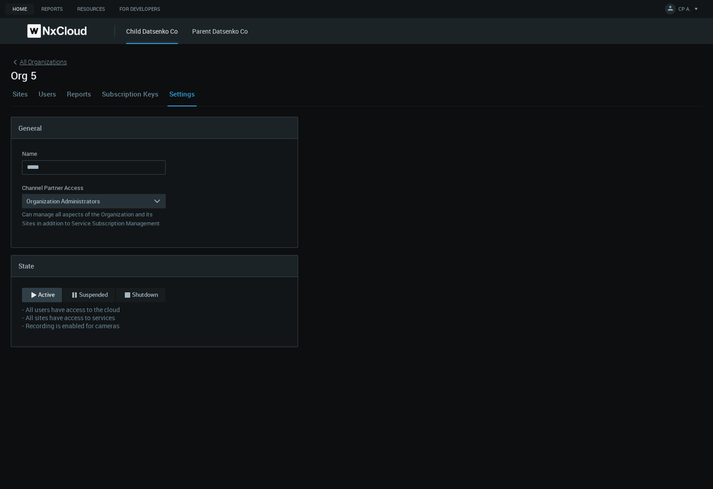
click at [36, 63] on span "All Organizations" at bounding box center [43, 61] width 47 height 9
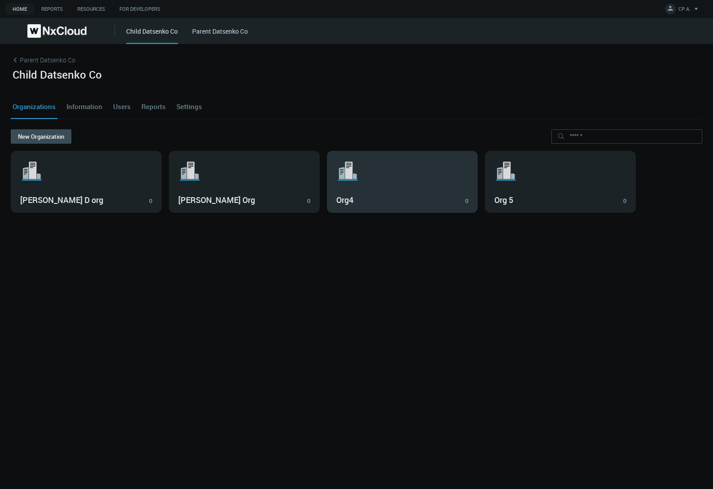
click at [385, 202] on h3 "Org4" at bounding box center [395, 200] width 119 height 10
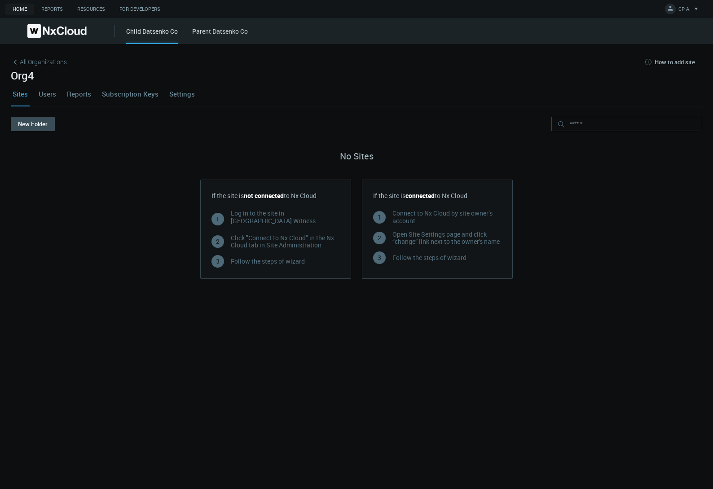
click at [181, 93] on link "Settings" at bounding box center [182, 94] width 29 height 24
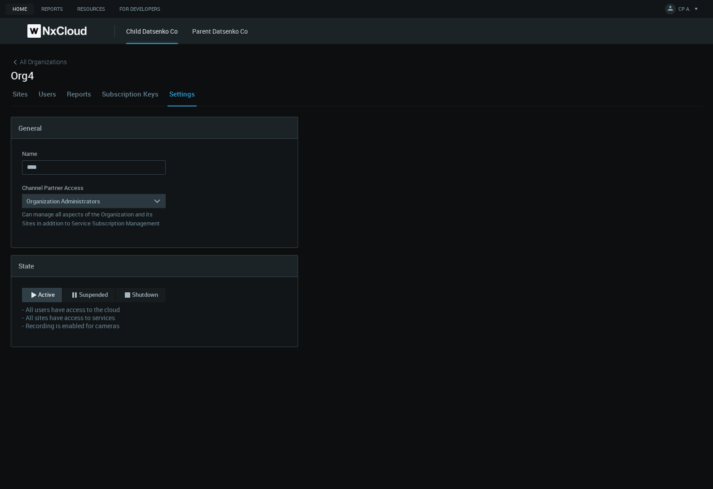
click at [133, 199] on div "Organization Administrators" at bounding box center [87, 201] width 131 height 14
click at [111, 235] on div "Service Subscription Managers" at bounding box center [94, 238] width 135 height 12
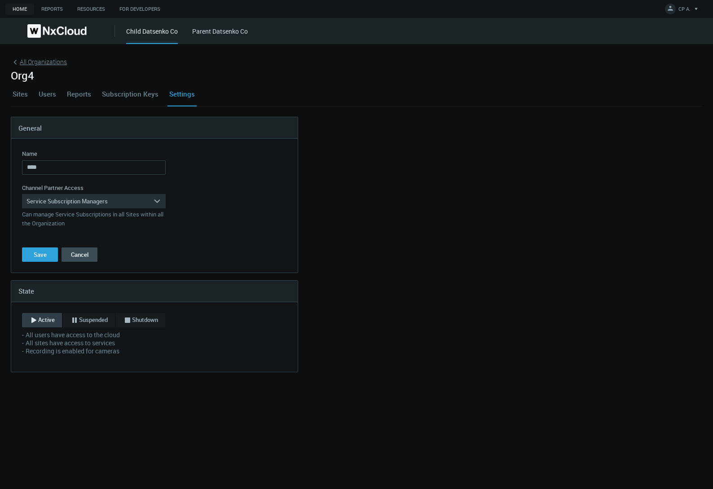
click at [16, 61] on icon at bounding box center [15, 62] width 9 height 9
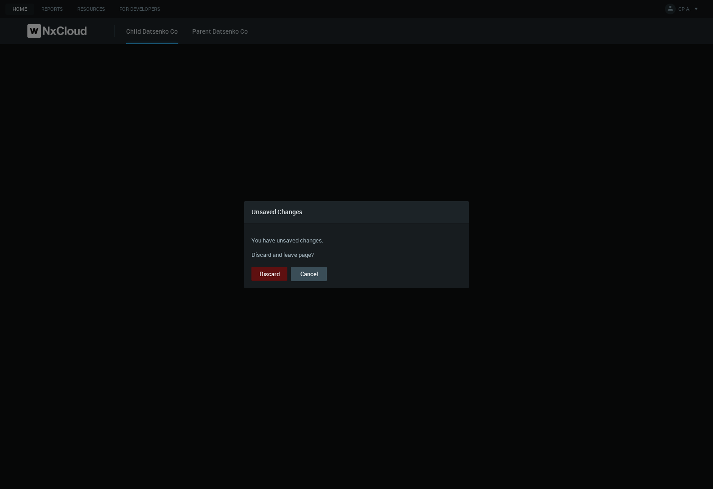
click at [263, 272] on button "Discard" at bounding box center [270, 274] width 36 height 14
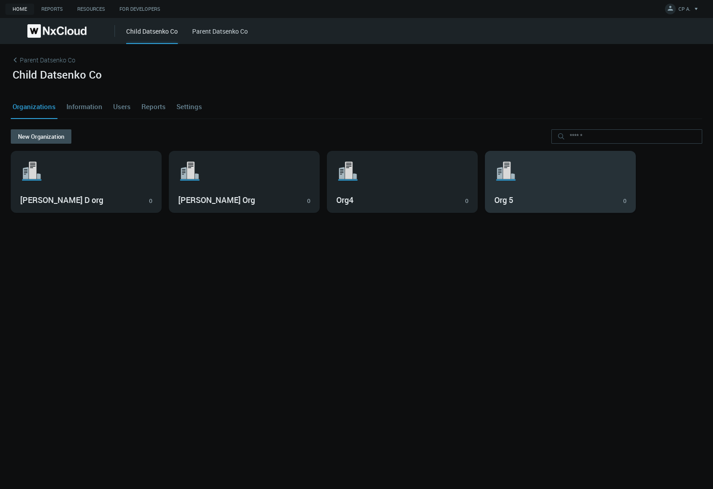
click at [566, 188] on div ".st1{fill:var(--svg-placeholder-elm2-color);} .st2{fill:var(--brand-core);} .st…" at bounding box center [561, 181] width 150 height 61
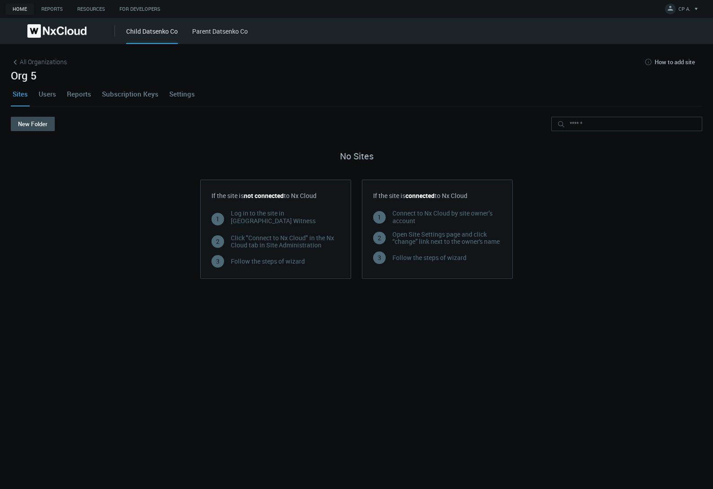
click at [186, 94] on link "Settings" at bounding box center [182, 94] width 29 height 24
click at [186, 94] on div "All Organizations How to add site Org 5 Sites Users Reports Subscription Keys S…" at bounding box center [356, 266] width 713 height 445
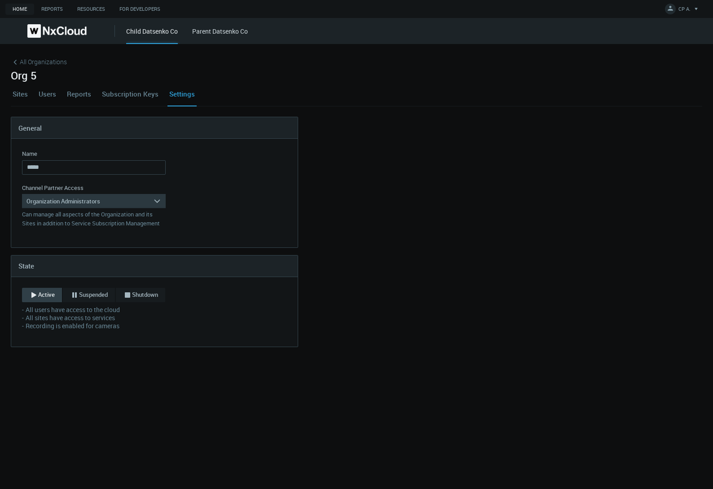
click at [129, 201] on div "Organization Administrators" at bounding box center [87, 201] width 131 height 14
click at [114, 234] on div "Service Subscription Managers" at bounding box center [94, 238] width 135 height 12
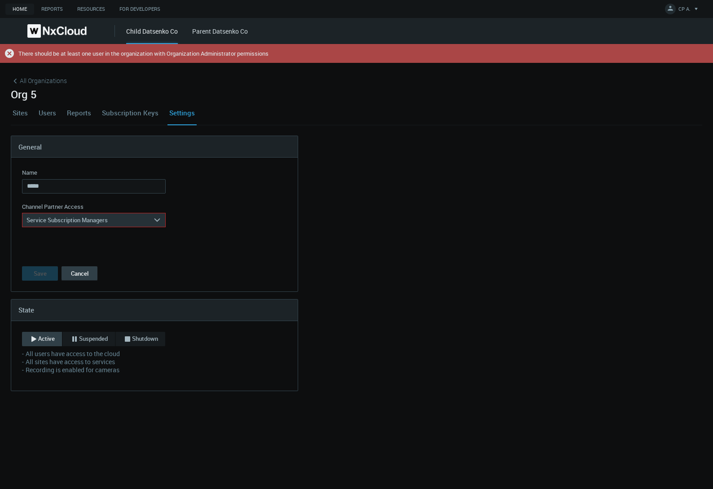
click at [84, 270] on button "Cancel" at bounding box center [80, 273] width 36 height 14
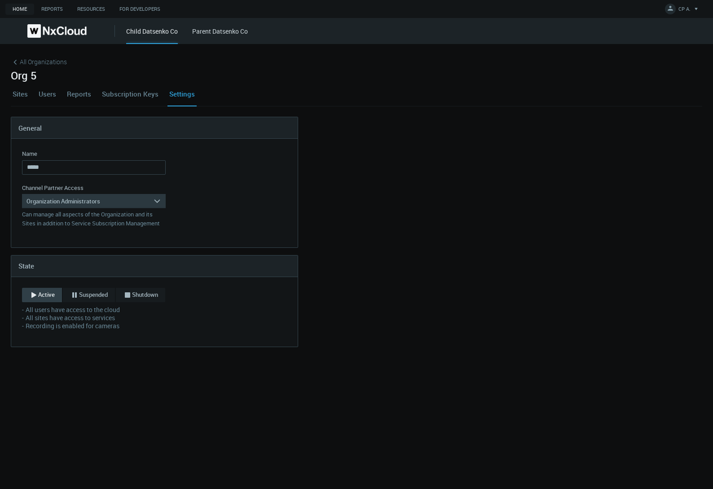
click at [113, 199] on div "Organization Administrators" at bounding box center [87, 201] width 131 height 14
click at [75, 224] on div "Site Health Viewers" at bounding box center [94, 226] width 135 height 12
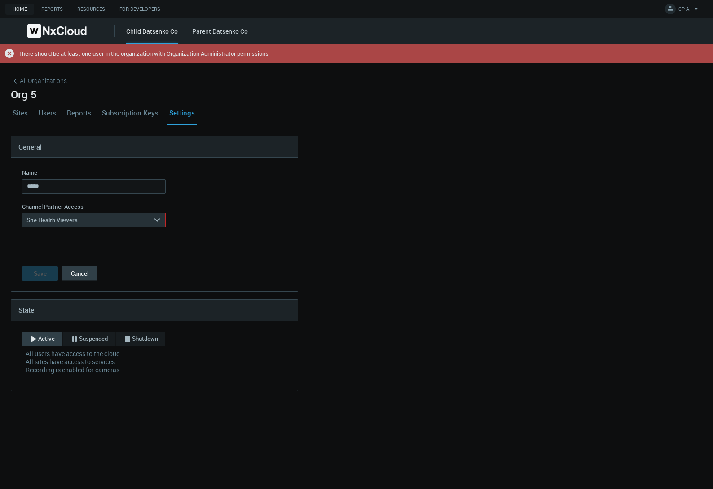
click at [84, 272] on button "Cancel" at bounding box center [80, 273] width 36 height 14
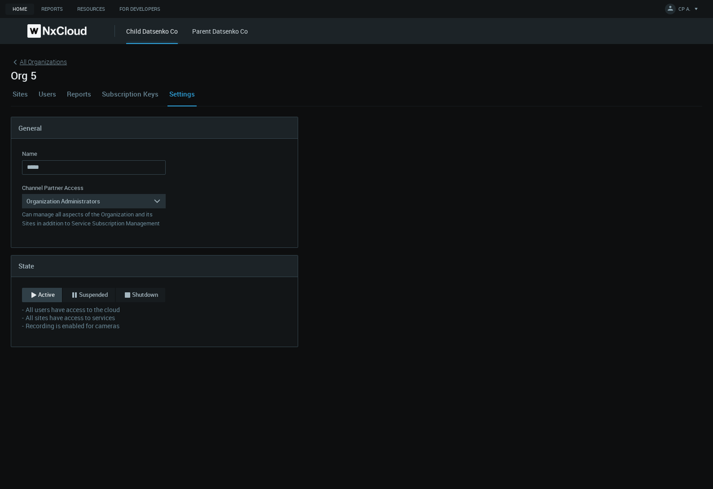
click at [35, 59] on span "All Organizations" at bounding box center [43, 61] width 47 height 9
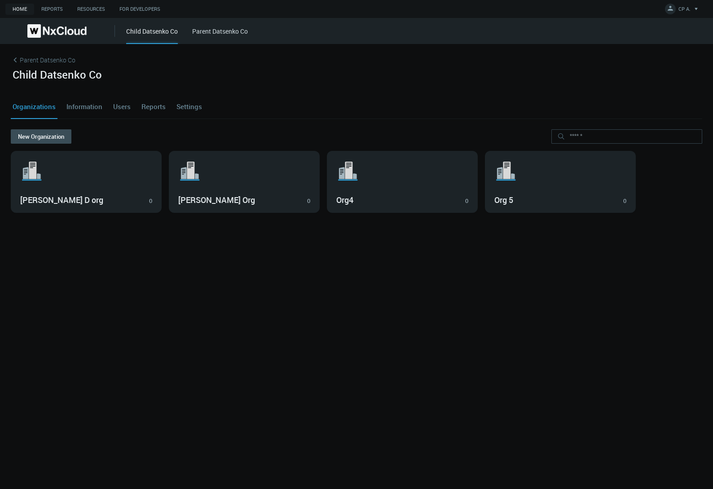
click at [141, 336] on cdk-virtual-scroll-viewport ".st1{fill:var(--svg-placeholder-elm2-color);} .st2{fill:var(--brand-core);} .st…" at bounding box center [357, 314] width 692 height 327
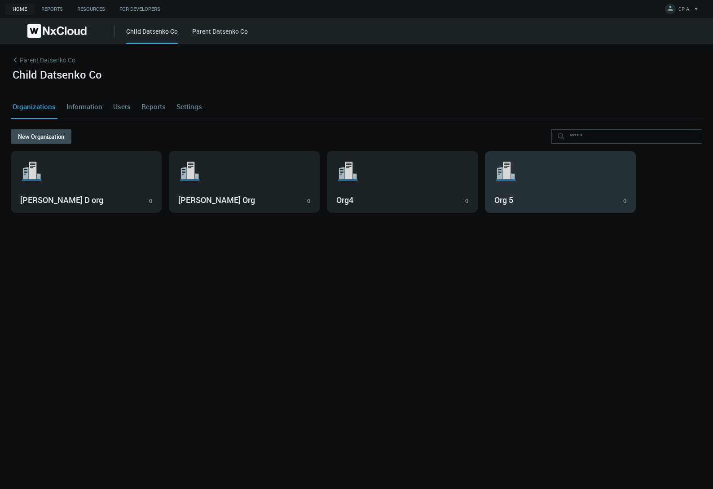
click at [531, 185] on svg-icon ".st1{fill:var(--svg-placeholder-elm2-color);} .st2{fill:var(--brand-core);} .st…" at bounding box center [561, 171] width 132 height 29
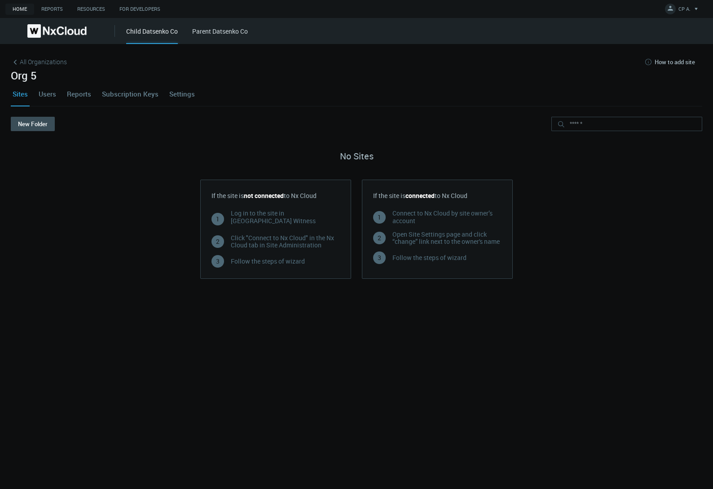
click at [50, 93] on link "Users" at bounding box center [47, 94] width 21 height 24
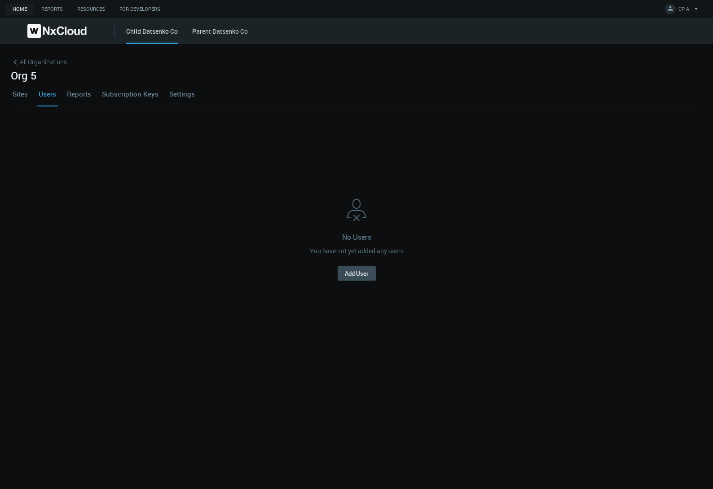
click at [173, 93] on link "Settings" at bounding box center [182, 94] width 29 height 24
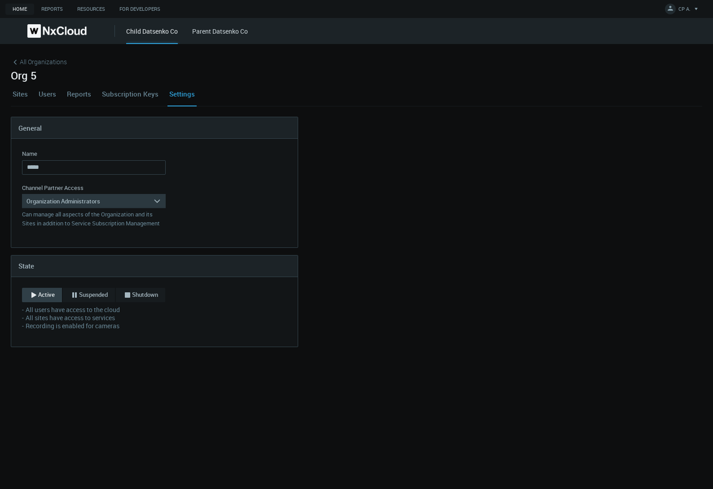
click at [135, 204] on div "Organization Administrators" at bounding box center [87, 201] width 131 height 14
click at [111, 223] on div "Site Health Viewers" at bounding box center [94, 226] width 135 height 12
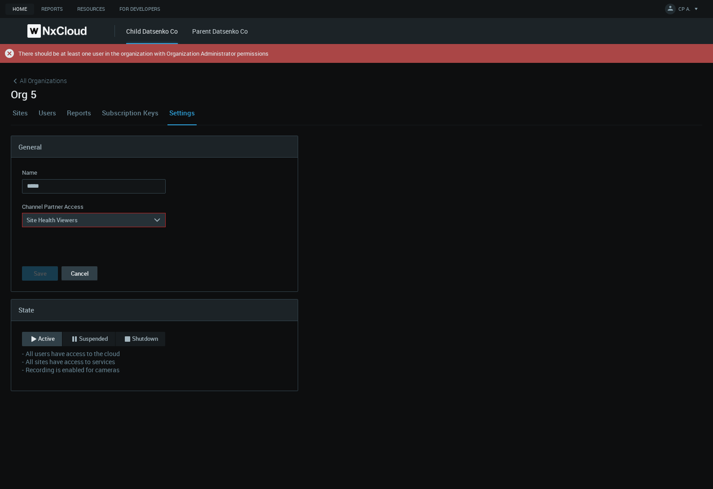
click at [82, 274] on button "Cancel" at bounding box center [80, 273] width 36 height 14
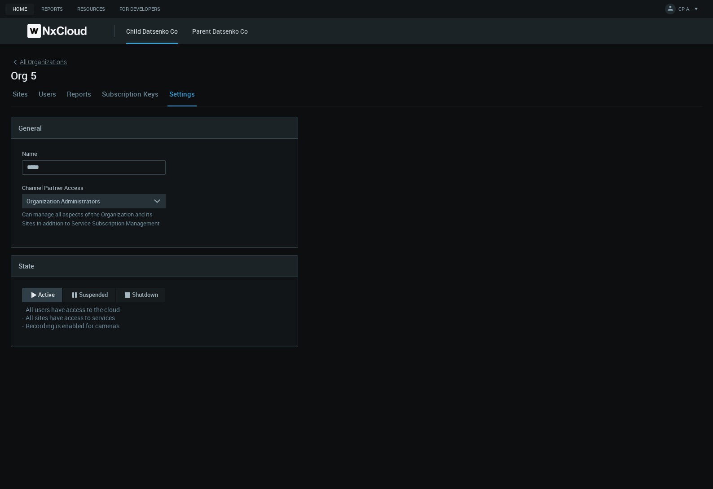
click at [33, 65] on span "All Organizations" at bounding box center [43, 61] width 47 height 9
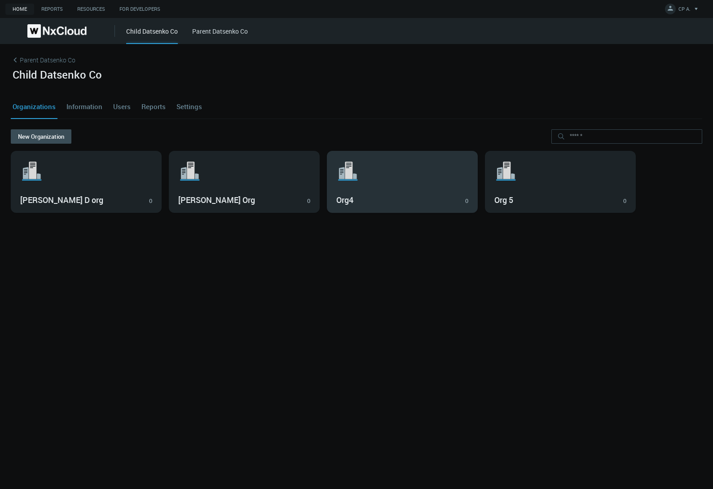
click at [413, 172] on svg-icon ".st1{fill:var(--svg-placeholder-elm2-color);} .st2{fill:var(--brand-core);} .st…" at bounding box center [402, 171] width 132 height 29
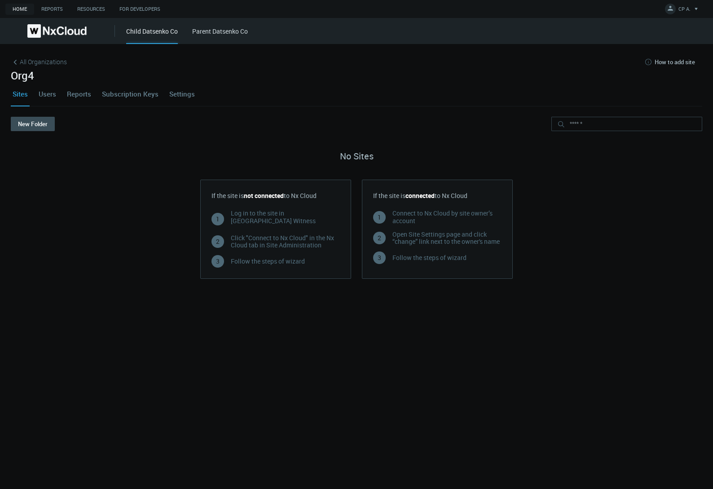
click at [45, 93] on link "Users" at bounding box center [47, 94] width 21 height 24
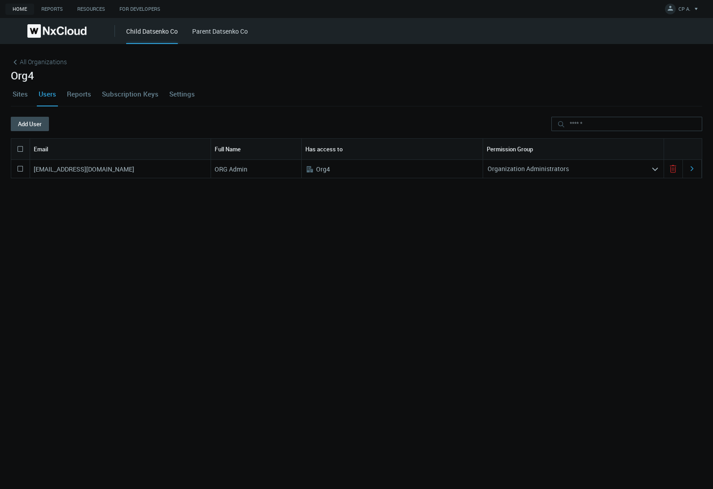
click at [177, 95] on link "Settings" at bounding box center [182, 94] width 29 height 24
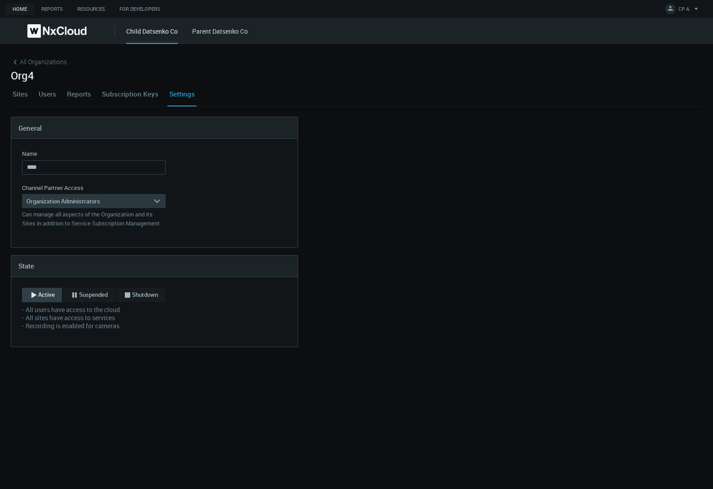
click at [139, 199] on div "Organization Administrators" at bounding box center [87, 201] width 131 height 14
click at [111, 225] on div "Site Health Viewers" at bounding box center [94, 226] width 135 height 12
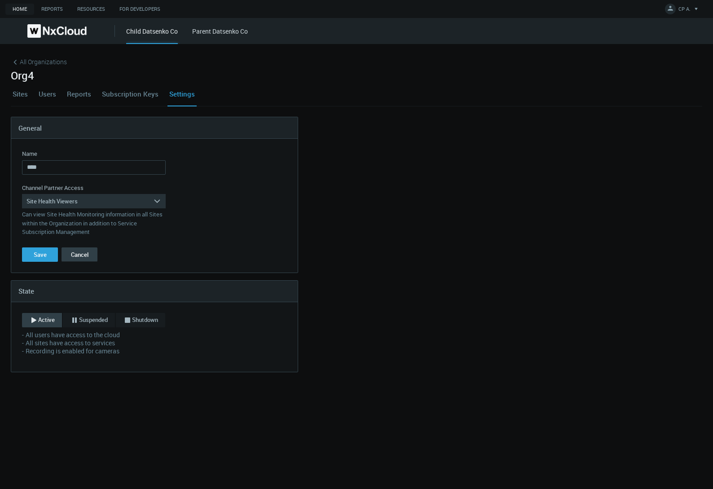
click at [82, 255] on button "Cancel" at bounding box center [80, 255] width 36 height 14
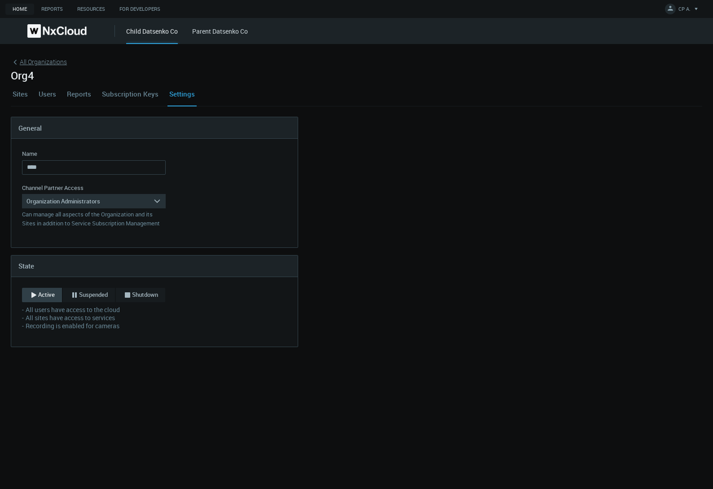
click at [27, 64] on span "All Organizations" at bounding box center [43, 61] width 47 height 9
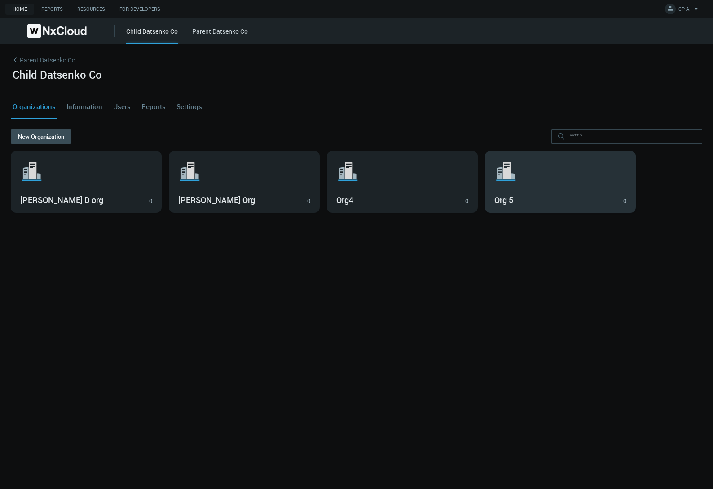
click at [560, 187] on div ".st1{fill:var(--svg-placeholder-elm2-color);} .st2{fill:var(--brand-core);} .st…" at bounding box center [561, 181] width 150 height 61
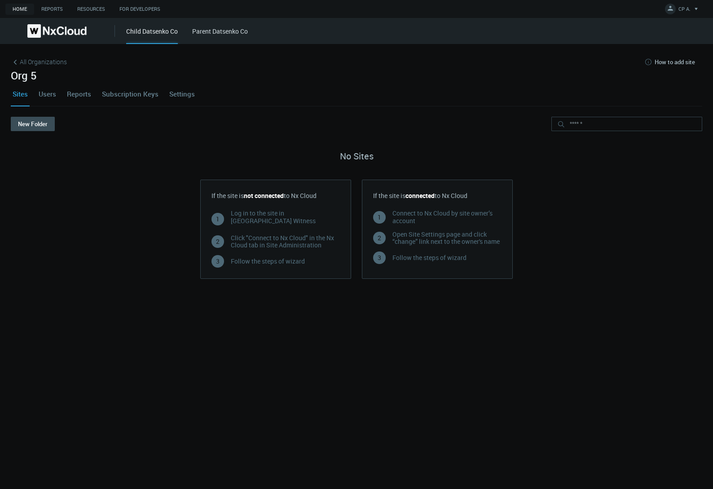
click at [177, 91] on link "Settings" at bounding box center [182, 94] width 29 height 24
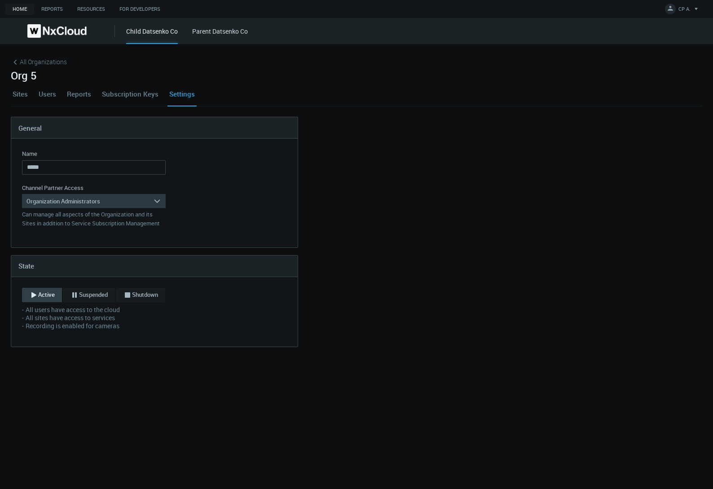
click at [136, 201] on div "Organization Administrators" at bounding box center [87, 201] width 131 height 14
click at [118, 237] on div "Service Subscription Managers" at bounding box center [94, 238] width 135 height 12
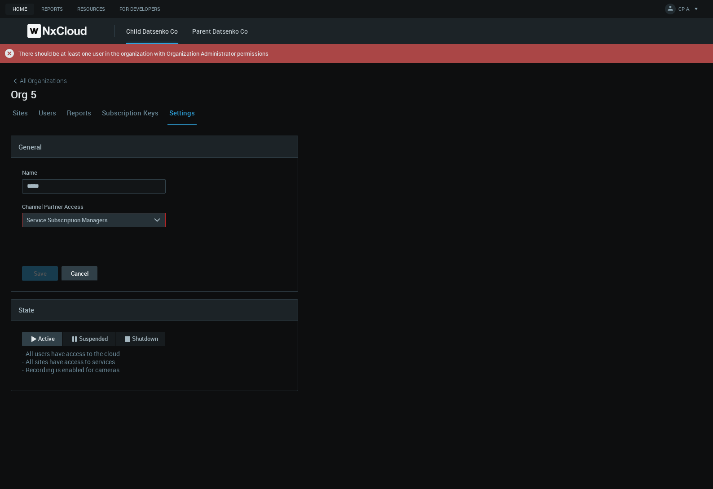
click at [83, 271] on button "Cancel" at bounding box center [80, 273] width 36 height 14
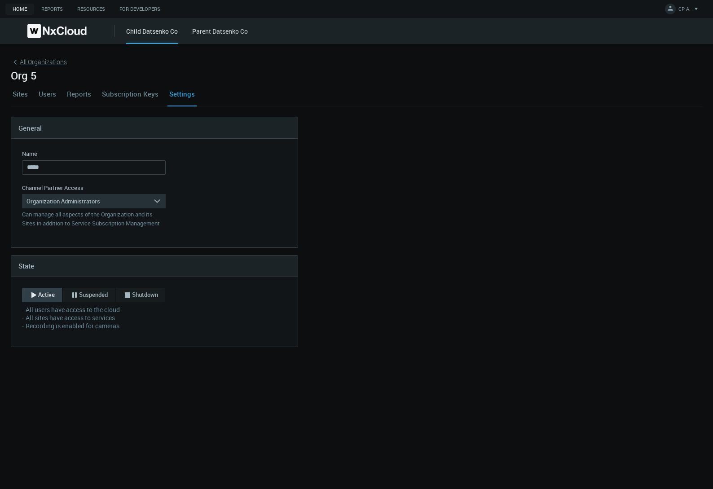
click at [45, 61] on span "All Organizations" at bounding box center [43, 61] width 47 height 9
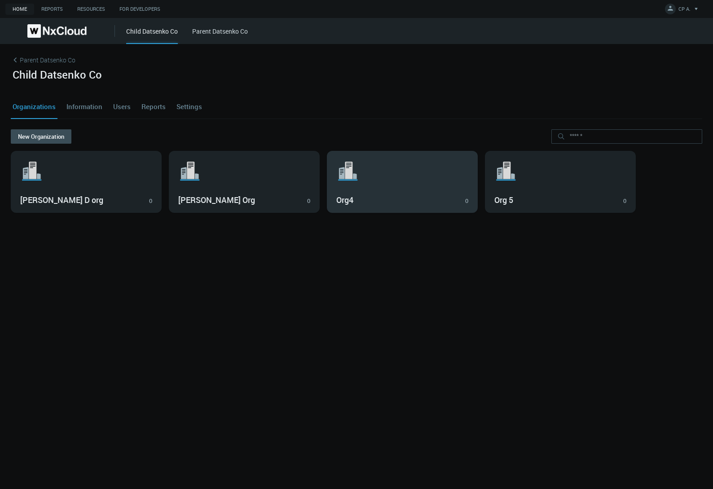
click at [408, 178] on svg-icon ".st1{fill:var(--svg-placeholder-elm2-color);} .st2{fill:var(--brand-core);} .st…" at bounding box center [402, 171] width 132 height 29
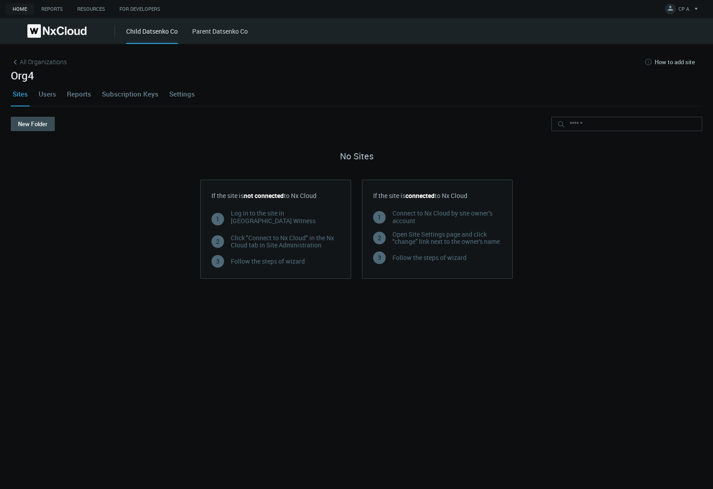
click at [178, 94] on link "Settings" at bounding box center [182, 94] width 29 height 24
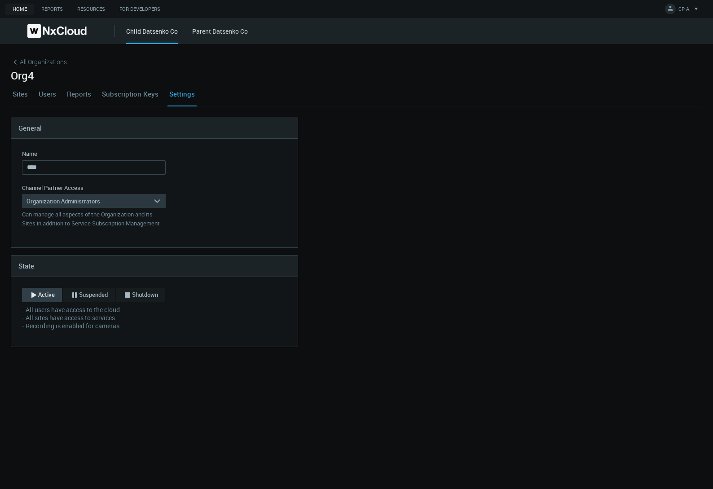
click at [140, 200] on div "Organization Administrators" at bounding box center [87, 201] width 131 height 14
click at [116, 233] on div "Service Subscription Managers" at bounding box center [94, 238] width 135 height 12
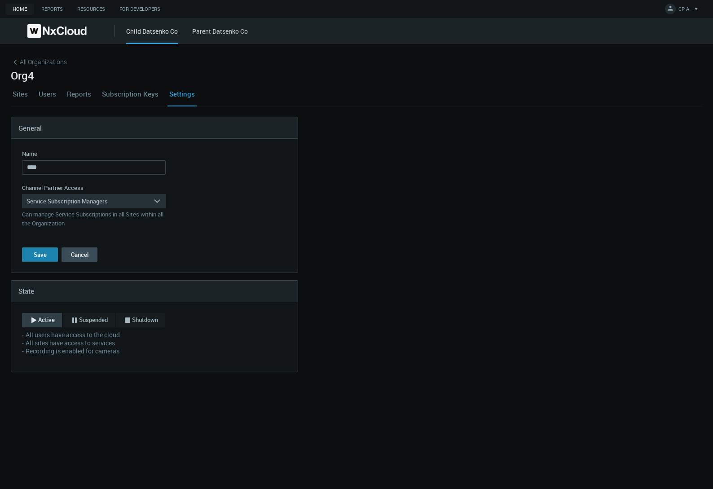
click at [34, 252] on div "Save" at bounding box center [40, 254] width 13 height 7
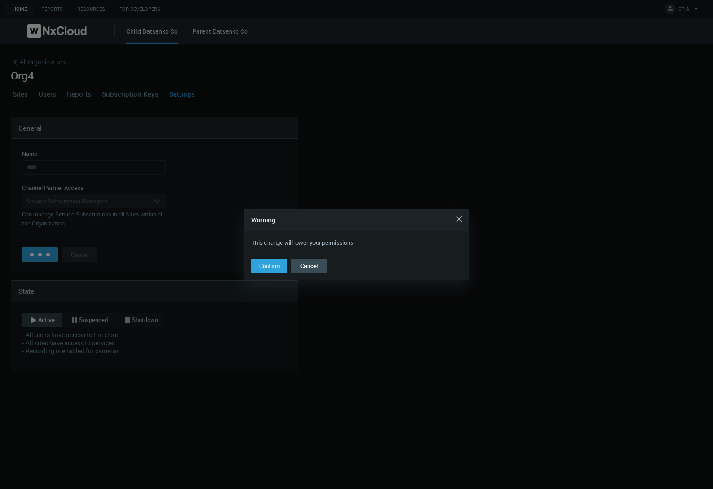
click at [318, 266] on button "Cancel" at bounding box center [309, 266] width 36 height 14
click at [318, 266] on nx-organization-settings "General Name **** Name is required Channel Partner Access Service Subscription …" at bounding box center [357, 245] width 692 height 256
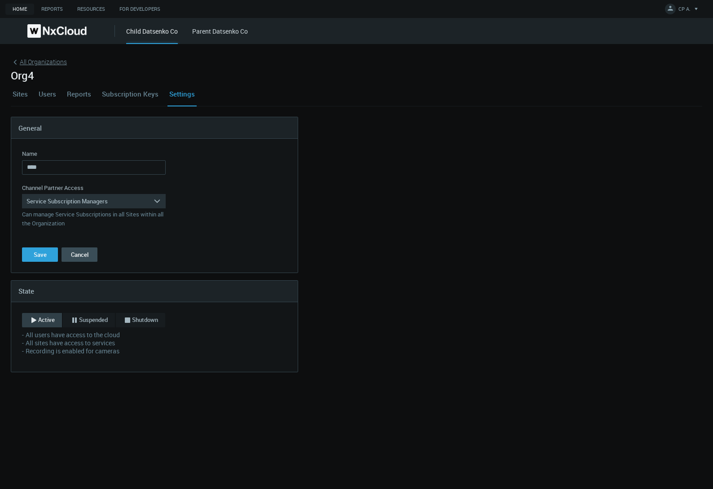
click at [23, 62] on span "All Organizations" at bounding box center [43, 61] width 47 height 9
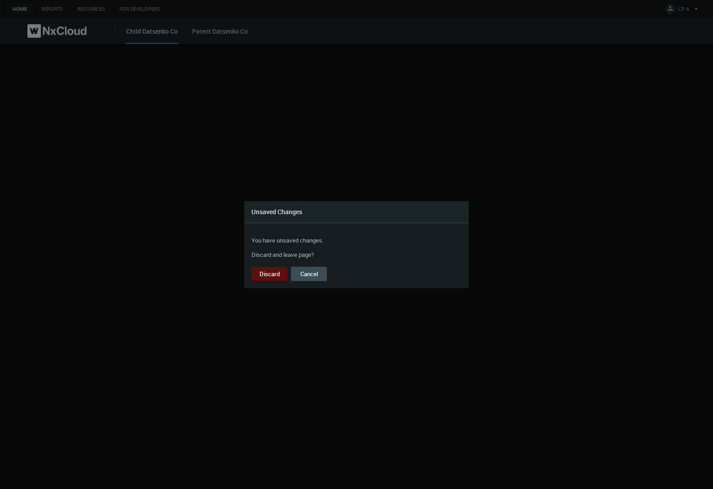
click at [273, 273] on button "Discard" at bounding box center [270, 274] width 36 height 14
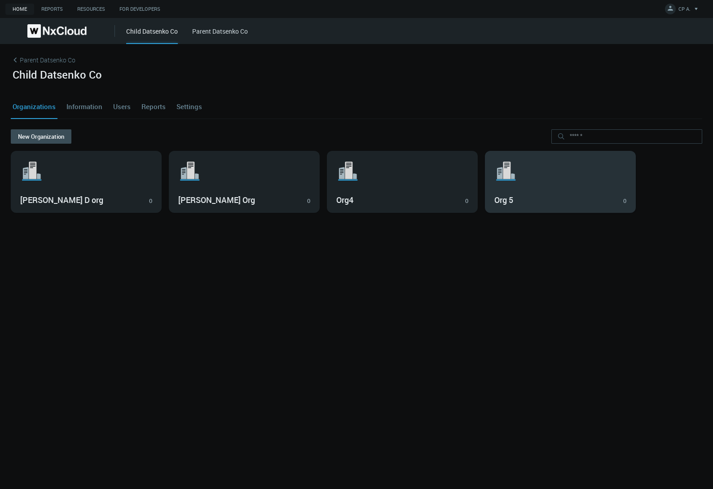
click at [530, 179] on svg-icon ".st1{fill:var(--svg-placeholder-elm2-color);} .st2{fill:var(--brand-core);} .st…" at bounding box center [561, 171] width 132 height 29
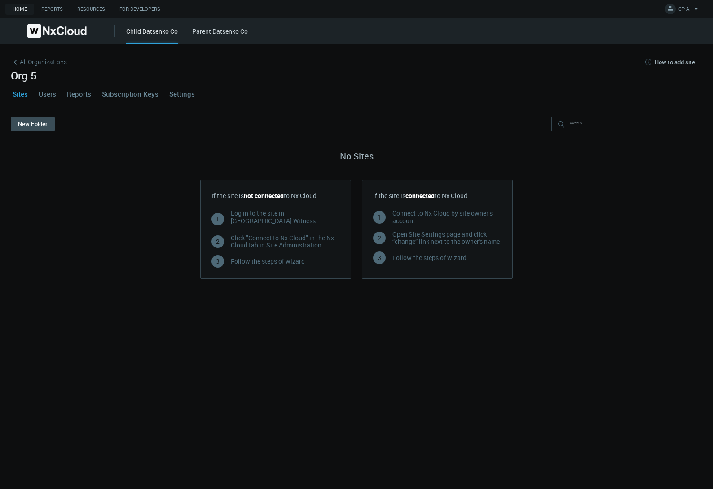
click at [181, 93] on link "Settings" at bounding box center [182, 94] width 29 height 24
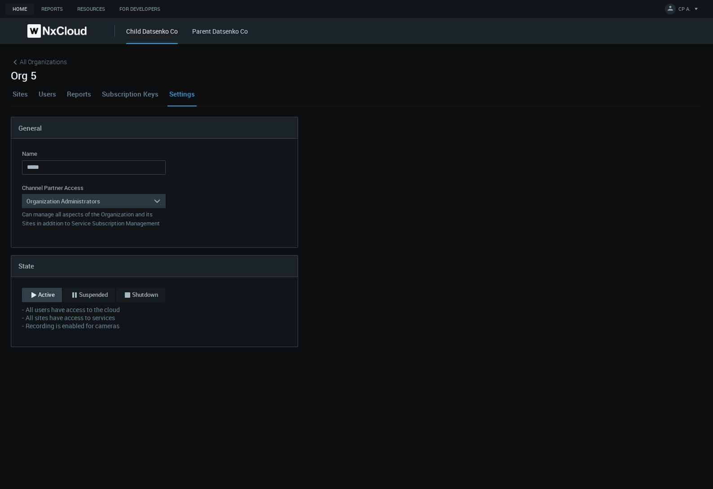
click at [119, 203] on div "Organization Administrators" at bounding box center [87, 201] width 131 height 14
click at [97, 237] on div "Service Subscription Managers" at bounding box center [94, 238] width 135 height 12
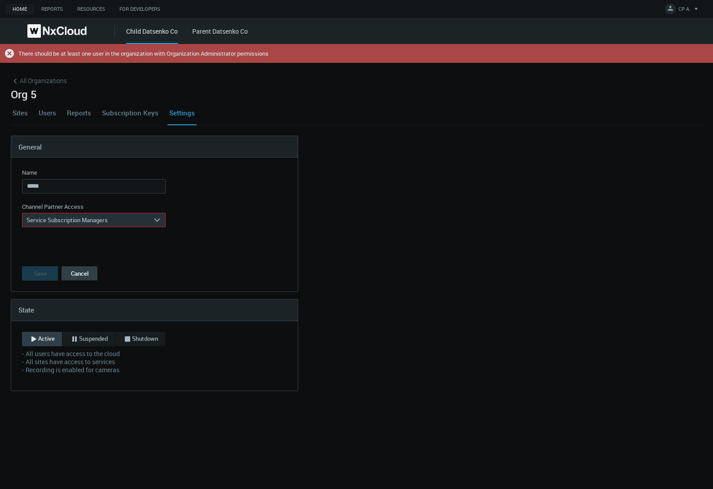
click at [86, 274] on button "Cancel" at bounding box center [80, 273] width 36 height 14
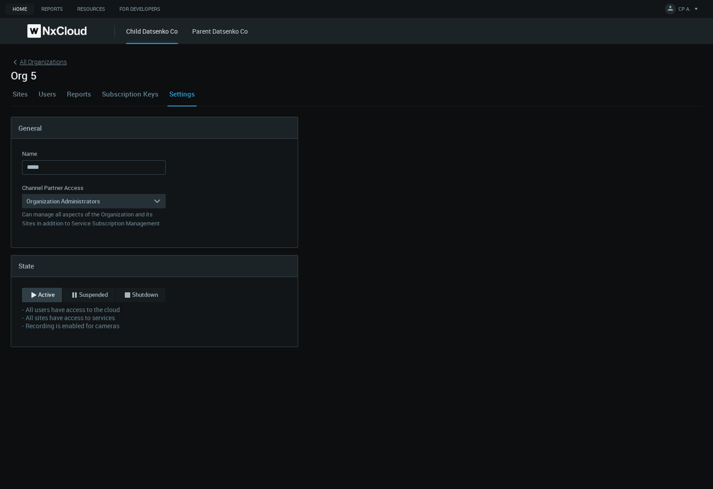
click at [30, 62] on span "All Organizations" at bounding box center [43, 61] width 47 height 9
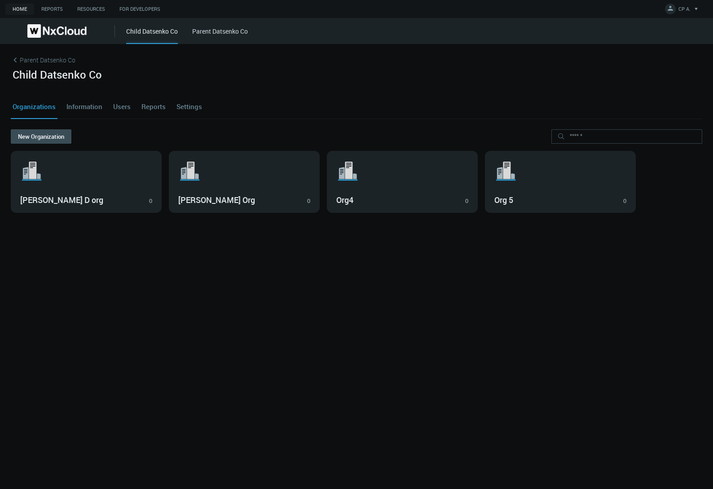
click at [219, 27] on div "Parent Datsenko Co" at bounding box center [220, 30] width 56 height 7
click at [217, 28] on link "Parent Datsenko Co" at bounding box center [220, 31] width 56 height 9
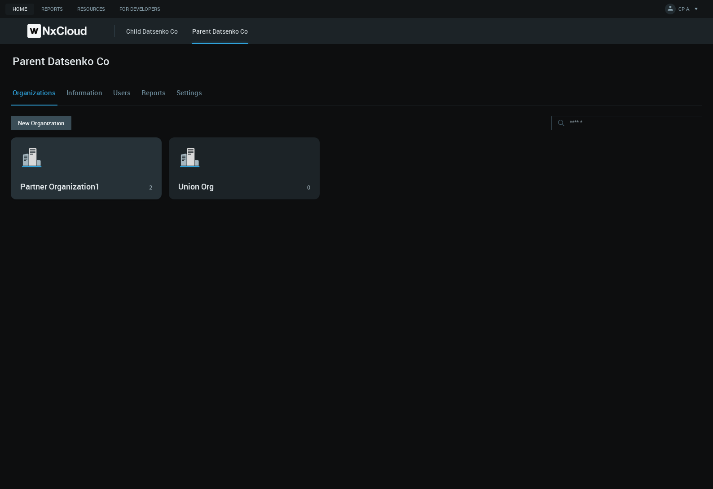
click at [124, 172] on div ".st1{fill:var(--svg-placeholder-elm2-color);} .st2{fill:var(--brand-core);} .st…" at bounding box center [86, 168] width 150 height 61
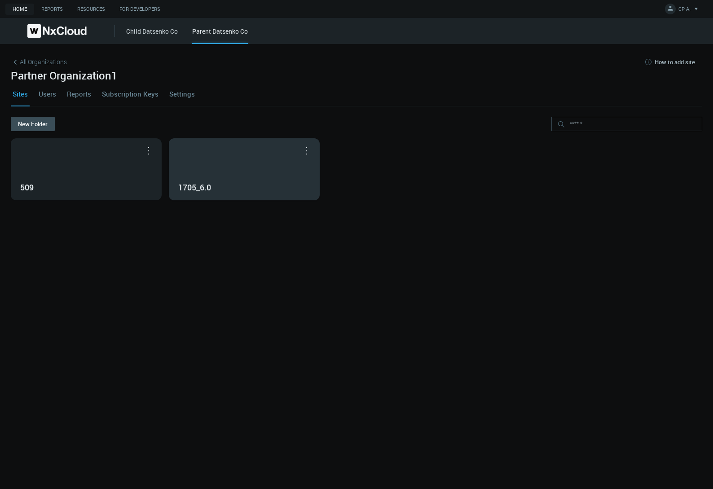
click at [237, 177] on div "1705_6.0" at bounding box center [244, 169] width 150 height 61
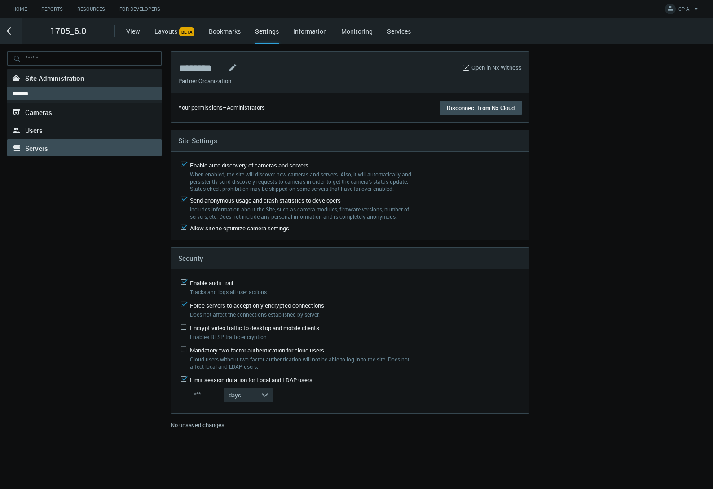
click at [47, 150] on span "Servers" at bounding box center [36, 148] width 23 height 9
